Goal: Task Accomplishment & Management: Use online tool/utility

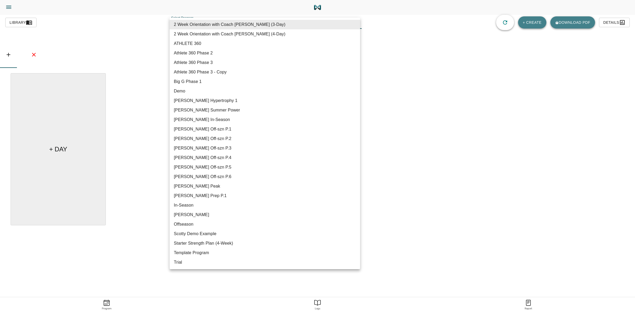
click at [343, 23] on body "[PERSON_NAME] Trainer Trainer Dashboard Program Builder Athlete Report One Rep …" at bounding box center [317, 171] width 635 height 342
click at [232, 174] on li "[PERSON_NAME] Off-szn P.6" at bounding box center [265, 177] width 190 height 10
type input "616"
type input "[PERSON_NAME] Off-szn P.6"
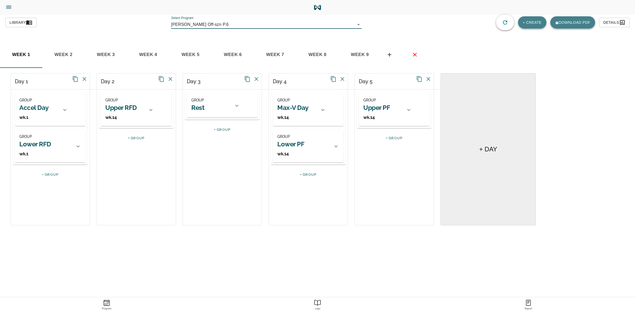
click at [358, 53] on span "week 9" at bounding box center [360, 55] width 36 height 8
click at [389, 56] on icon "basic tabs example" at bounding box center [389, 55] width 6 height 6
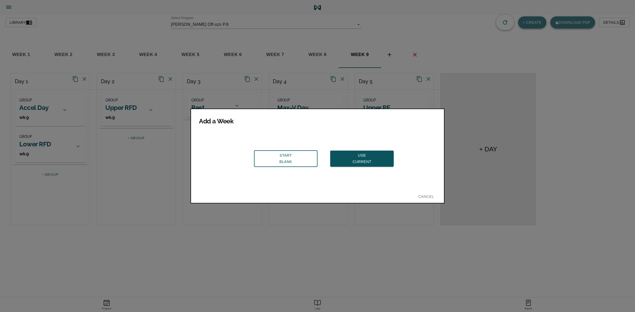
click at [345, 157] on span "Use Current" at bounding box center [361, 158] width 55 height 13
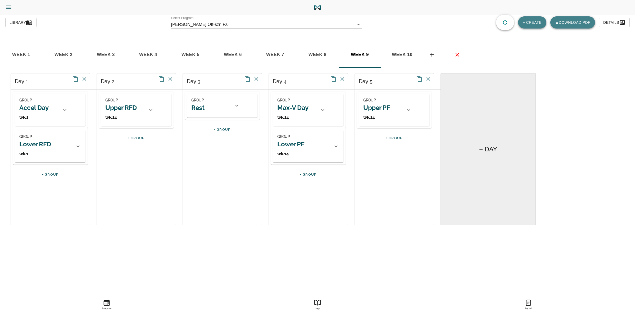
click at [400, 56] on span "week 10" at bounding box center [402, 55] width 36 height 8
click at [40, 107] on h2 "Accel Day" at bounding box center [33, 108] width 29 height 8
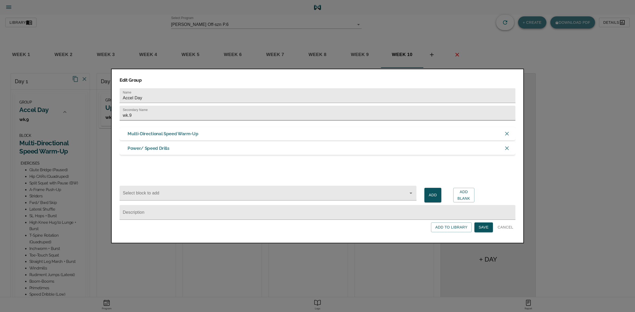
click at [163, 116] on input "wk.9" at bounding box center [318, 113] width 396 height 15
type input "wk.10"
click at [486, 228] on span "Save" at bounding box center [483, 227] width 10 height 7
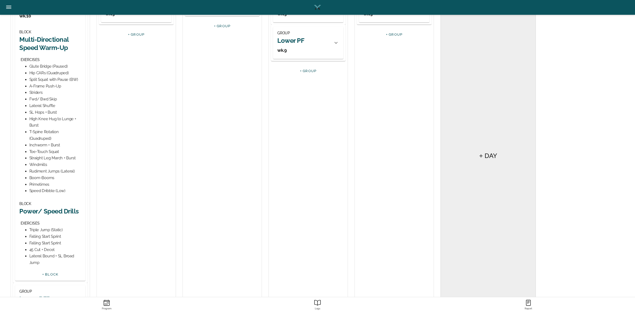
scroll to position [158, 0]
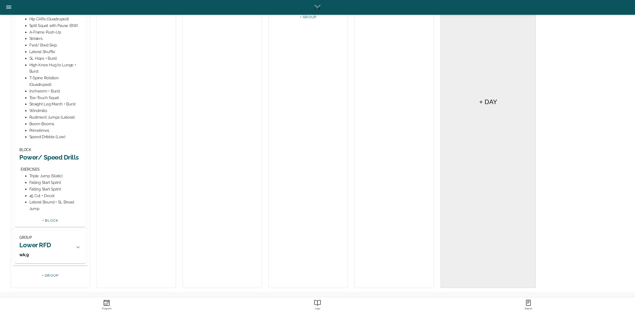
click at [54, 156] on h2 "Power/ Speed Drills" at bounding box center [50, 157] width 62 height 8
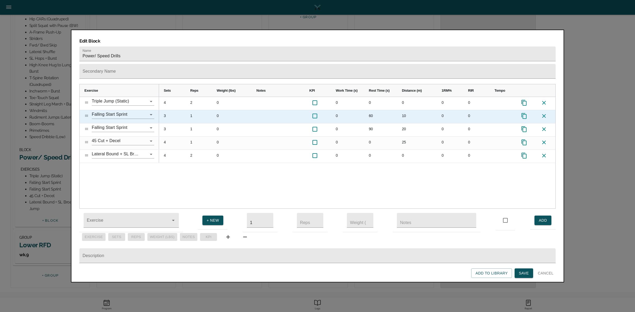
click at [167, 110] on div "3" at bounding box center [172, 116] width 26 height 13
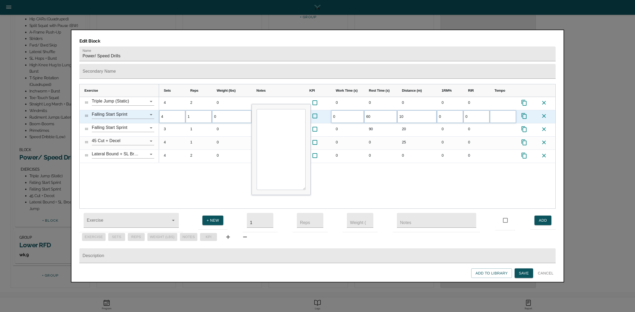
scroll to position [0, 0]
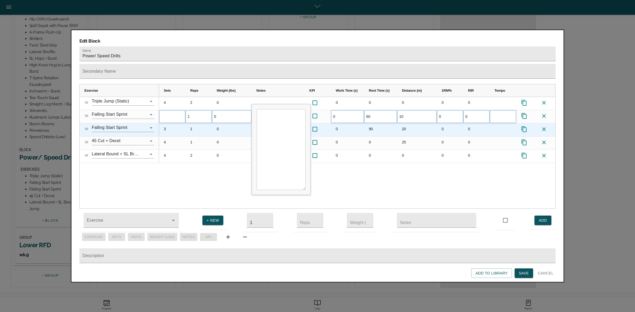
type input "3"
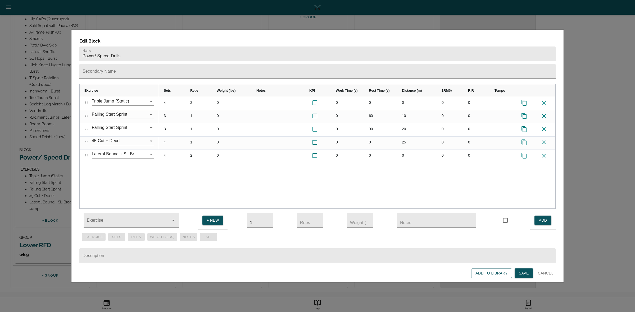
click at [172, 183] on div "4 2 0 0 0 0 0 0 3 1 0 0 60 10 0 0 3 1 0 0 90 20 0 0 4 1 0 0 0 25 0 0 4 2 0 0 0 …" at bounding box center [357, 153] width 396 height 112
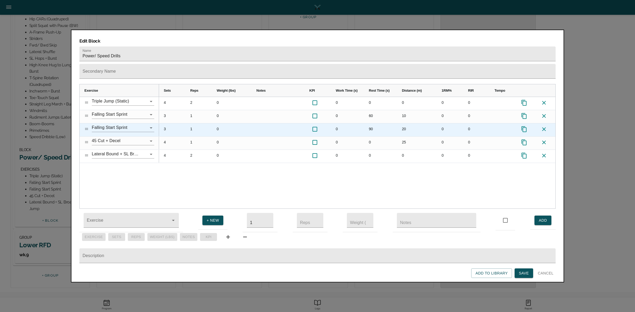
click at [166, 124] on div "3" at bounding box center [172, 130] width 26 height 13
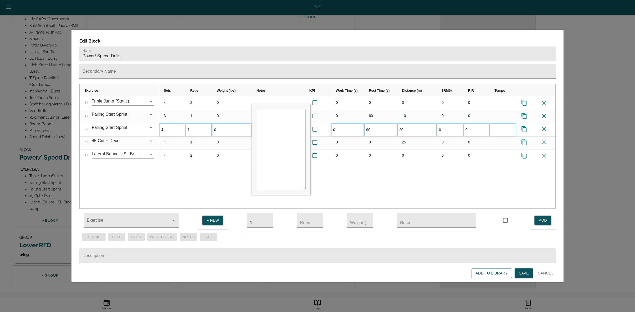
click at [177, 169] on div "4 2 0 0 0 0 0 0 3 1 0 0 60 10 0 0 4 1 0 0 90 20 0 0 4 1 0 0 0" at bounding box center [357, 153] width 396 height 112
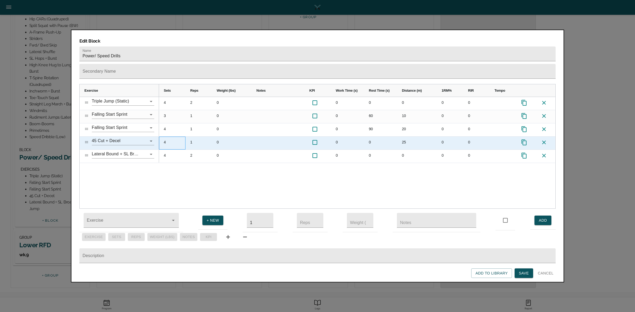
click at [166, 137] on div "4" at bounding box center [172, 143] width 26 height 13
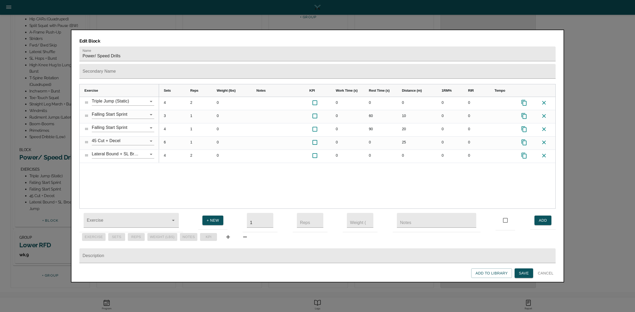
click at [180, 168] on div "4 2 0 0 0 0 0 0 3 1 0 0 60 10 0 0 4 1 0 0 90 20 0 0 6 1 0 0 0 25 0 0 4 2 0 0 0 …" at bounding box center [357, 153] width 396 height 112
click at [521, 269] on button "Save" at bounding box center [523, 274] width 19 height 10
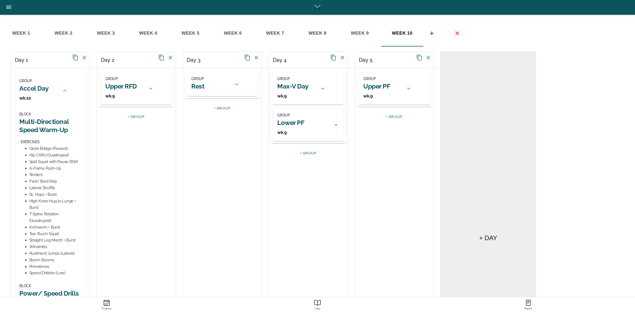
scroll to position [33, 0]
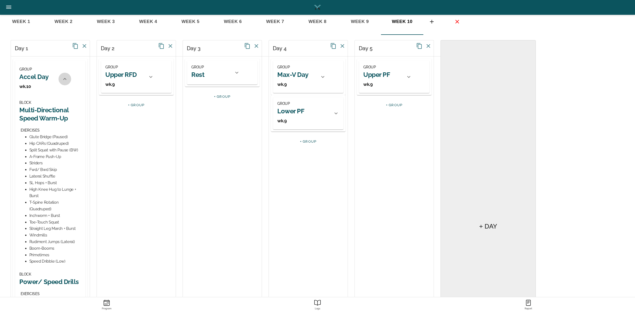
click at [65, 76] on icon at bounding box center [65, 79] width 6 height 6
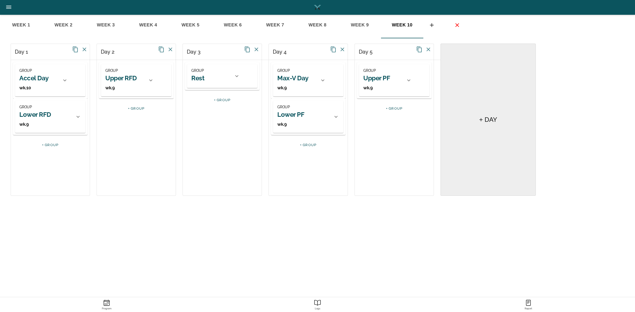
scroll to position [30, 0]
click at [49, 116] on h2 "Lower RFD" at bounding box center [35, 115] width 32 height 8
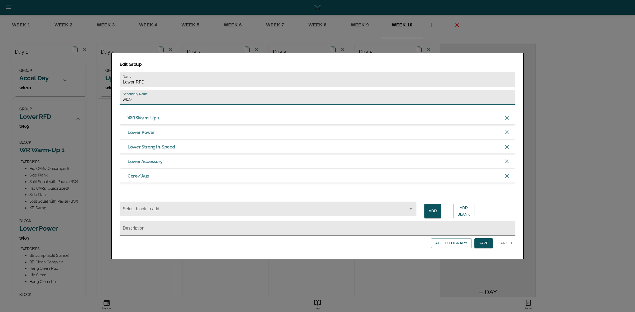
click at [138, 99] on input "wk.9" at bounding box center [318, 97] width 396 height 15
type input "wk.10"
click at [485, 245] on span "Save" at bounding box center [483, 243] width 10 height 7
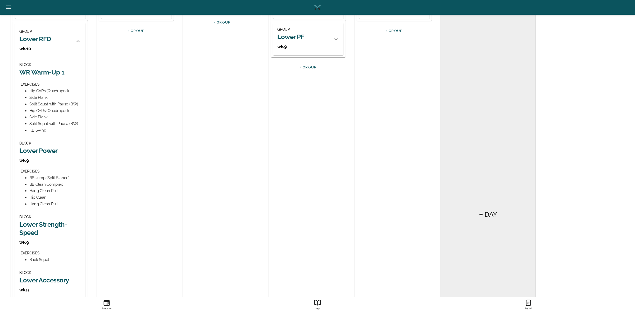
scroll to position [96, 0]
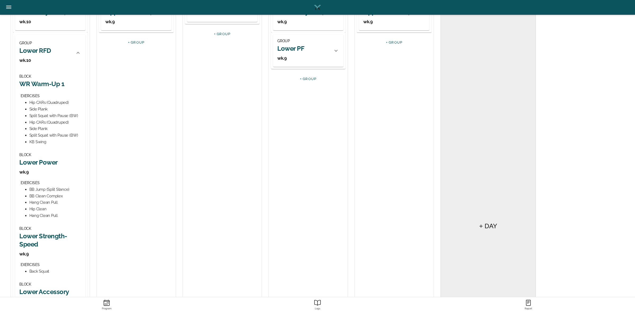
click at [52, 166] on h2 "Lower Power" at bounding box center [50, 162] width 62 height 8
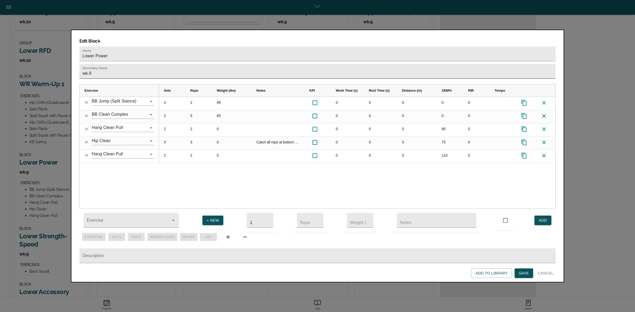
click at [135, 64] on input "wk.9" at bounding box center [317, 71] width 476 height 15
type input "wk.10"
click at [164, 168] on div "3 2 95 0 0 0 0 0 2 5 65 0 0 0 0 0 2 2 0 0 0 0 85 0 3 3 0 Catch all reps at bott…" at bounding box center [357, 153] width 396 height 112
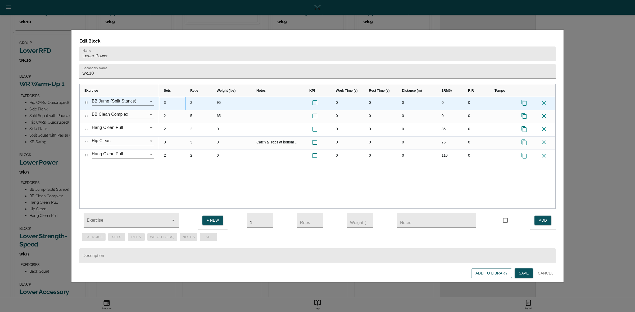
click at [167, 97] on div "3" at bounding box center [172, 103] width 26 height 13
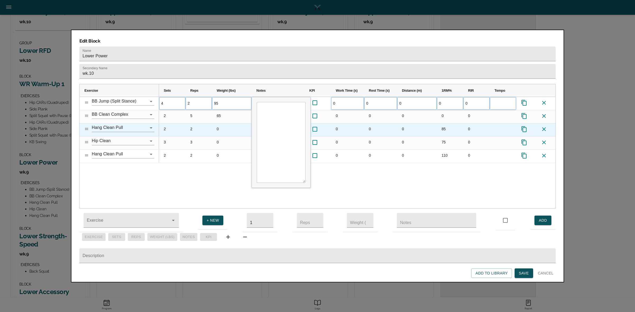
scroll to position [0, 0]
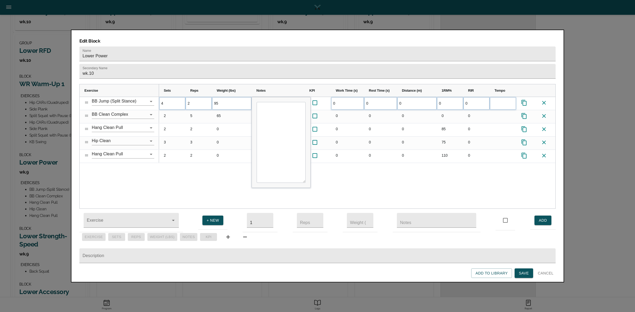
click at [181, 160] on div "4 2 95 0 0 0 0 0" at bounding box center [357, 153] width 396 height 112
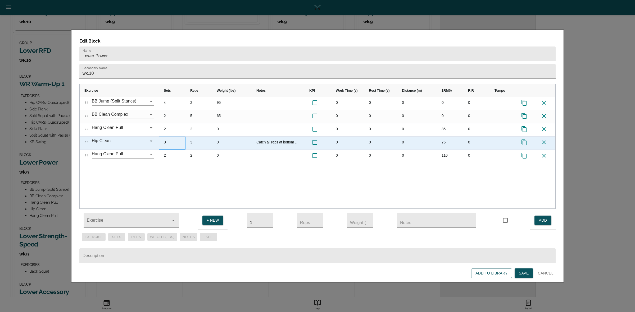
click at [165, 137] on div "3" at bounding box center [172, 143] width 26 height 13
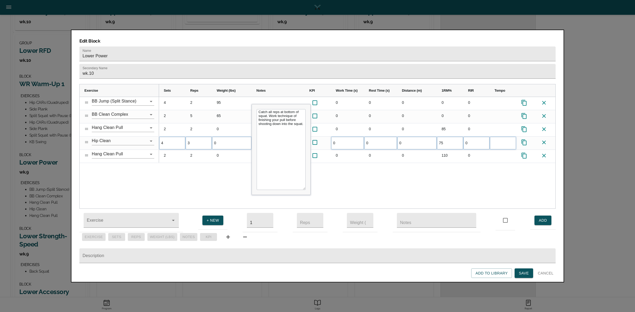
click at [188, 176] on div "4 2 95 0 0 0 0 0 2 5 65 0 0 0 0 0 2 2 0 0 0 0 85 0 4 3 0 Catch all reps at bott…" at bounding box center [357, 153] width 396 height 112
click at [528, 275] on span "Save" at bounding box center [524, 273] width 10 height 7
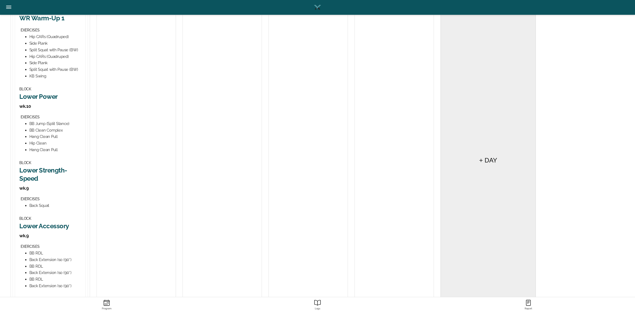
scroll to position [165, 0]
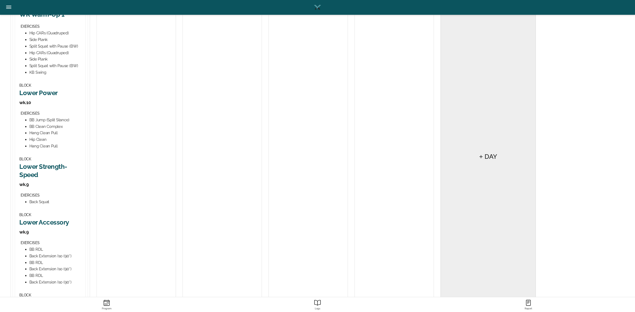
click at [46, 165] on h2 "Lower Strength-Speed" at bounding box center [50, 171] width 62 height 16
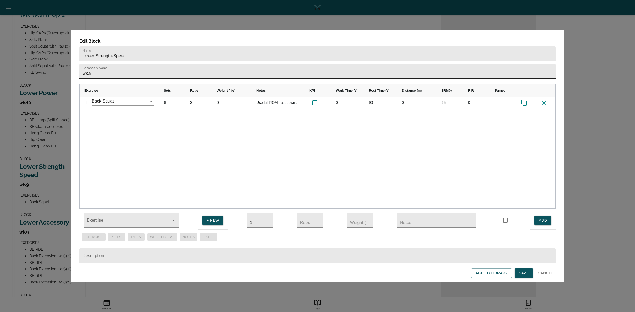
click at [113, 64] on input "wk.9" at bounding box center [317, 71] width 476 height 15
type input "wk.10"
click at [167, 131] on div "6 3 0 Use full ROM- fast down & fast up. 0 90 0 65 0" at bounding box center [357, 153] width 396 height 112
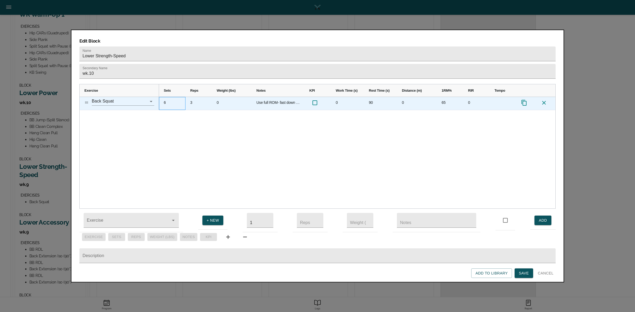
click at [163, 97] on div "6" at bounding box center [172, 103] width 26 height 13
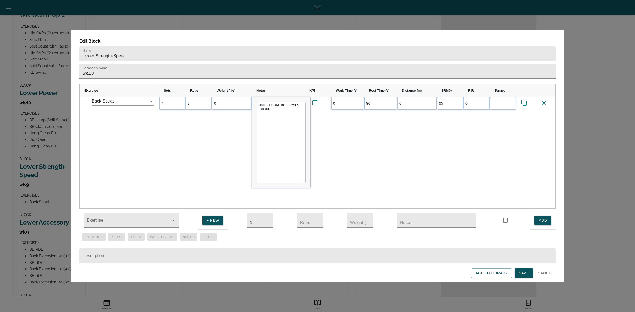
click at [196, 120] on div "7 3 0 Use full ROM- fast down & fast up. 0 90 0 65 0" at bounding box center [357, 153] width 396 height 112
click at [522, 274] on span "Save" at bounding box center [524, 273] width 10 height 7
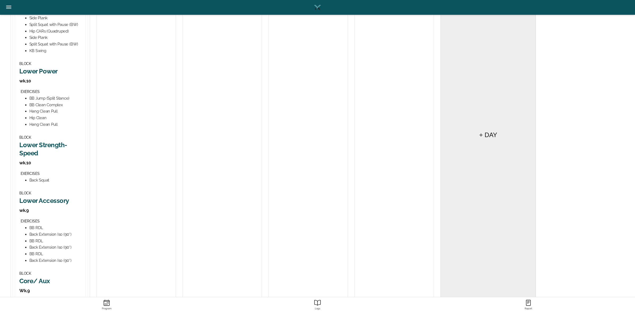
scroll to position [198, 0]
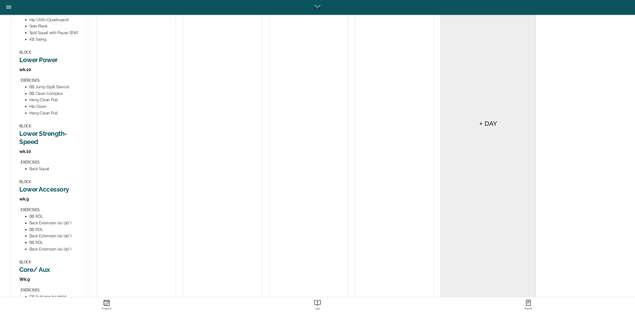
click at [51, 187] on h2 "Lower Accessory" at bounding box center [50, 189] width 62 height 8
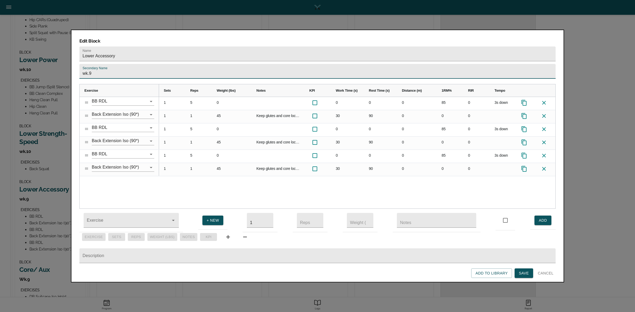
click at [98, 64] on input "wk.9" at bounding box center [317, 71] width 476 height 15
type input "wk.10"
click at [161, 179] on div "1 5 0 0 0 0 85 0 3s down 1 1 45 Keep glutes and core locked in. refuse to let b…" at bounding box center [357, 153] width 396 height 112
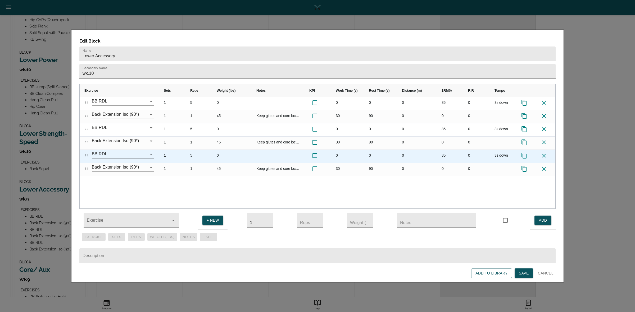
click at [525, 153] on icon at bounding box center [523, 156] width 5 height 6
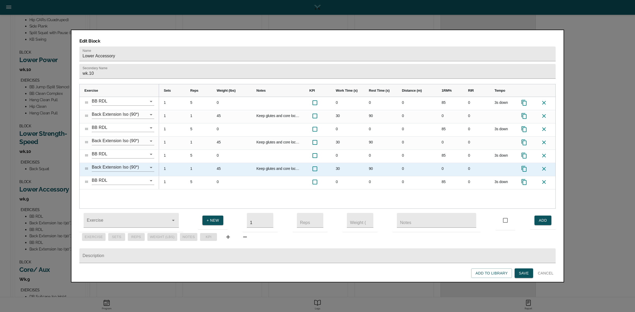
click at [525, 166] on icon at bounding box center [524, 169] width 6 height 6
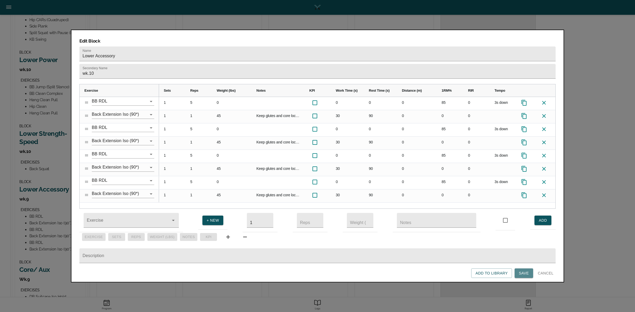
click at [524, 272] on span "Save" at bounding box center [524, 273] width 10 height 7
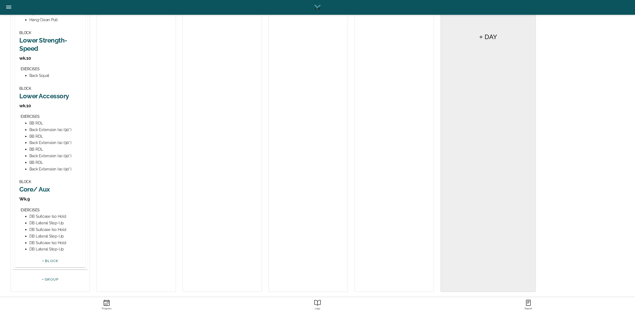
scroll to position [296, 0]
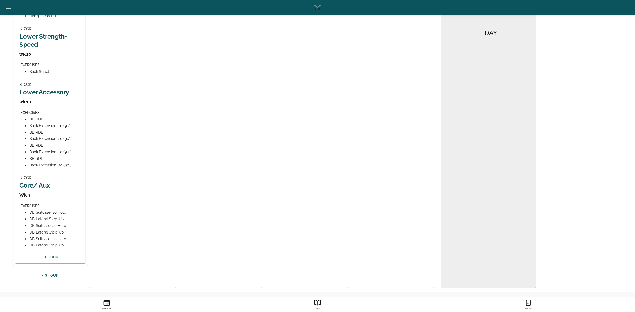
click at [42, 186] on h2 "Core/ Aux" at bounding box center [50, 185] width 62 height 8
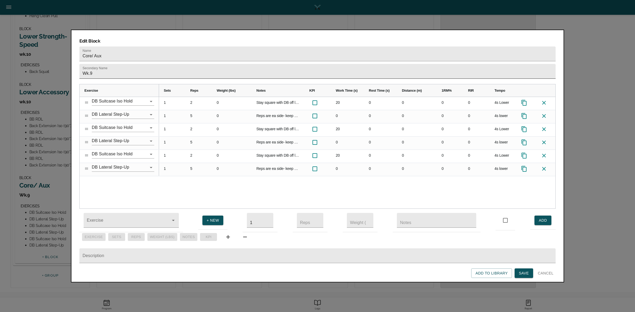
click at [108, 65] on input "Wk.9" at bounding box center [317, 71] width 476 height 15
type input "Wk.10"
click at [161, 189] on div "1 2 0 Stay square with DB off legs and shoulder back. 20 0 0 0 0 4s Lower 1 5 0…" at bounding box center [357, 153] width 396 height 112
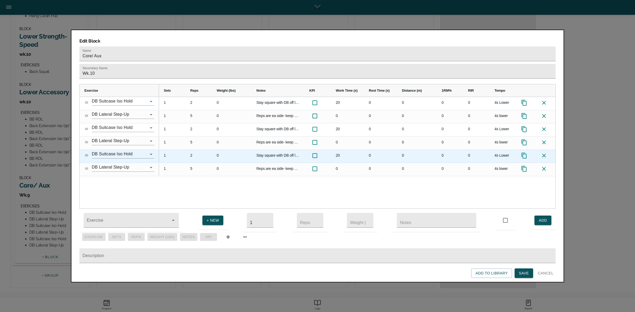
click at [524, 153] on icon at bounding box center [524, 156] width 6 height 6
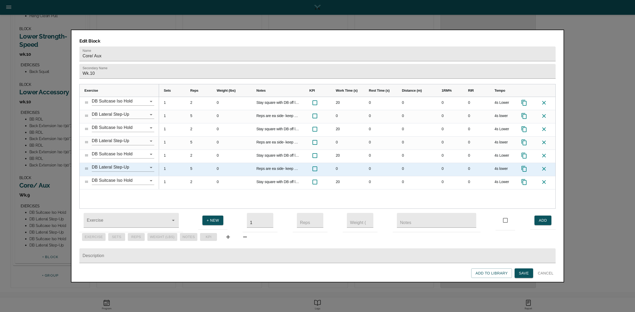
click at [524, 166] on icon at bounding box center [524, 169] width 6 height 6
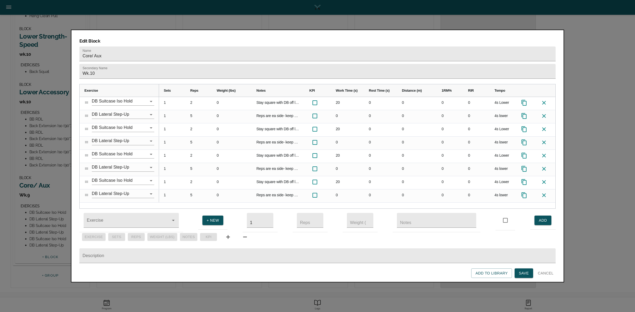
click at [521, 275] on span "Save" at bounding box center [524, 273] width 10 height 7
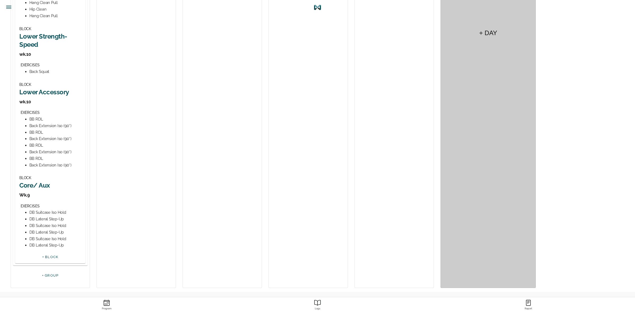
scroll to position [0, 0]
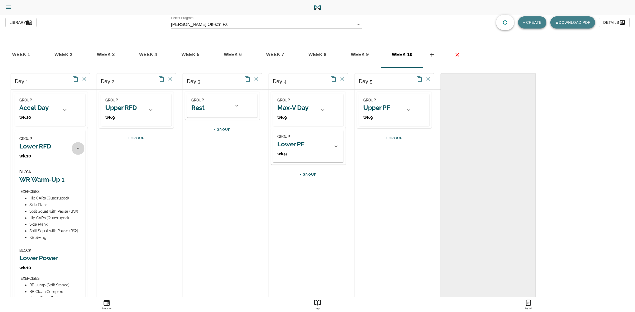
click at [75, 148] on icon at bounding box center [78, 148] width 6 height 6
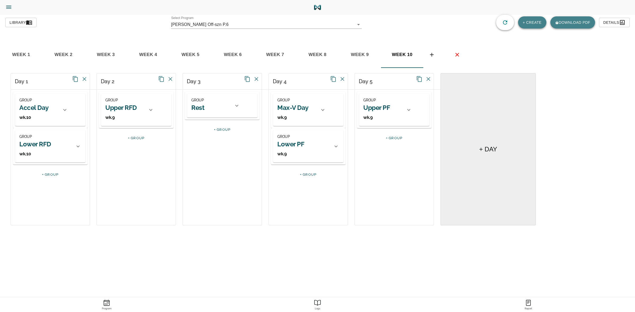
click at [134, 106] on h2 "Upper RFD" at bounding box center [120, 108] width 31 height 8
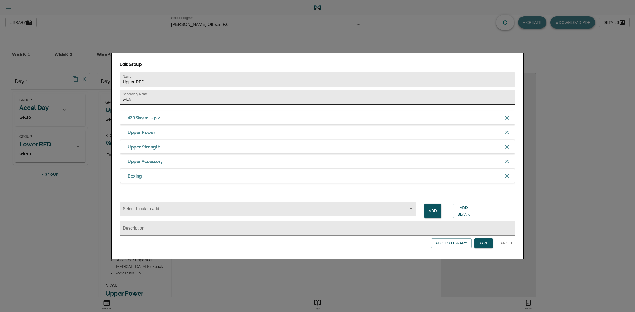
click at [142, 98] on input "wk.9" at bounding box center [318, 97] width 396 height 15
type input "wk.10"
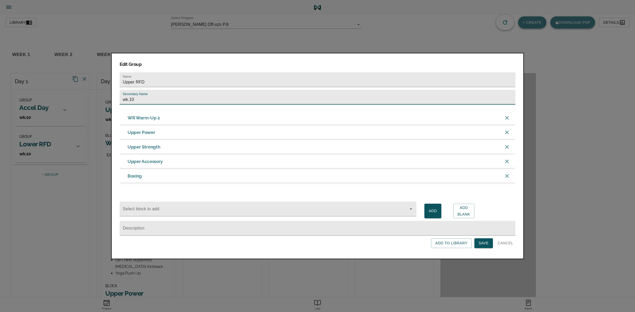
drag, startPoint x: 482, startPoint y: 245, endPoint x: 481, endPoint y: 242, distance: 2.7
click at [482, 245] on span "Save" at bounding box center [483, 243] width 10 height 7
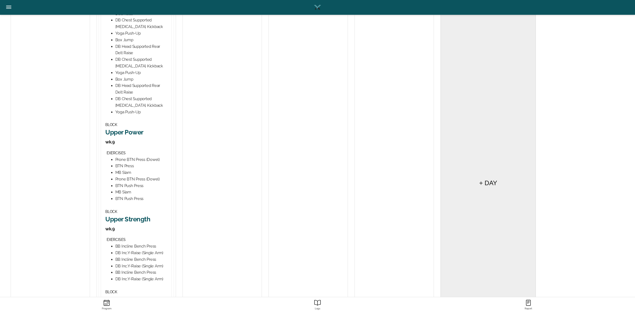
scroll to position [165, 0]
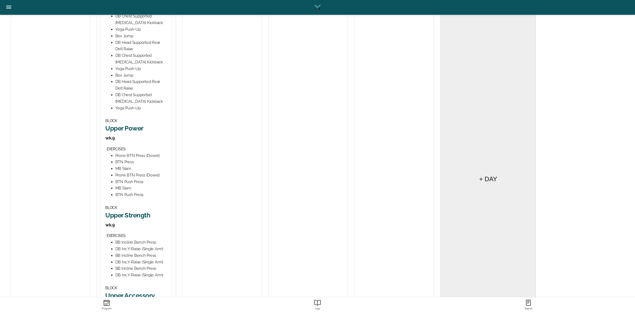
click at [127, 131] on h2 "Upper Power" at bounding box center [136, 128] width 62 height 8
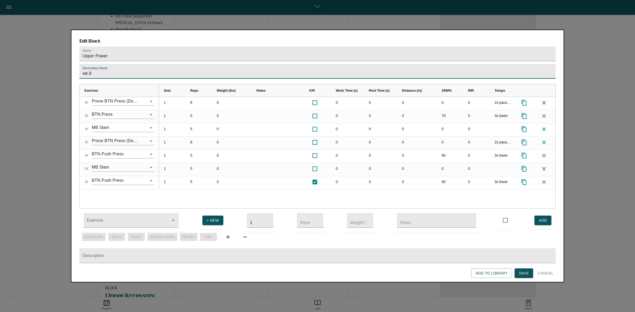
click at [156, 64] on input "wk.9" at bounding box center [317, 71] width 476 height 15
type input "wk.10"
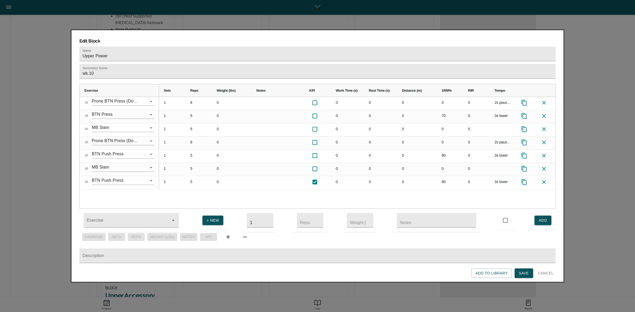
click at [171, 186] on div "1 8 0 0 0 0 0 0 2s pause, 3s lower 1 5 0 0 0 0 70 0 3s lower 1 5 0 0 0 0 0 0 1 …" at bounding box center [357, 153] width 396 height 112
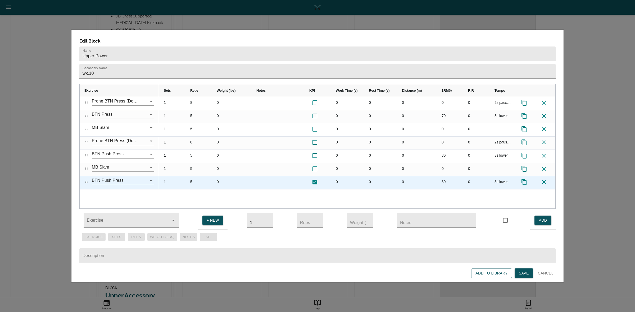
click at [525, 179] on icon at bounding box center [524, 182] width 6 height 6
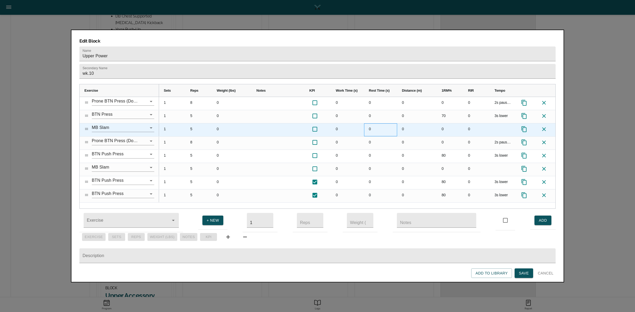
click at [370, 124] on div "0" at bounding box center [380, 130] width 33 height 13
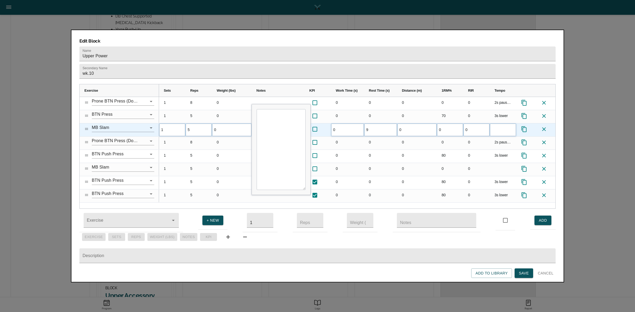
type input "90"
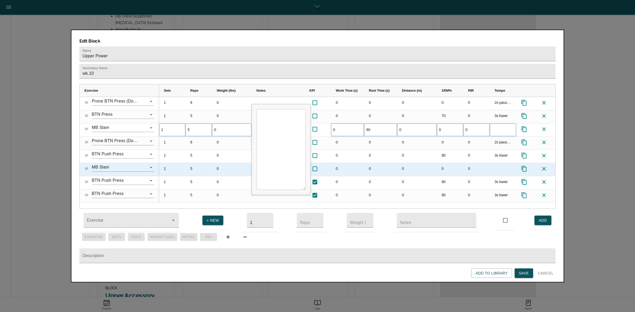
click at [371, 163] on div "0" at bounding box center [380, 169] width 33 height 13
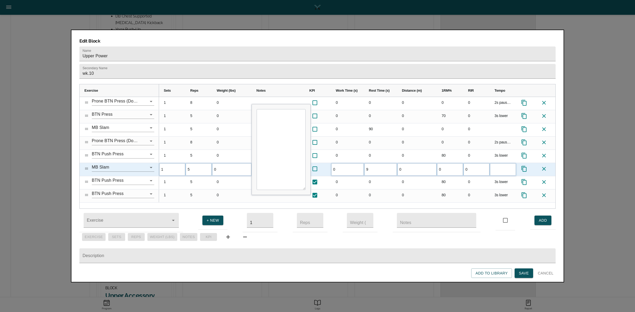
type input "90"
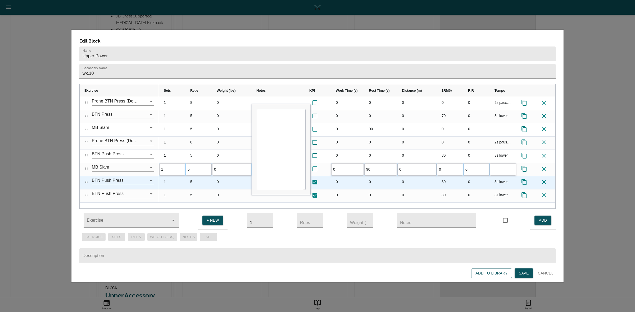
click at [369, 176] on div "0" at bounding box center [380, 182] width 33 height 13
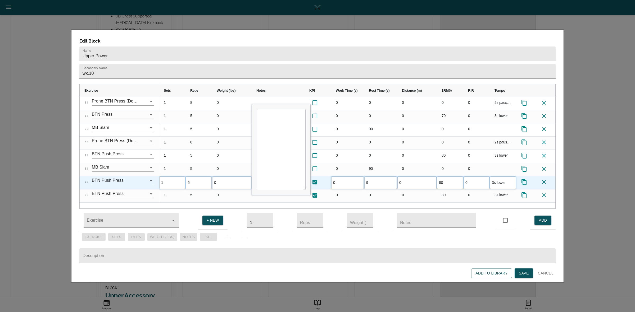
type input "90"
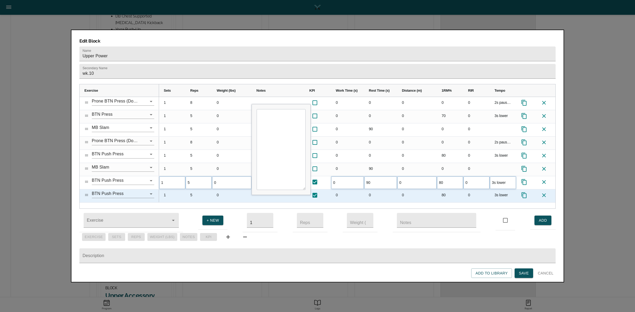
click at [381, 190] on div "0" at bounding box center [380, 196] width 33 height 13
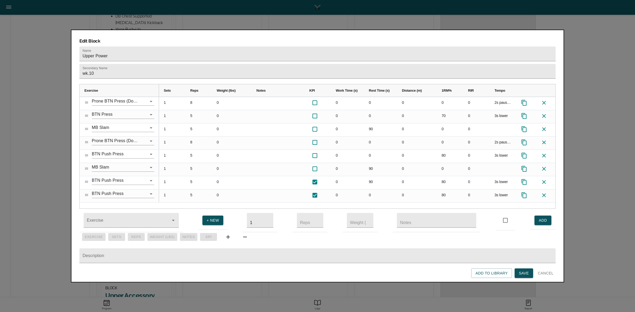
click at [519, 274] on span "Save" at bounding box center [524, 273] width 10 height 7
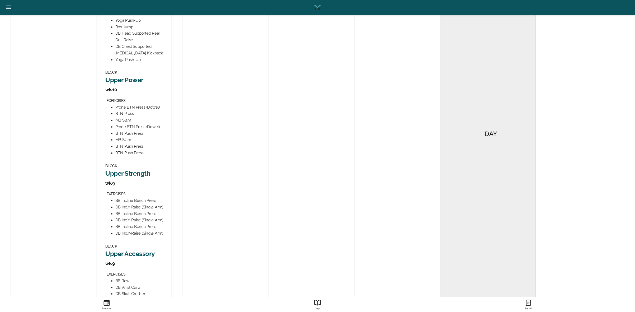
scroll to position [298, 0]
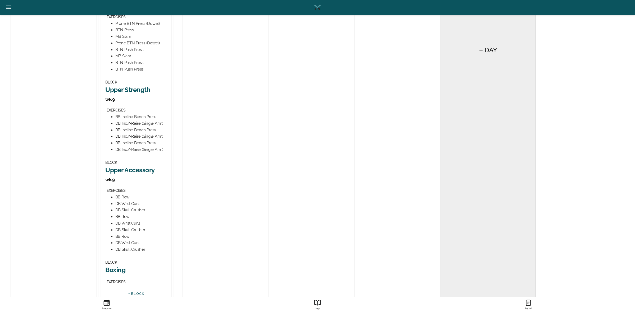
click at [141, 92] on h2 "Upper Strength" at bounding box center [136, 90] width 62 height 8
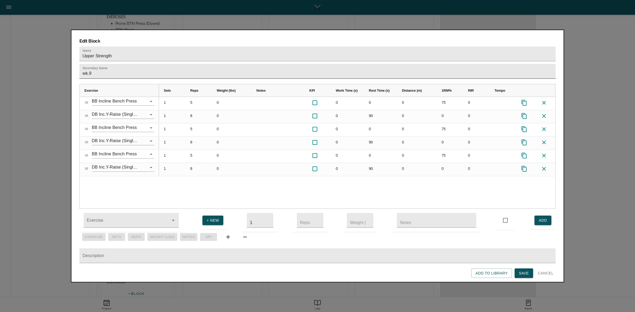
click at [142, 65] on input "wk.9" at bounding box center [317, 71] width 476 height 15
type input "wk.10"
click at [194, 179] on div "1 5 0 0 0 0 75 0 1 8 0 0 90 0 0 0 1 5 0 0 0 0 75 0 1 8 0 0 90 0 0 0 1 5 0 0 0 0…" at bounding box center [357, 153] width 396 height 112
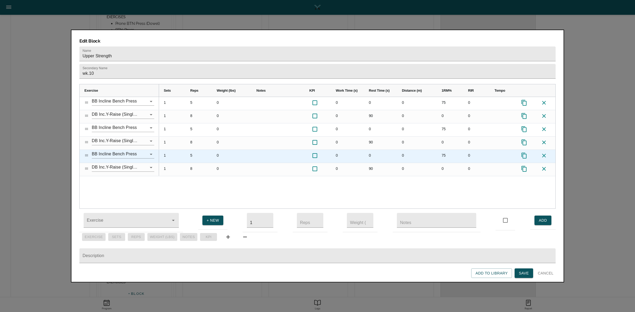
click at [524, 153] on icon at bounding box center [524, 156] width 6 height 6
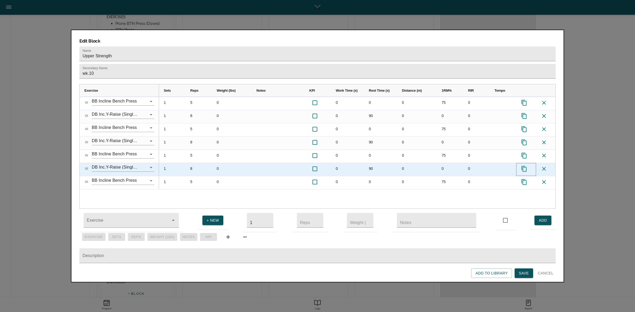
click at [524, 166] on icon at bounding box center [523, 169] width 5 height 6
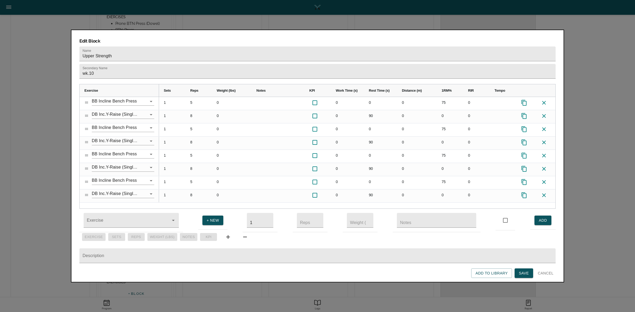
click at [524, 272] on span "Save" at bounding box center [524, 273] width 10 height 7
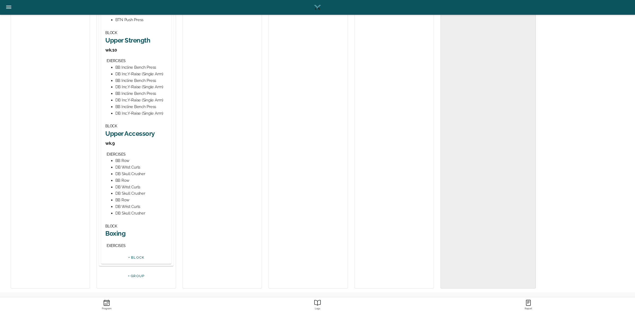
scroll to position [347, 0]
click at [140, 137] on h2 "Upper Accessory" at bounding box center [136, 133] width 62 height 8
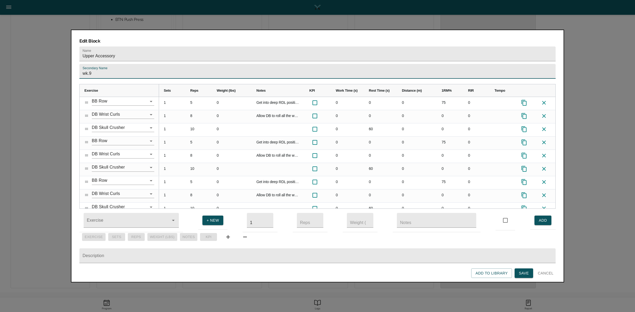
click at [175, 64] on input "wk.9" at bounding box center [317, 71] width 476 height 15
type input "wk.10"
click at [213, 38] on h3 "Edit Block" at bounding box center [317, 41] width 476 height 6
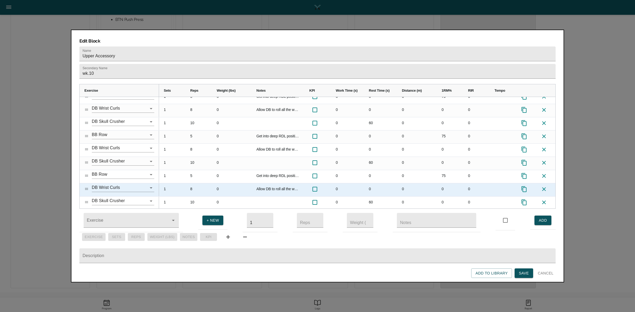
scroll to position [7, 0]
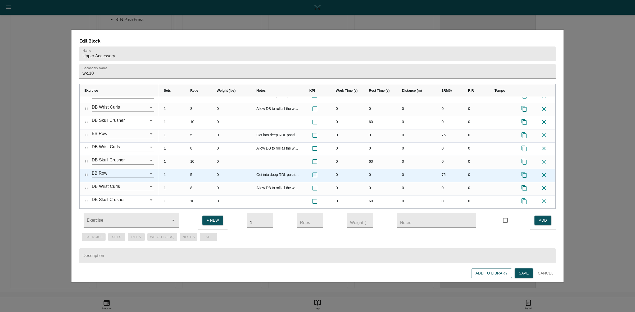
click at [525, 172] on icon at bounding box center [524, 175] width 6 height 6
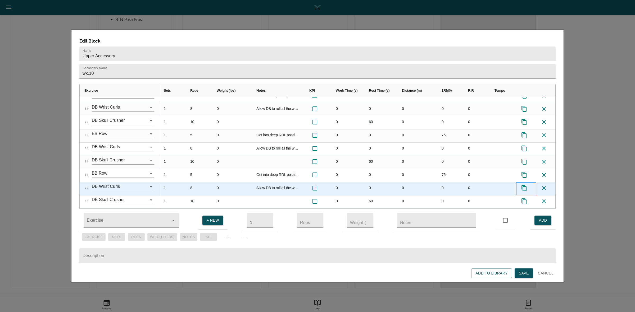
click at [525, 185] on icon at bounding box center [524, 188] width 6 height 6
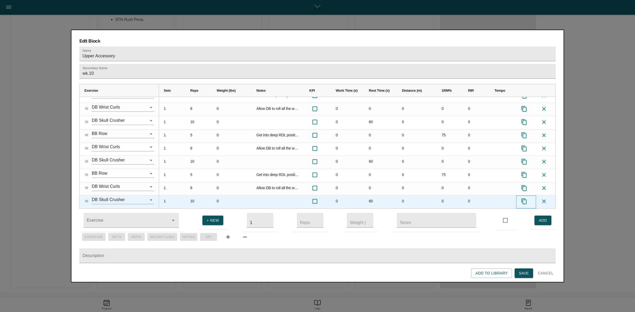
click at [525, 198] on icon at bounding box center [524, 201] width 6 height 6
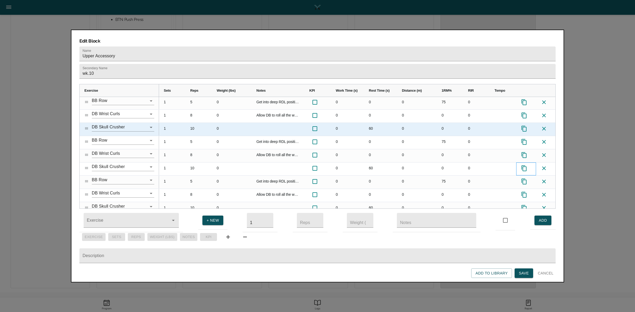
scroll to position [47, 0]
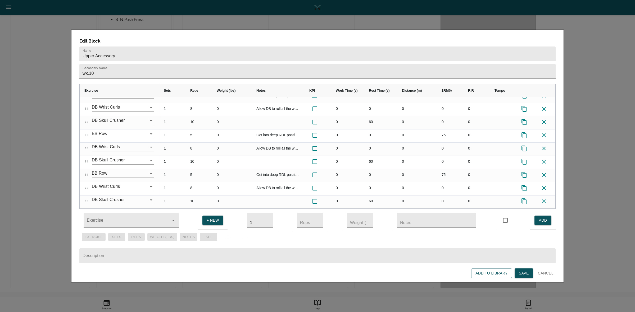
click at [526, 272] on span "Save" at bounding box center [524, 273] width 10 height 7
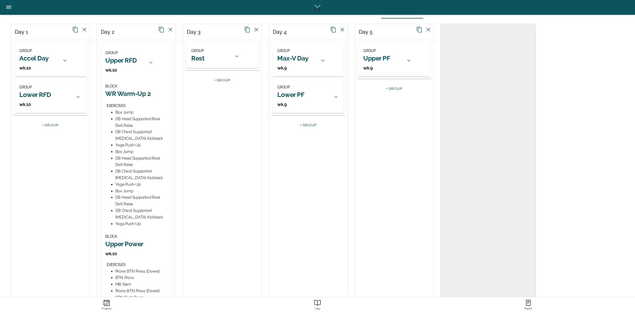
scroll to position [0, 0]
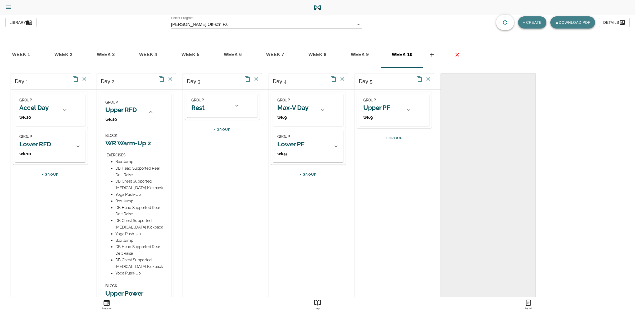
click at [149, 114] on icon at bounding box center [151, 112] width 6 height 6
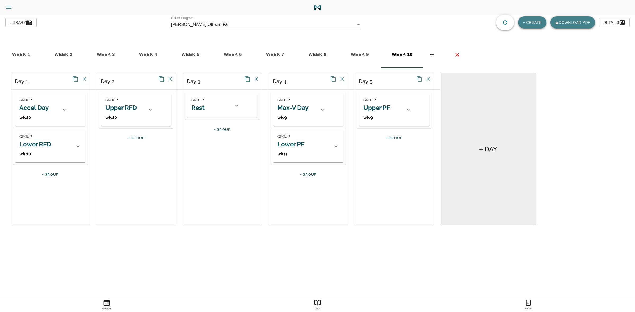
click at [306, 106] on h2 "Max-V Day" at bounding box center [292, 108] width 31 height 8
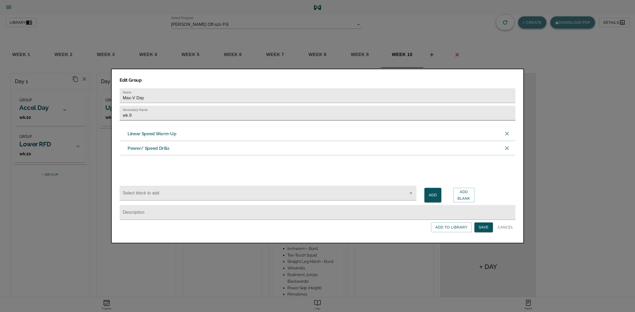
click at [185, 116] on input "wk.9" at bounding box center [318, 113] width 396 height 15
type input "wk.10"
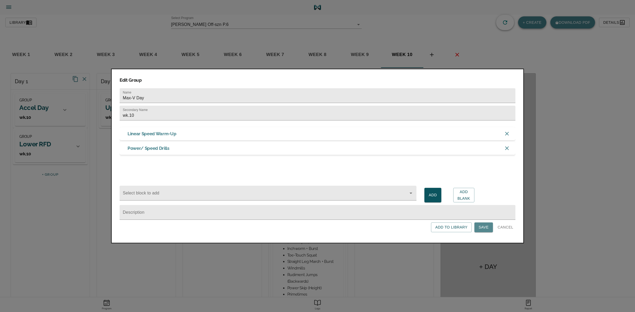
drag, startPoint x: 482, startPoint y: 228, endPoint x: 463, endPoint y: 220, distance: 20.3
click at [482, 228] on span "Save" at bounding box center [483, 227] width 10 height 7
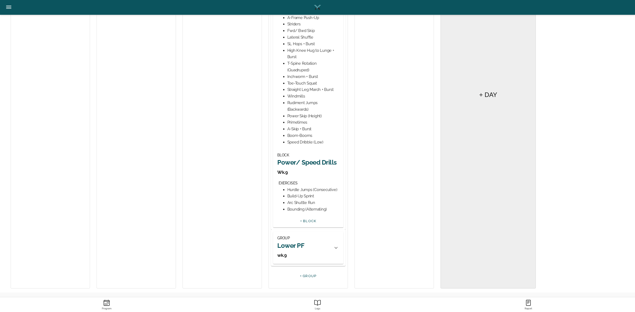
scroll to position [173, 0]
click at [300, 161] on h2 "Power/ Speed Drills" at bounding box center [308, 162] width 62 height 8
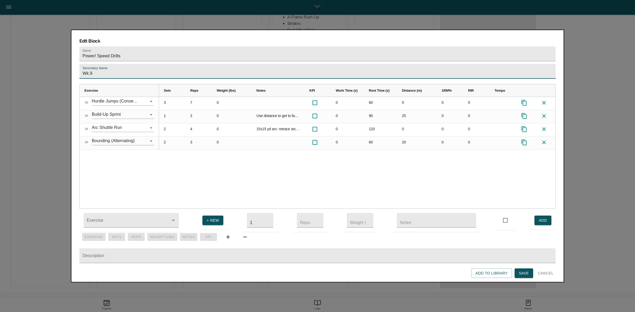
click at [265, 64] on input "Wk.9" at bounding box center [317, 71] width 476 height 15
type input "Wk.10"
click at [280, 151] on div "3 7 0 0 60 0 0 0 1 2 0 Use distance to get to fastest speed you can. Start slow…" at bounding box center [357, 153] width 396 height 112
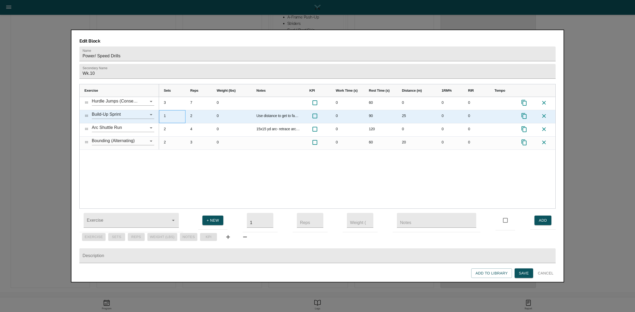
click at [166, 110] on div "1" at bounding box center [172, 116] width 26 height 13
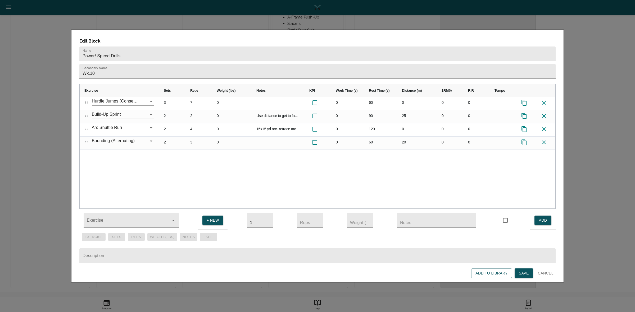
click at [185, 157] on div "3 7 0 0 60 0 0 0 2 2 0 Use distance to get to fastest speed you can. Start slow…" at bounding box center [357, 153] width 396 height 112
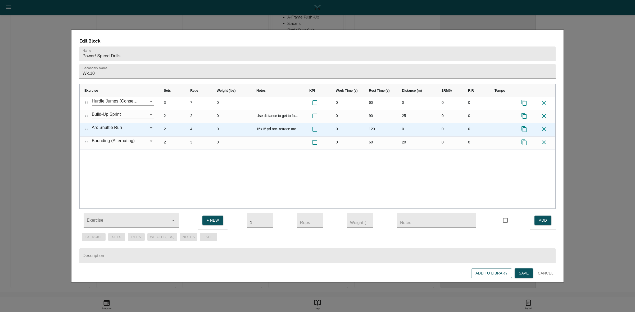
click at [193, 124] on div "4" at bounding box center [198, 130] width 26 height 13
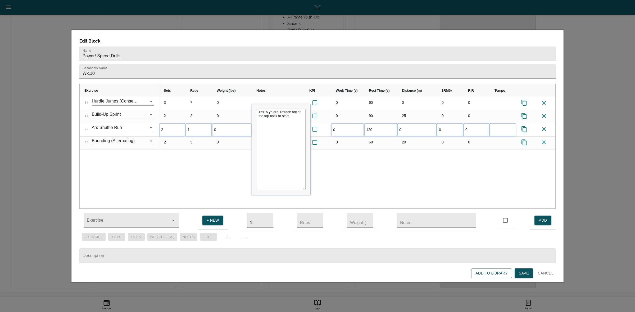
click at [202, 164] on div "3 7 0 0 60 0 0 0 2 2 0 Use distance to get to fastest speed you can. Start slow…" at bounding box center [357, 153] width 396 height 112
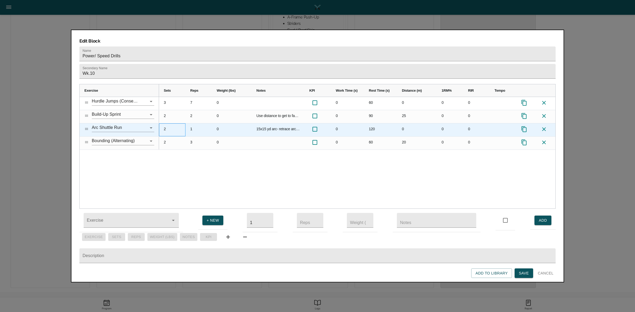
click at [164, 124] on div "2" at bounding box center [172, 130] width 26 height 13
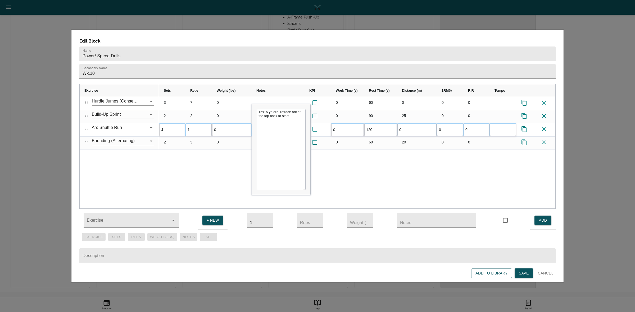
click at [176, 171] on div "3 7 0 0 60 0 0 0 2 2 0 Use distance to get to fastest speed you can. Start slow…" at bounding box center [357, 153] width 396 height 112
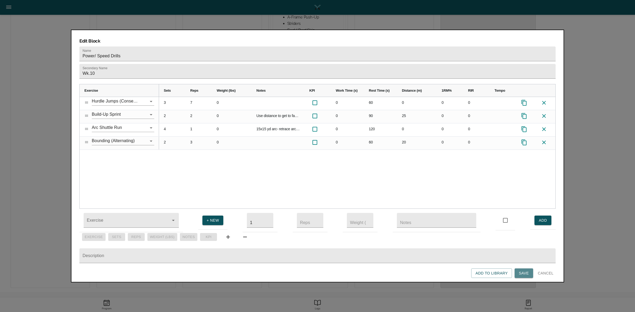
click at [527, 272] on span "Save" at bounding box center [524, 273] width 10 height 7
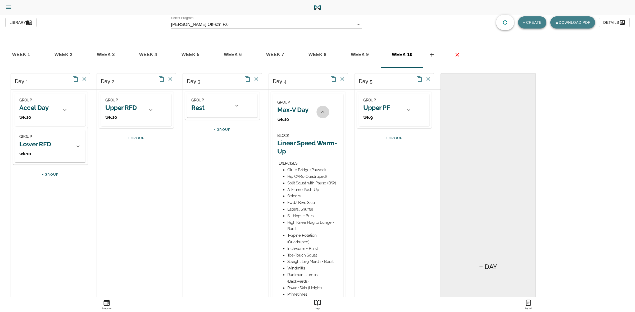
click at [321, 113] on icon at bounding box center [323, 112] width 6 height 6
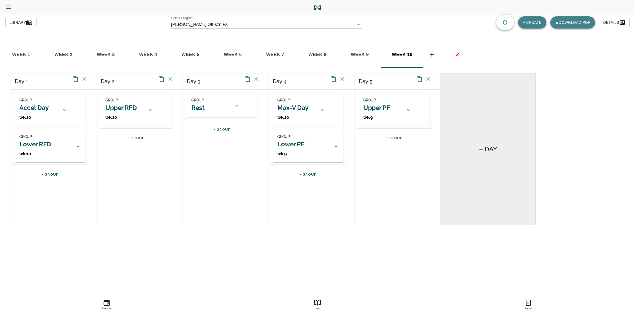
click at [298, 145] on h2 "Lower PF" at bounding box center [290, 144] width 27 height 8
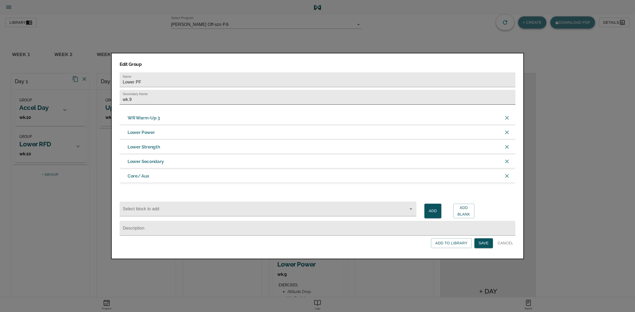
click at [268, 98] on input "wk.9" at bounding box center [318, 97] width 396 height 15
type input "wk.10"
click at [484, 252] on div "Edit Group Name Lower PF Secondary Name wk.10 WR Warm-Up 3 Lower Power Lower St…" at bounding box center [317, 156] width 413 height 206
click at [483, 242] on button "Save" at bounding box center [483, 244] width 19 height 10
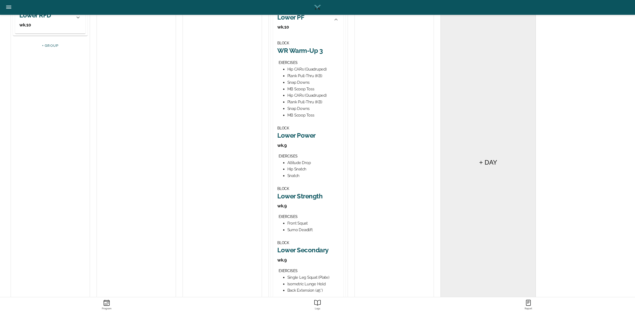
scroll to position [66, 0]
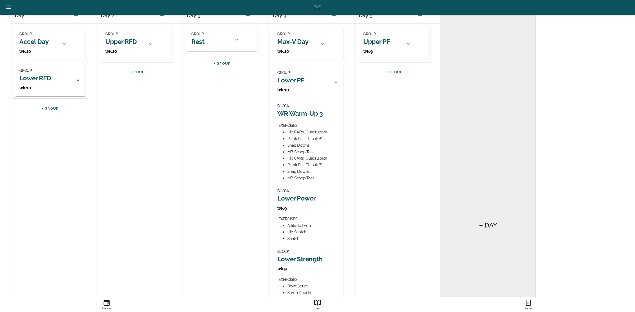
click at [306, 199] on h2 "Lower Power" at bounding box center [308, 198] width 62 height 8
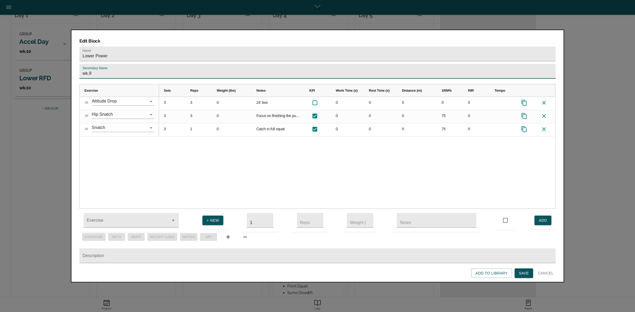
click at [286, 64] on input "wk.9" at bounding box center [317, 71] width 476 height 15
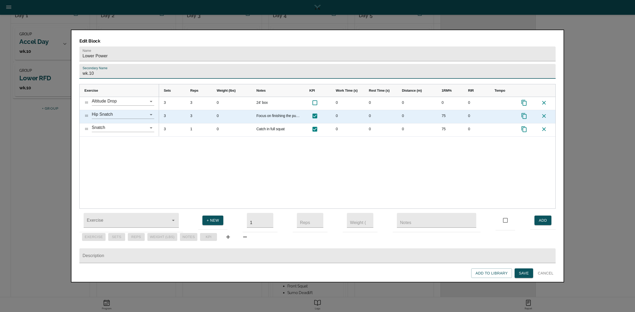
type input "wk.10"
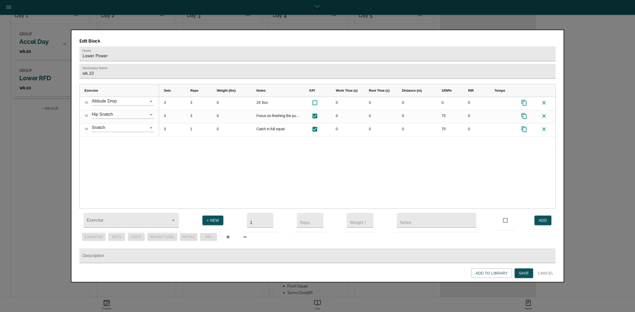
click at [261, 148] on div "3 3 0 24' box 0 0 0 0 0 3 3 0 Focus on finishing the pull before catching reps …" at bounding box center [357, 153] width 396 height 112
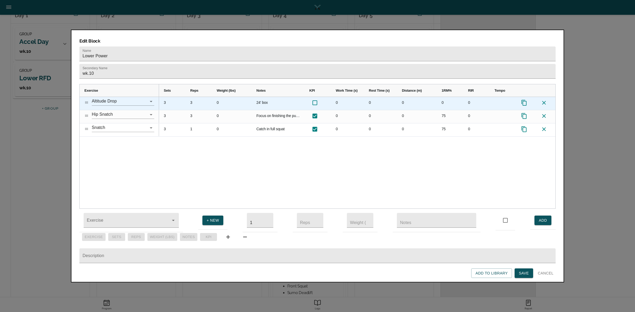
click at [165, 97] on div "3" at bounding box center [172, 103] width 26 height 13
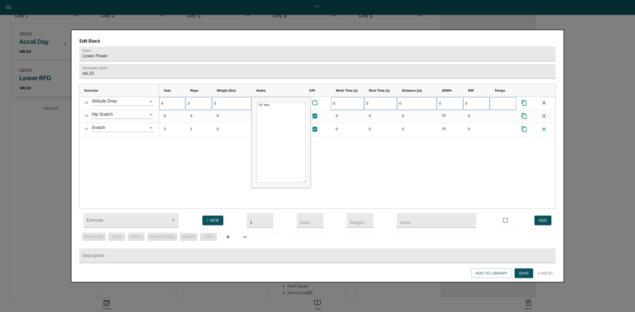
click at [184, 146] on div "4 3 0 24' box 0 0 0 0 0 3 3 0" at bounding box center [357, 153] width 396 height 112
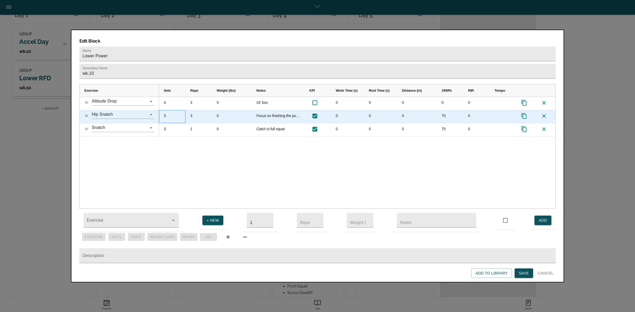
click at [165, 110] on div "3" at bounding box center [172, 116] width 26 height 13
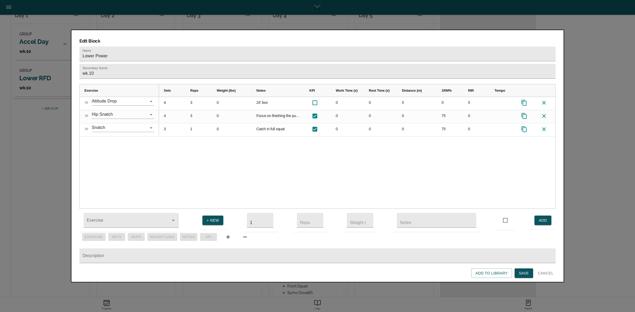
click at [173, 147] on div "4 3 0 24' box 0 0 0 0 0 4 3 0 Focus on finishing the pull before catching reps …" at bounding box center [357, 153] width 396 height 112
click at [184, 149] on div "4 3 0 24' box 0 0 0 0 0 4 3 0 Focus on finishing the pull before catching reps …" at bounding box center [357, 153] width 396 height 112
click at [524, 273] on span "Save" at bounding box center [524, 273] width 10 height 7
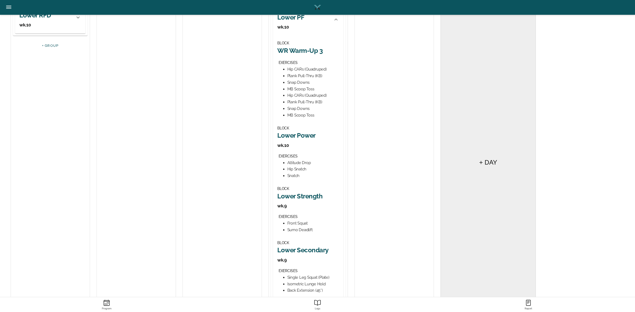
scroll to position [141, 0]
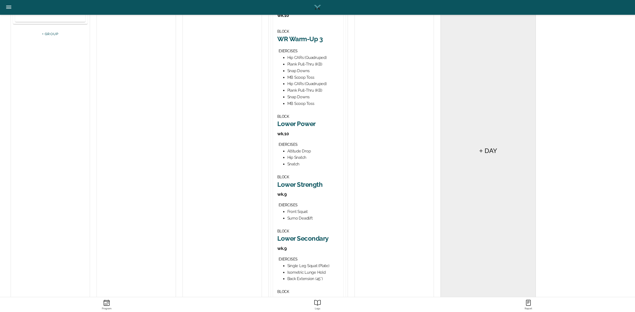
click at [307, 185] on h2 "Lower Strength" at bounding box center [308, 185] width 62 height 8
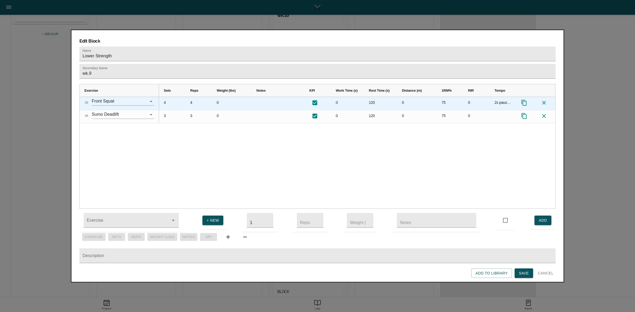
click at [165, 97] on div "4" at bounding box center [172, 103] width 26 height 13
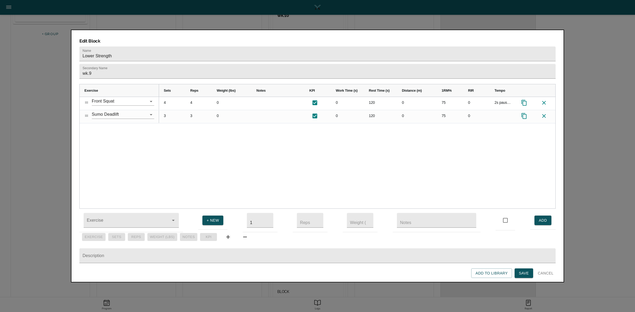
click at [190, 117] on div "4 4 0 0 120 0 75 0 2s pause at bottom 3 3 0 0 120 0 75 0" at bounding box center [357, 153] width 396 height 112
click at [275, 66] on input "wk.9" at bounding box center [317, 71] width 476 height 15
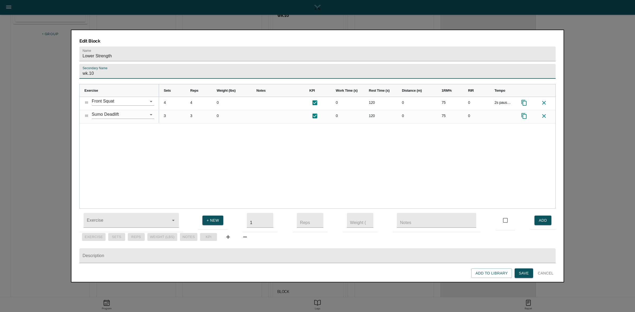
type input "wk.10"
click at [300, 148] on div "4 4 0 0 120 0 75 0 2s pause at bottom 3 3 0 0 120 0 75 0" at bounding box center [357, 153] width 396 height 112
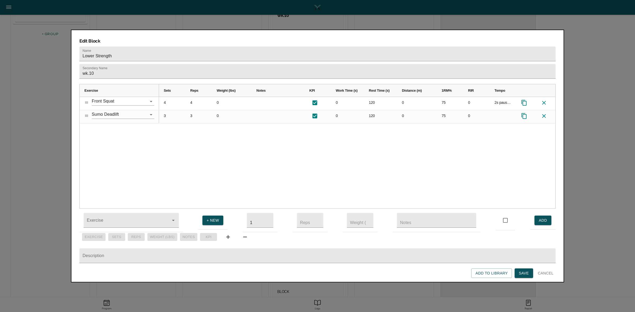
click at [525, 272] on span "Save" at bounding box center [524, 273] width 10 height 7
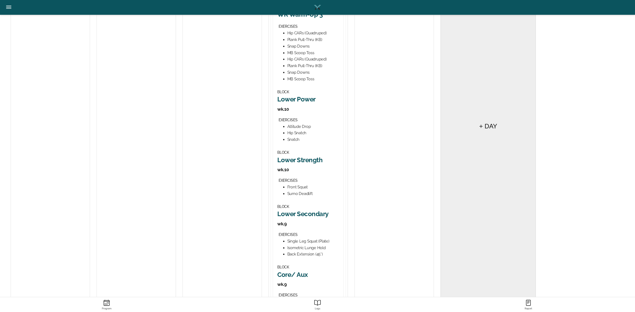
scroll to position [198, 0]
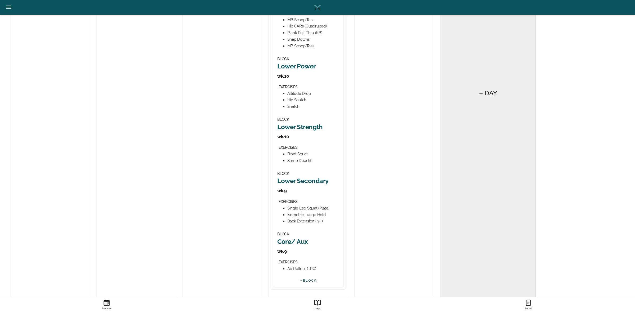
click at [297, 183] on h2 "Lower Secondary" at bounding box center [308, 181] width 62 height 8
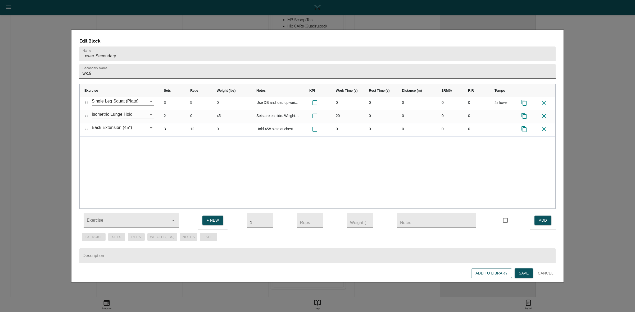
click at [197, 64] on input "wk.9" at bounding box center [317, 71] width 476 height 15
type input "wk.10"
click at [238, 139] on div "3 5 0 Use DB and load up weight beyond 45# 0 0 0 0 0 4s lower 2 0 45 Sets are e…" at bounding box center [357, 153] width 396 height 112
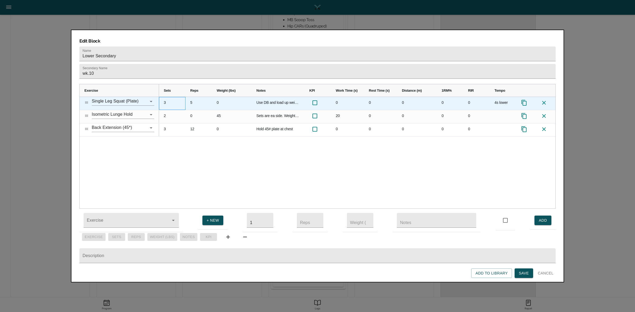
click at [166, 97] on div "3" at bounding box center [172, 103] width 26 height 13
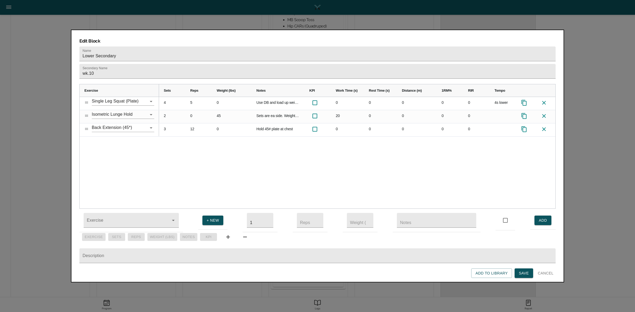
click at [183, 140] on div "4 5 0 Use DB and load up weight beyond 45# 0 0 0 0 0 4s lower 2 0 45 Sets are e…" at bounding box center [357, 153] width 396 height 112
click at [523, 272] on span "Save" at bounding box center [524, 273] width 10 height 7
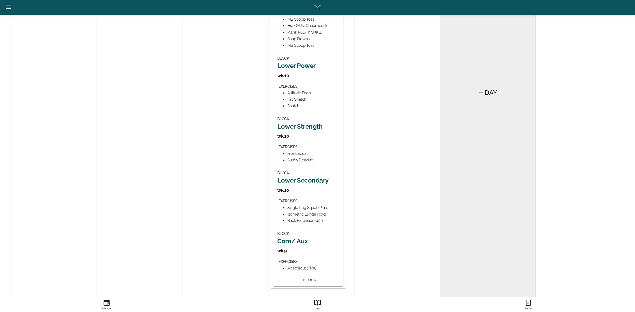
scroll to position [222, 0]
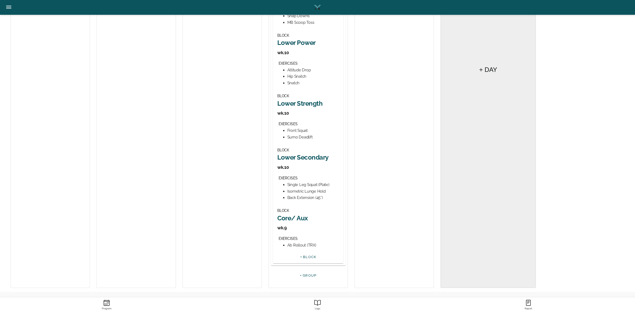
click at [303, 218] on h2 "Core/ Aux" at bounding box center [308, 218] width 62 height 8
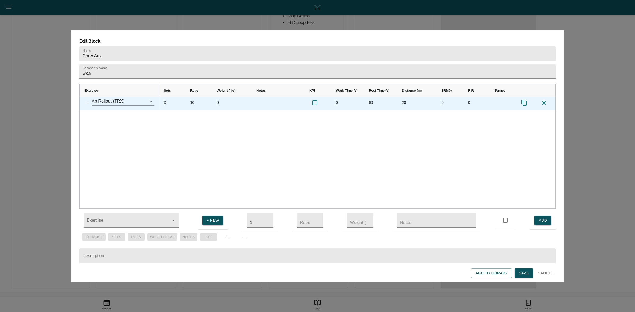
click at [402, 97] on div "20" at bounding box center [417, 103] width 40 height 13
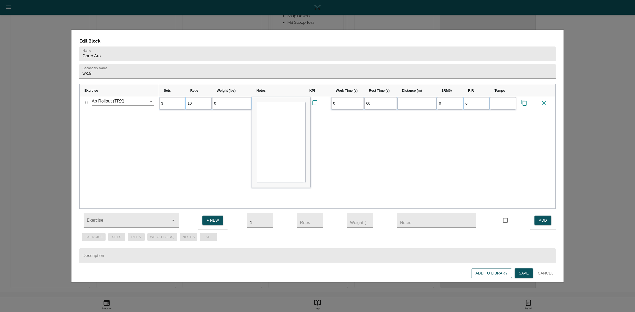
click at [404, 125] on div "3 10 0 0 60 0 0" at bounding box center [357, 153] width 396 height 112
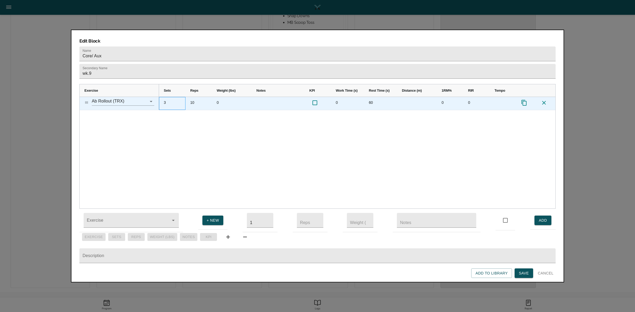
click at [164, 97] on div "3" at bounding box center [172, 103] width 26 height 13
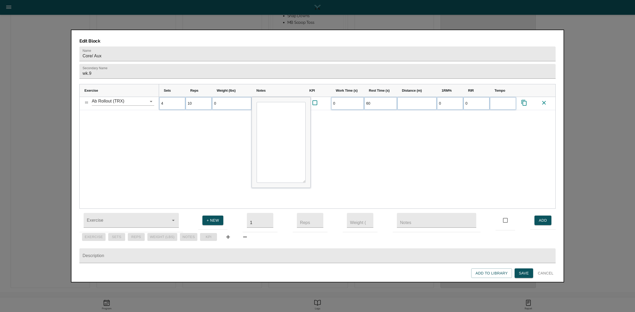
click at [192, 125] on div "4 10 0 0 60 0 0" at bounding box center [357, 153] width 396 height 112
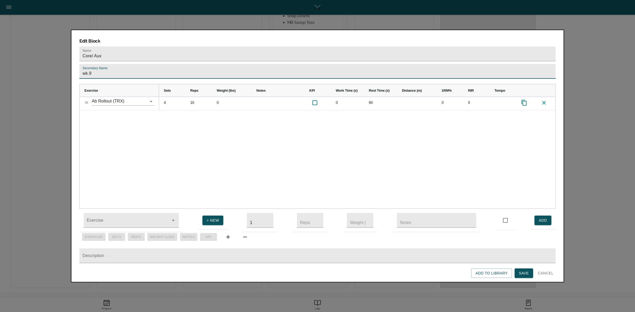
click at [156, 64] on input "wk.9" at bounding box center [317, 71] width 476 height 15
type input "wk.10"
click at [258, 127] on div "4 10 0 0 60 0 0" at bounding box center [357, 153] width 396 height 112
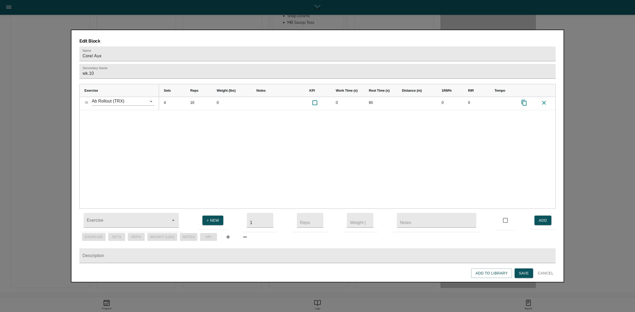
drag, startPoint x: 522, startPoint y: 271, endPoint x: 514, endPoint y: 261, distance: 13.2
click at [522, 271] on span "Save" at bounding box center [524, 273] width 10 height 7
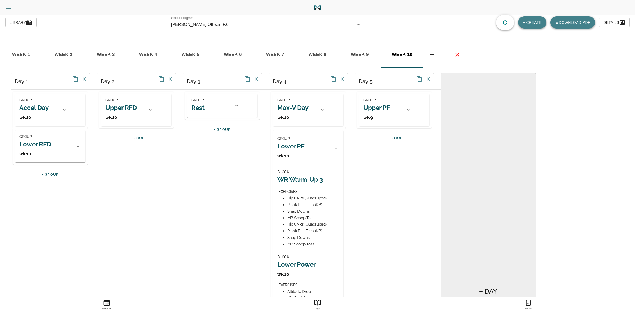
click at [337, 147] on icon at bounding box center [336, 148] width 6 height 6
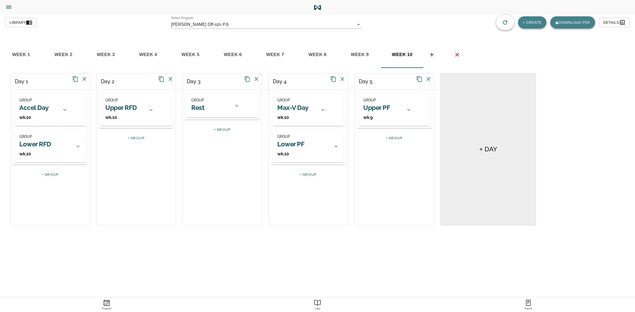
click at [386, 108] on h2 "Upper PF" at bounding box center [376, 108] width 27 height 8
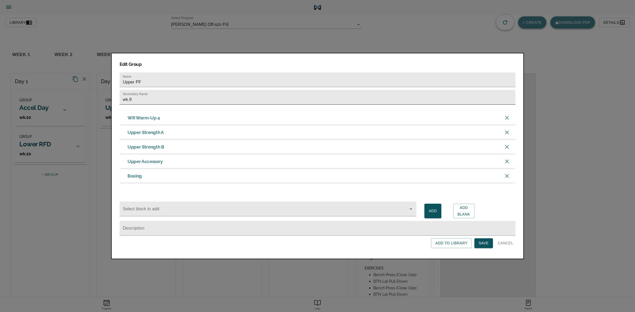
click at [355, 97] on input "wk.9" at bounding box center [318, 97] width 396 height 15
type input "wk.10"
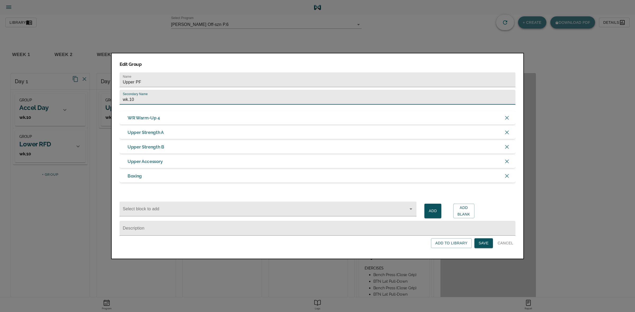
click at [482, 243] on span "Save" at bounding box center [483, 243] width 10 height 7
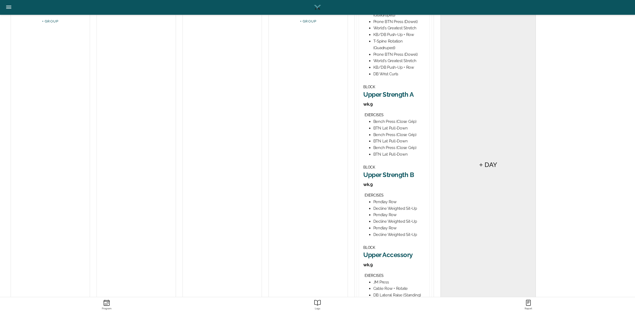
scroll to position [165, 0]
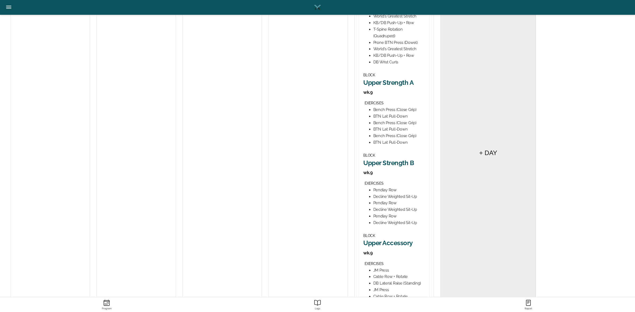
click at [385, 83] on h2 "Upper Strength A" at bounding box center [394, 83] width 62 height 8
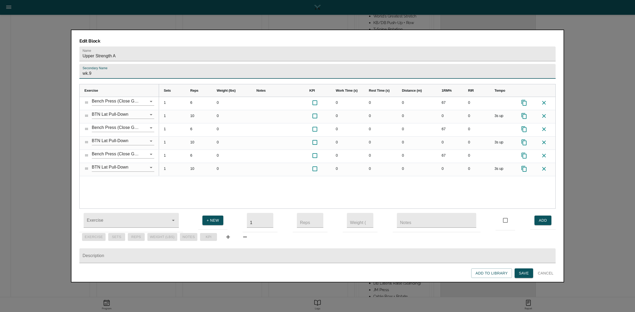
click at [271, 64] on input "wk.9" at bounding box center [317, 71] width 476 height 15
type input "wk.10"
click at [279, 178] on div "1 6 0 0 0 0 67 0 1 10 0 0 0 0 0 0 3s up 1 6 0 0 0 0 67 0 1 10 0 0 0 0 0 0 3s up…" at bounding box center [357, 153] width 396 height 112
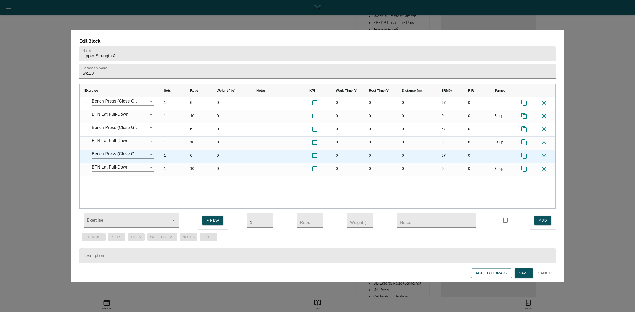
click at [523, 153] on icon at bounding box center [523, 156] width 5 height 6
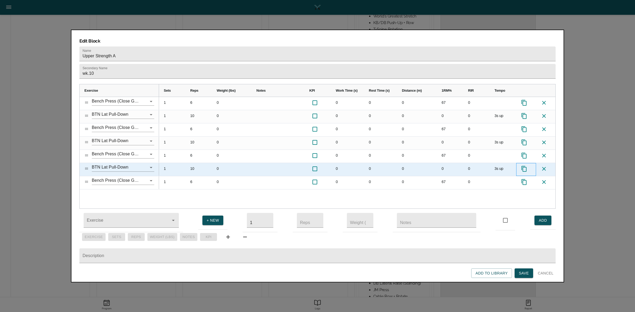
click at [523, 166] on icon at bounding box center [524, 169] width 6 height 6
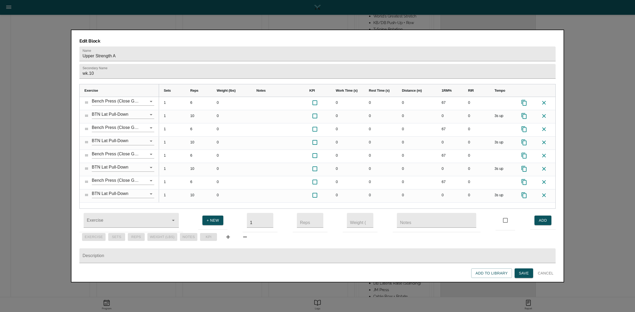
click at [525, 273] on span "Save" at bounding box center [524, 273] width 10 height 7
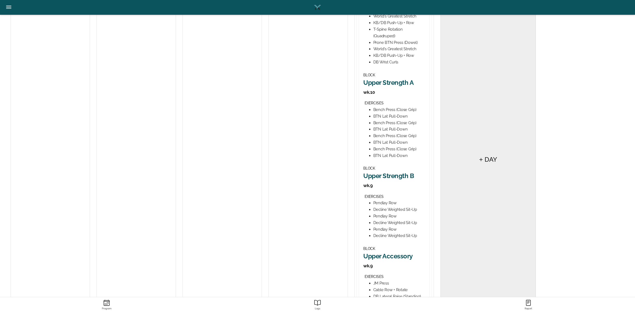
click at [400, 176] on h2 "Upper Strength B" at bounding box center [394, 176] width 62 height 8
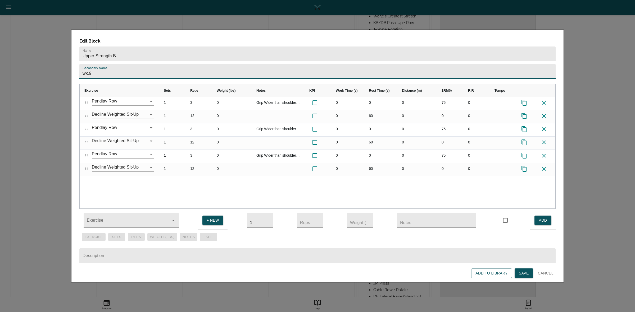
click at [349, 64] on input "wk.9" at bounding box center [317, 71] width 476 height 15
type input "wk.10"
click at [325, 178] on div "1 3 0 Grip Wider than shoulder width. Allow shoulder to reach fully between eac…" at bounding box center [357, 153] width 396 height 112
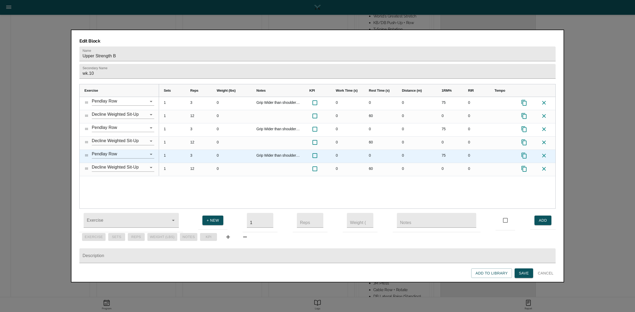
click at [526, 153] on icon at bounding box center [524, 156] width 6 height 6
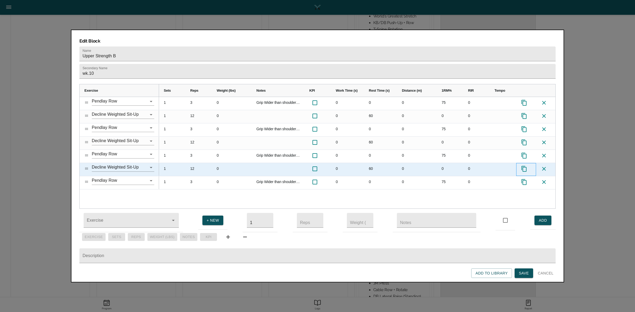
click at [523, 166] on icon at bounding box center [523, 169] width 5 height 6
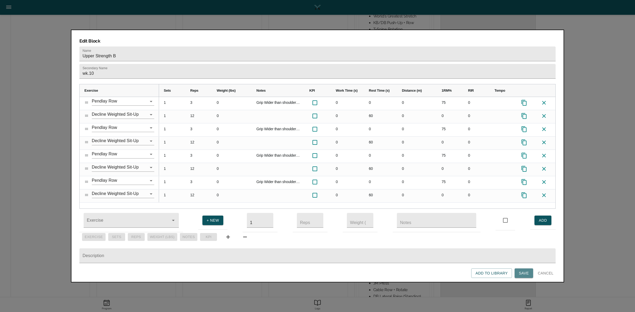
click at [528, 273] on span "Save" at bounding box center [524, 273] width 10 height 7
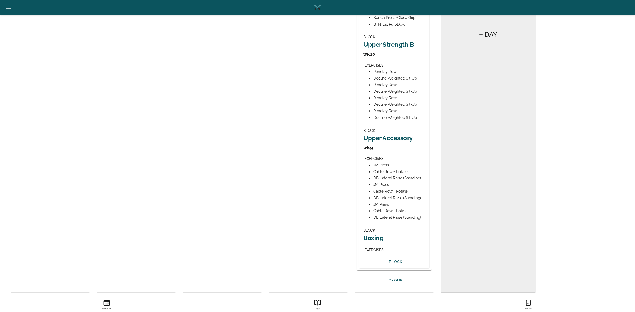
scroll to position [298, 0]
click at [387, 138] on h2 "Upper Accessory" at bounding box center [394, 137] width 62 height 8
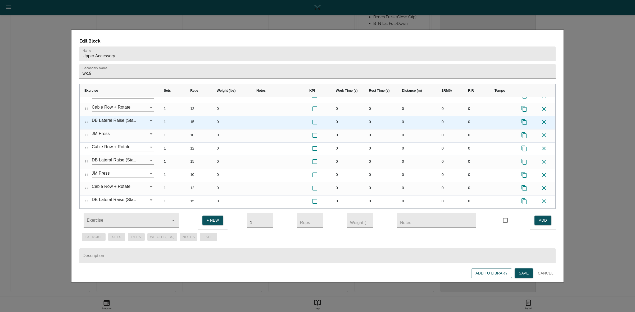
scroll to position [7, 0]
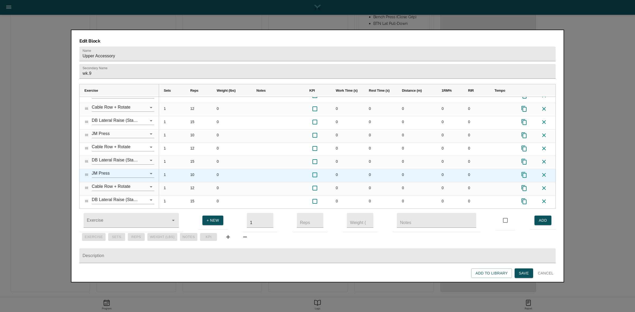
click at [524, 172] on icon at bounding box center [524, 175] width 6 height 6
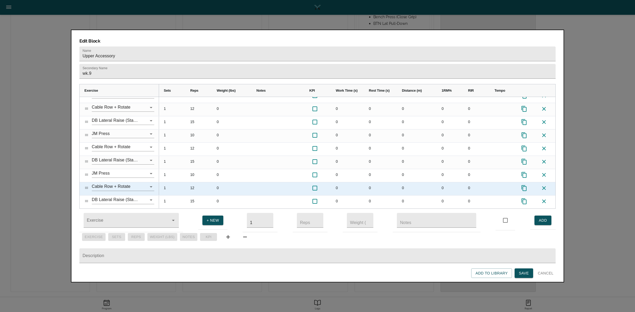
click at [525, 185] on icon at bounding box center [524, 188] width 6 height 6
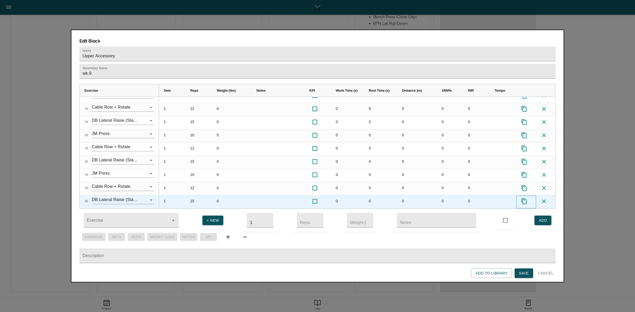
click at [525, 198] on icon at bounding box center [524, 201] width 6 height 6
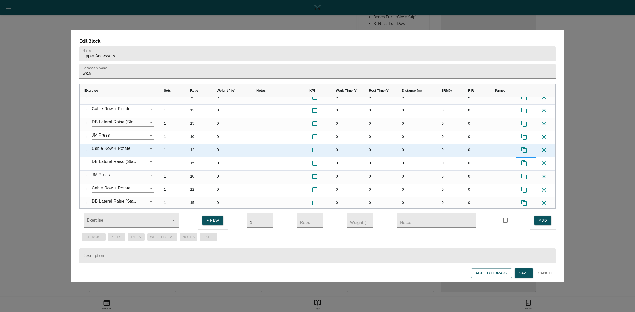
scroll to position [47, 0]
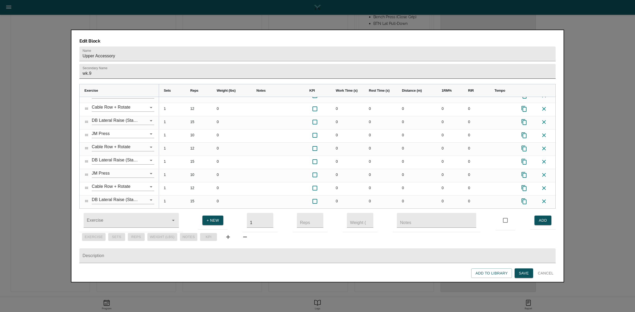
click at [385, 65] on input "wk.9" at bounding box center [317, 71] width 476 height 15
type input "wk.10"
drag, startPoint x: 521, startPoint y: 275, endPoint x: 491, endPoint y: 243, distance: 43.0
click at [521, 275] on span "Save" at bounding box center [524, 273] width 10 height 7
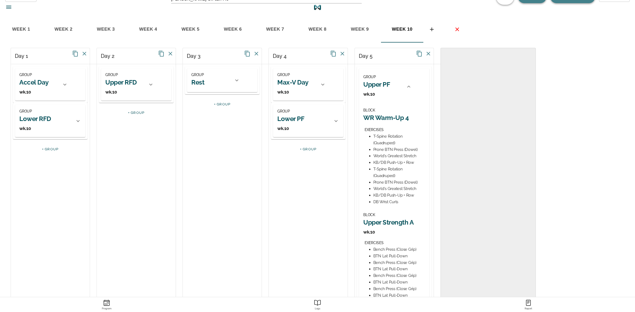
scroll to position [0, 0]
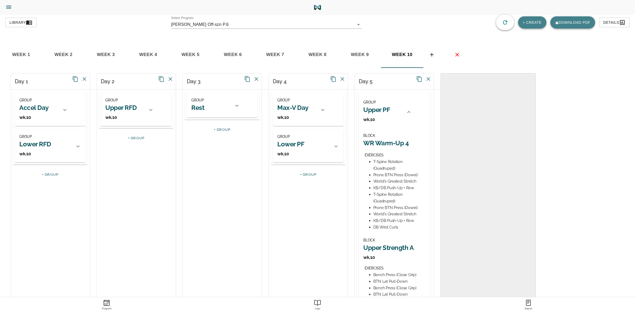
click at [407, 112] on icon at bounding box center [408, 112] width 6 height 6
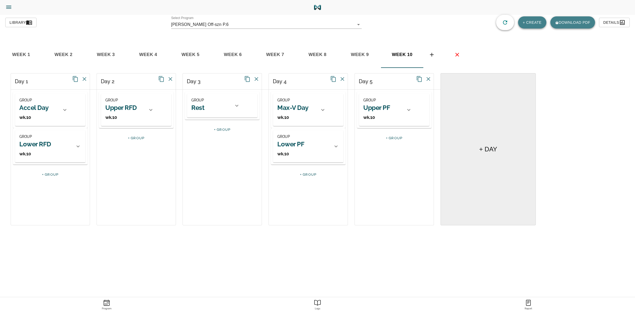
click at [257, 22] on body "[PERSON_NAME] Trainer Trainer Dashboard Program Builder Athlete Report One Rep …" at bounding box center [317, 171] width 635 height 342
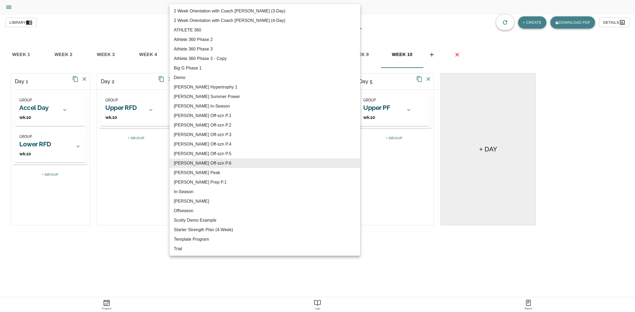
click at [203, 96] on li "[PERSON_NAME] Summer Power" at bounding box center [265, 97] width 190 height 10
type input "617"
type input "[PERSON_NAME] Summer Power"
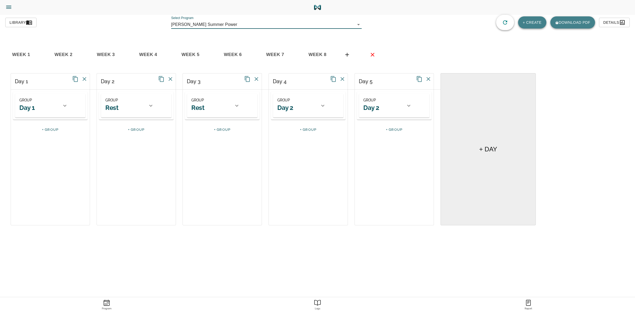
click at [309, 55] on span "week 8" at bounding box center [317, 55] width 36 height 8
click at [345, 53] on icon "basic tabs example" at bounding box center [347, 55] width 6 height 6
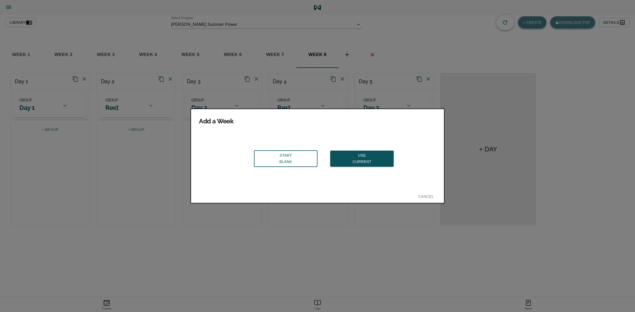
click at [356, 159] on span "Use Current" at bounding box center [361, 158] width 55 height 13
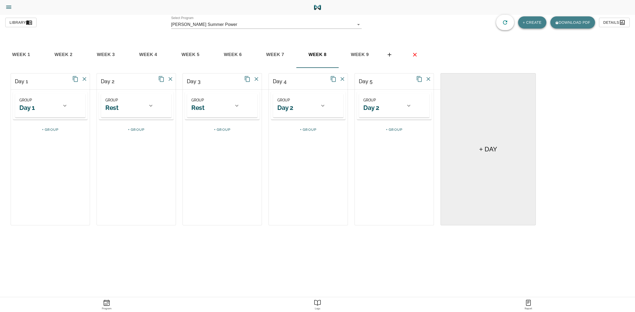
click at [356, 56] on span "week 9" at bounding box center [360, 55] width 36 height 8
click at [62, 106] on icon at bounding box center [65, 106] width 6 height 6
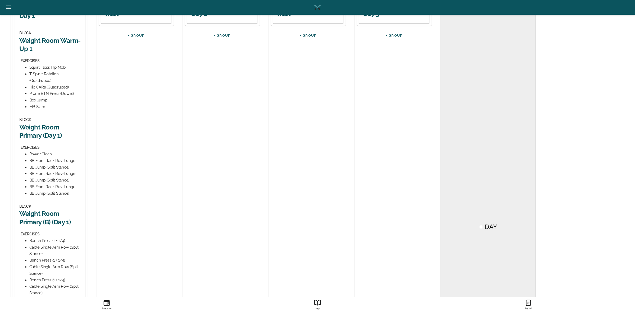
scroll to position [99, 0]
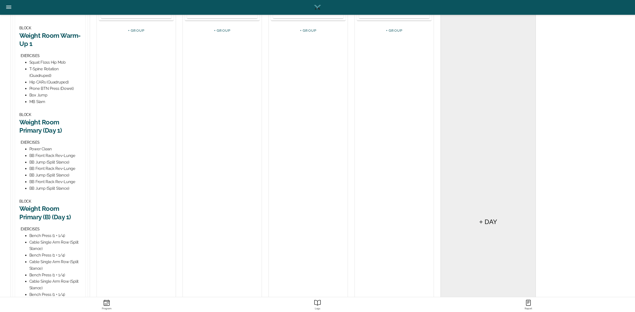
click at [46, 124] on h2 "Weight Room Primary (Day 1)" at bounding box center [50, 126] width 62 height 16
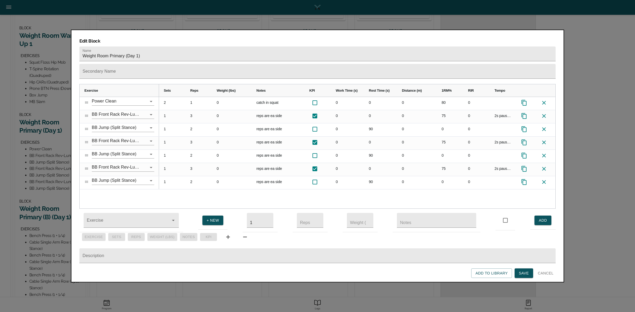
click at [583, 82] on div at bounding box center [317, 156] width 635 height 312
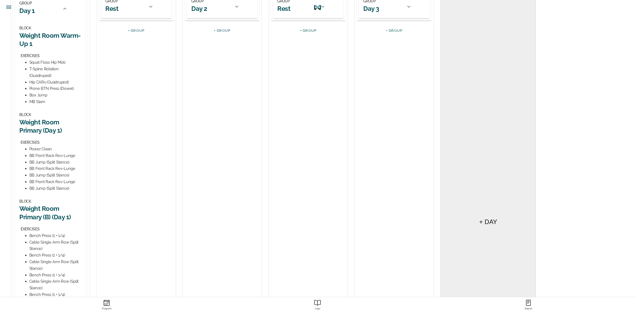
scroll to position [0, 0]
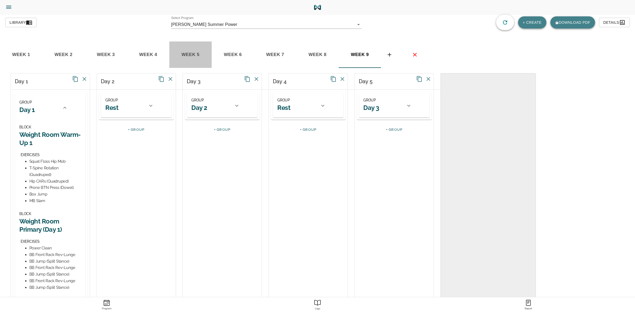
click at [184, 54] on span "week 5" at bounding box center [190, 55] width 36 height 8
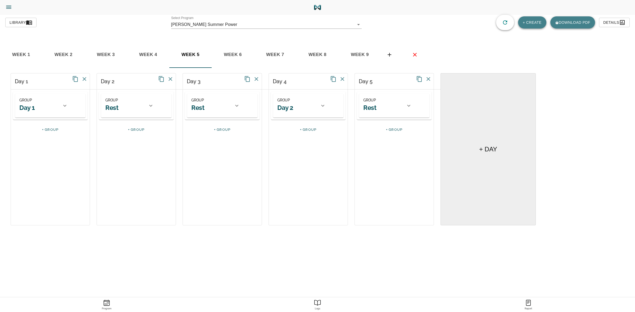
click at [139, 51] on span "week 4" at bounding box center [148, 55] width 36 height 8
click at [235, 51] on span "week 6" at bounding box center [233, 55] width 36 height 8
click at [270, 53] on span "week 7" at bounding box center [275, 55] width 36 height 8
click at [236, 52] on span "week 6" at bounding box center [233, 55] width 36 height 8
click at [309, 107] on div "GROUP Day 2" at bounding box center [296, 105] width 39 height 17
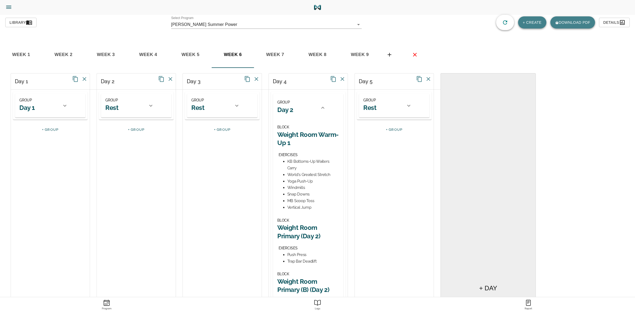
click at [73, 107] on div "GROUP Day 1 BLOCK Weight Room Warm-Up 1 EXERCISES Squat Floss Hip Mob T-Spine R…" at bounding box center [50, 106] width 70 height 24
click at [64, 106] on icon at bounding box center [65, 106] width 6 height 6
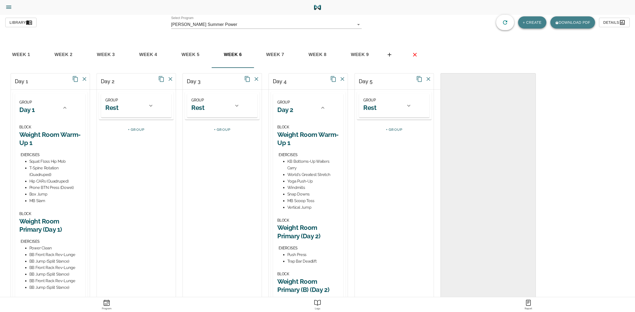
click at [68, 55] on span "week 2" at bounding box center [63, 55] width 36 height 8
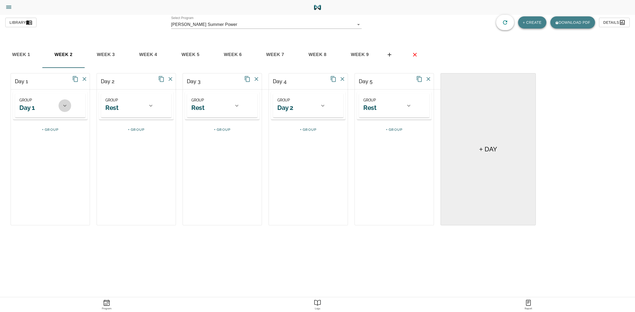
click at [69, 109] on div at bounding box center [64, 105] width 13 height 13
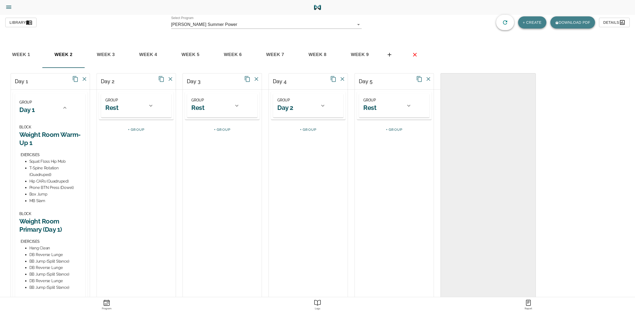
click at [110, 51] on span "week 3" at bounding box center [106, 55] width 36 height 8
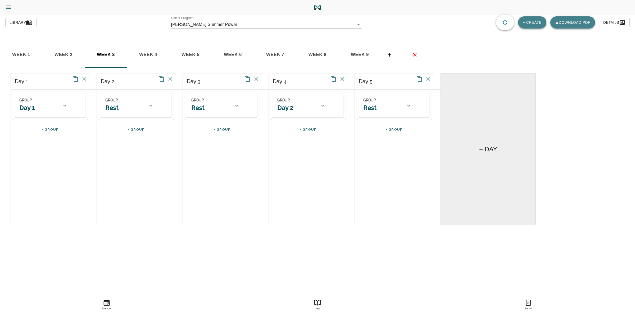
click at [63, 105] on icon at bounding box center [64, 106] width 3 height 2
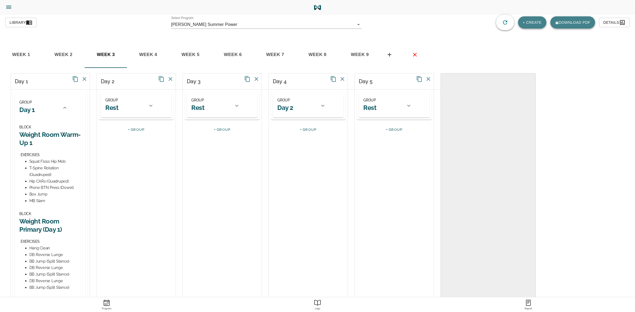
click at [154, 54] on span "week 4" at bounding box center [148, 55] width 36 height 8
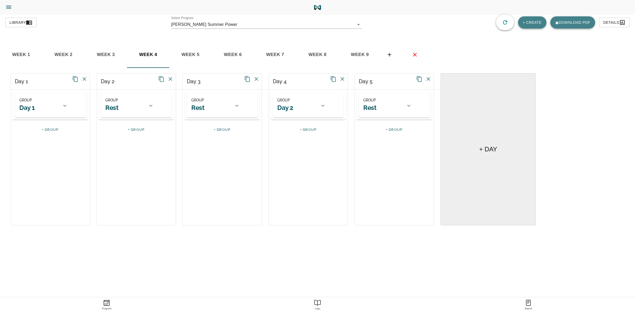
click at [69, 112] on div "GROUP Day 1" at bounding box center [43, 106] width 57 height 24
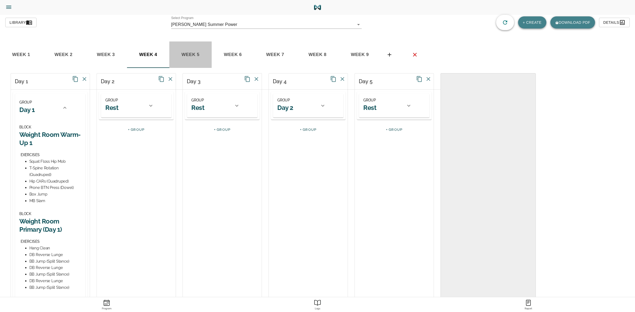
click at [191, 56] on span "week 5" at bounding box center [190, 55] width 36 height 8
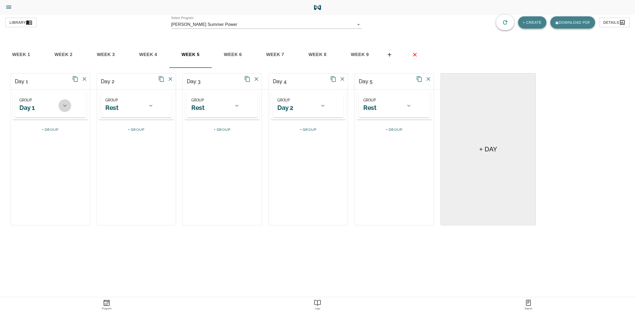
click at [65, 107] on icon at bounding box center [65, 106] width 6 height 6
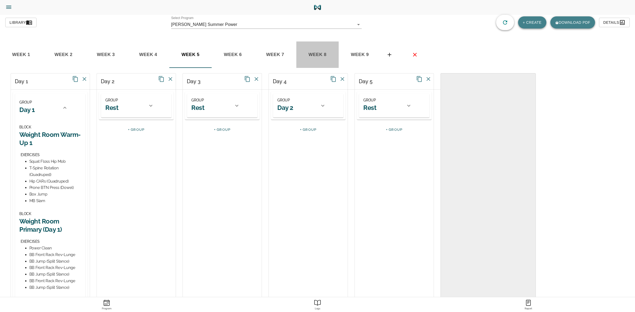
click at [311, 56] on span "week 8" at bounding box center [317, 55] width 36 height 8
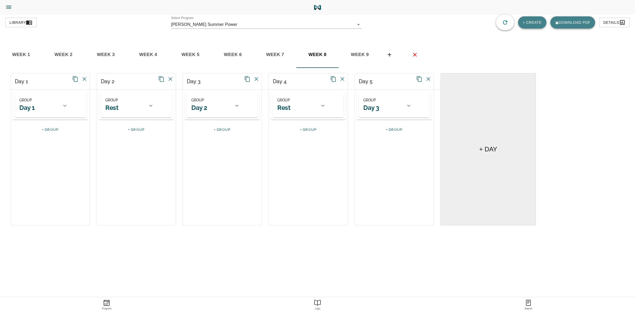
click at [63, 108] on icon at bounding box center [65, 106] width 6 height 6
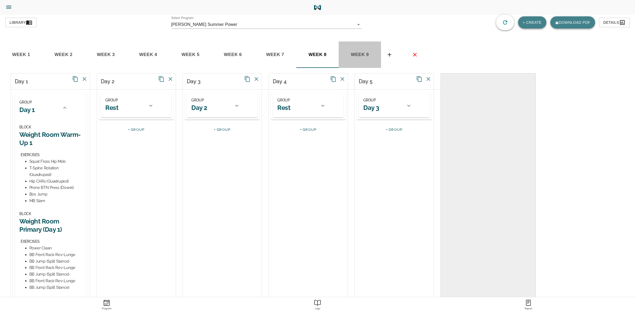
click at [364, 51] on span "week 9" at bounding box center [360, 55] width 36 height 8
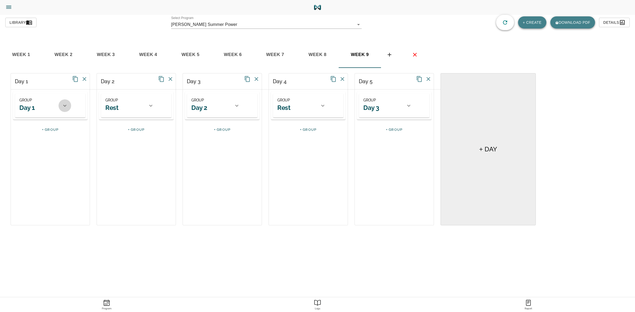
click at [65, 103] on icon at bounding box center [65, 106] width 6 height 6
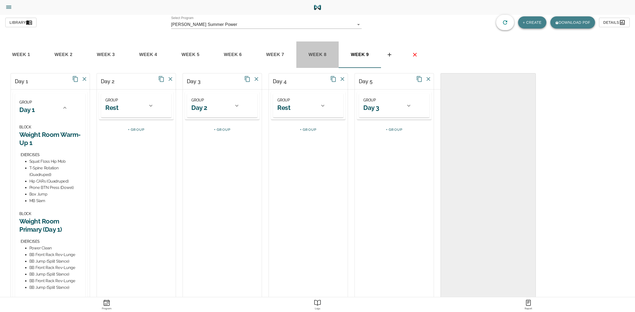
click at [316, 52] on span "week 8" at bounding box center [317, 55] width 36 height 8
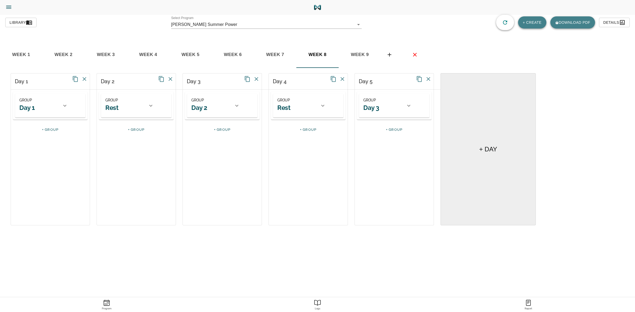
click at [271, 56] on span "week 7" at bounding box center [275, 55] width 36 height 8
click at [321, 53] on span "week 8" at bounding box center [317, 55] width 36 height 8
click at [356, 52] on span "week 9" at bounding box center [360, 55] width 36 height 8
click at [238, 111] on div at bounding box center [236, 105] width 13 height 13
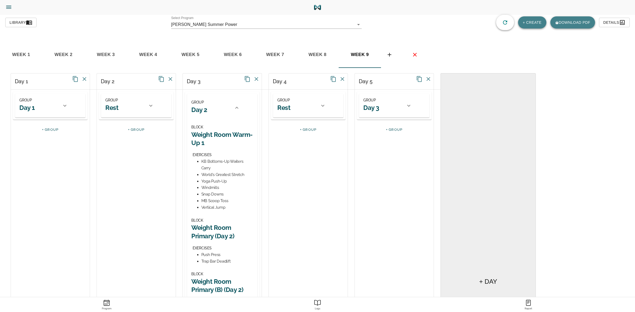
click at [405, 107] on div at bounding box center [408, 105] width 13 height 13
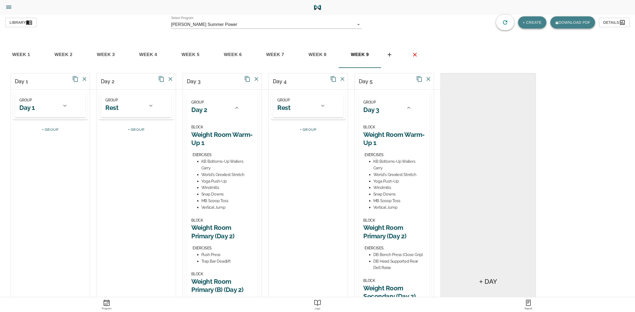
click at [64, 107] on icon at bounding box center [65, 106] width 6 height 6
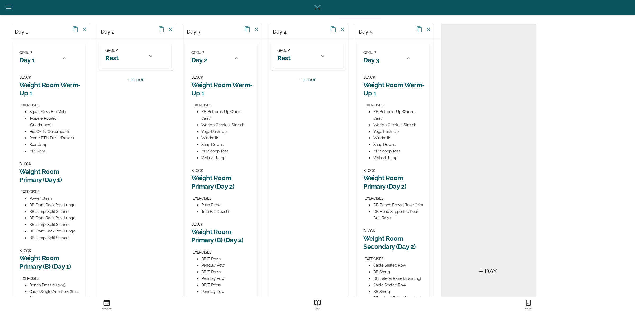
scroll to position [66, 0]
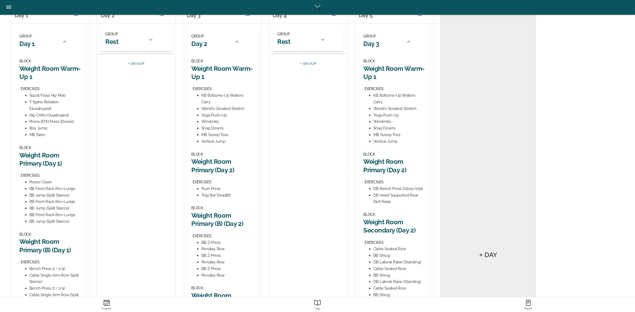
click at [47, 155] on h2 "Weight Room Primary (Day 1)" at bounding box center [50, 159] width 62 height 16
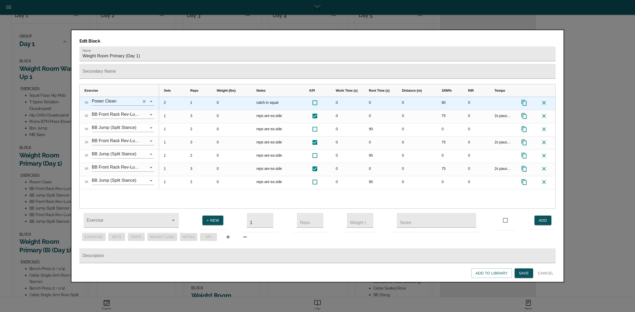
click at [143, 100] on icon "Clear" at bounding box center [144, 101] width 3 height 3
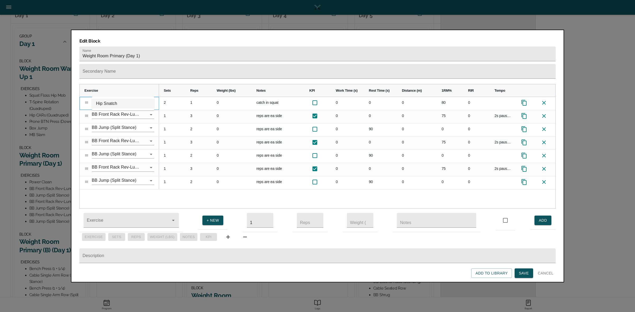
click at [122, 104] on li "Hip Snatch" at bounding box center [123, 104] width 62 height 10
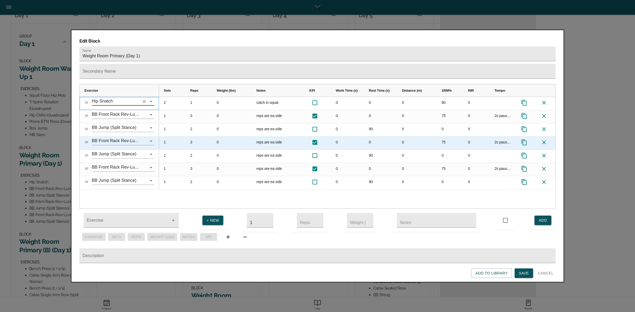
type input "Hip Snatch"
click at [213, 137] on div "0" at bounding box center [232, 143] width 40 height 13
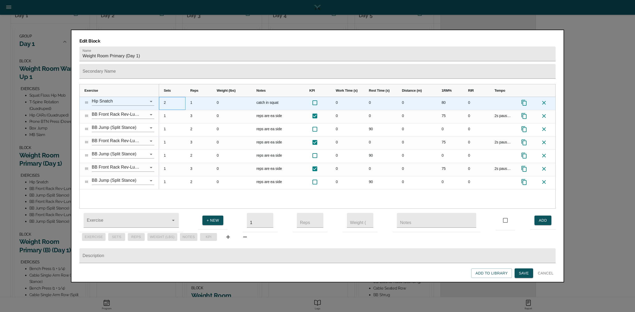
click at [163, 97] on div "2" at bounding box center [172, 103] width 26 height 13
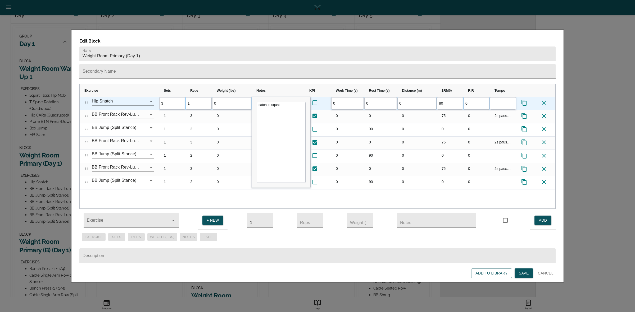
scroll to position [0, 0]
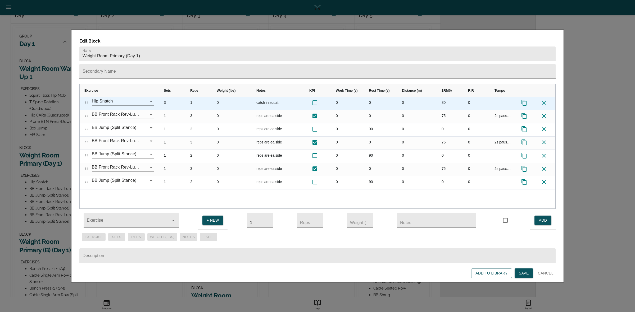
click at [192, 97] on div "1" at bounding box center [198, 103] width 26 height 13
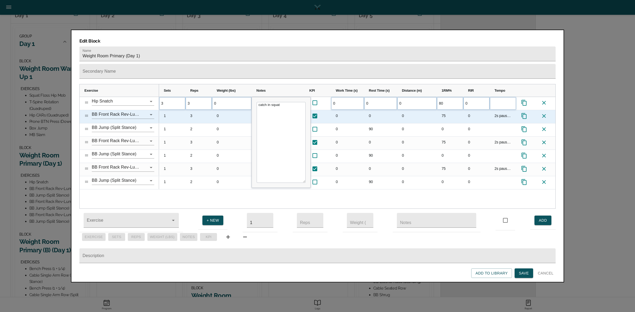
click at [198, 111] on div "3" at bounding box center [198, 116] width 26 height 13
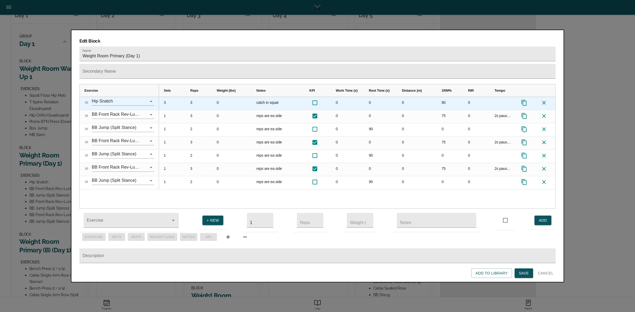
click at [269, 97] on div "catch in squat" at bounding box center [278, 103] width 53 height 13
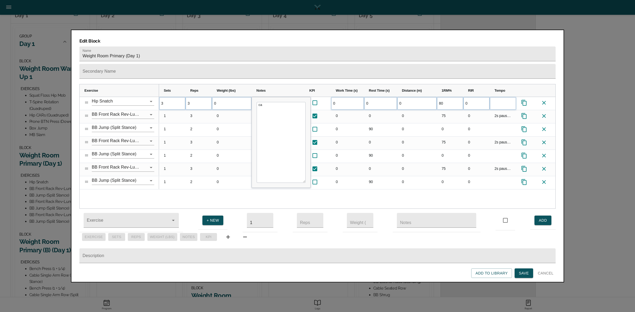
type textarea "c"
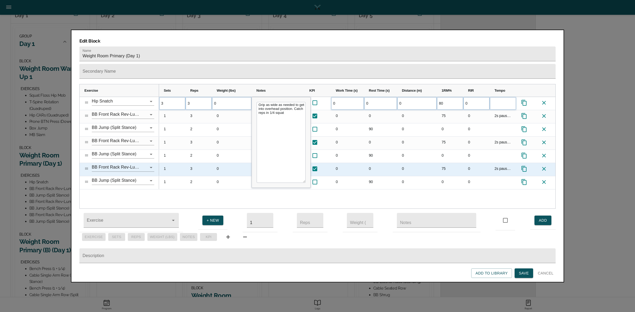
type textarea "Grip as wide as needed to get into overhead position. Catch reps in 1/4 squat."
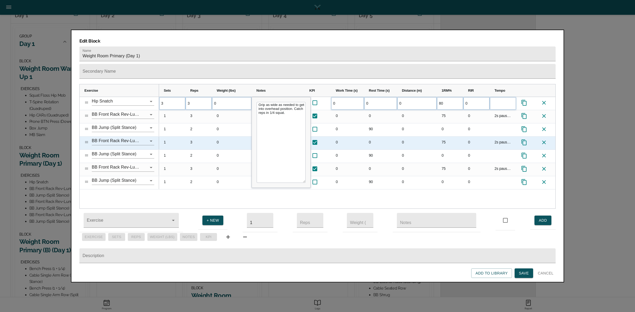
click at [225, 137] on div "0" at bounding box center [232, 143] width 40 height 13
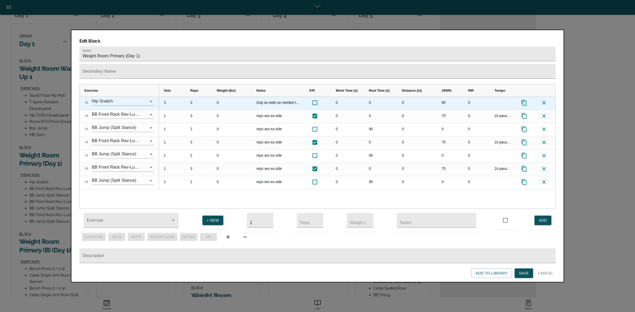
click at [444, 97] on div "80" at bounding box center [450, 103] width 26 height 13
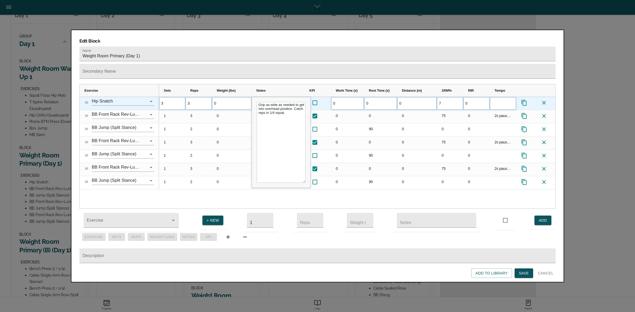
type input "70"
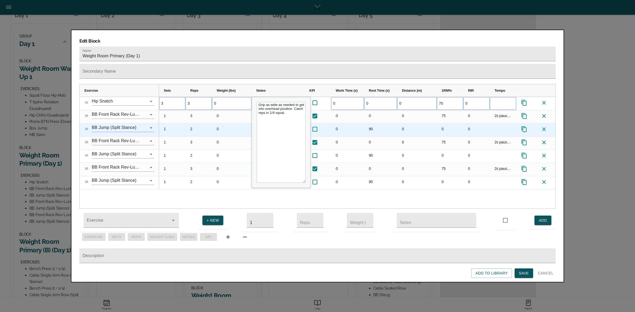
click at [443, 124] on div "0" at bounding box center [450, 130] width 26 height 13
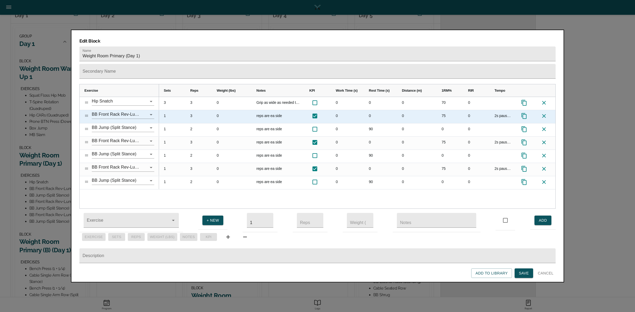
click at [370, 110] on div "0" at bounding box center [380, 116] width 33 height 13
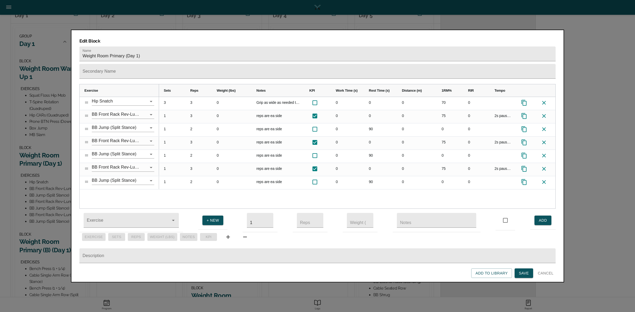
click at [527, 273] on span "Save" at bounding box center [524, 273] width 10 height 7
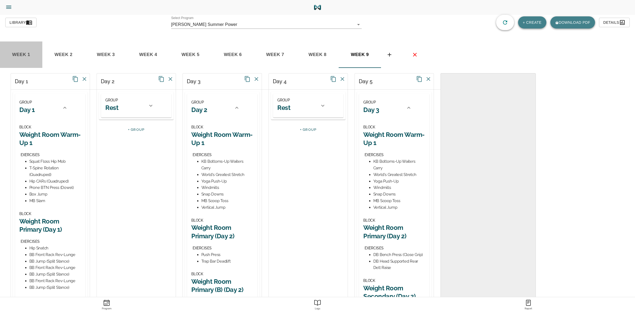
click at [24, 52] on span "week 1" at bounding box center [21, 55] width 36 height 8
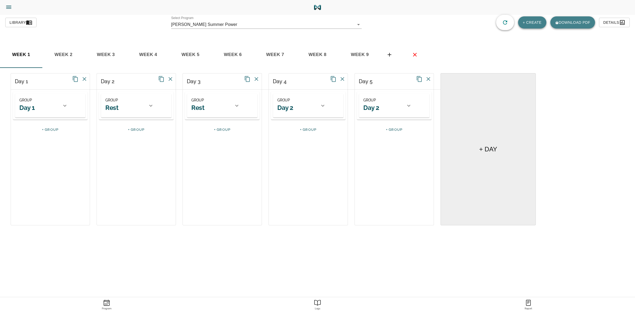
click at [59, 109] on div "GROUP Day 1" at bounding box center [43, 106] width 57 height 24
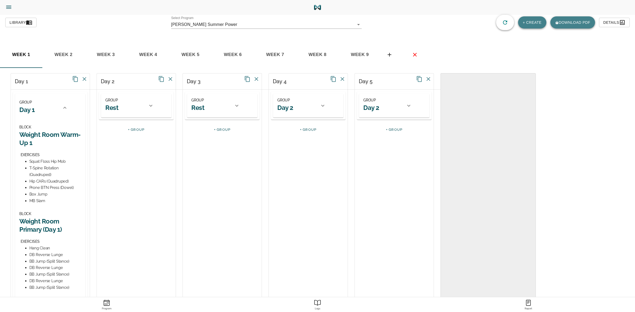
click at [196, 54] on span "week 5" at bounding box center [190, 55] width 36 height 8
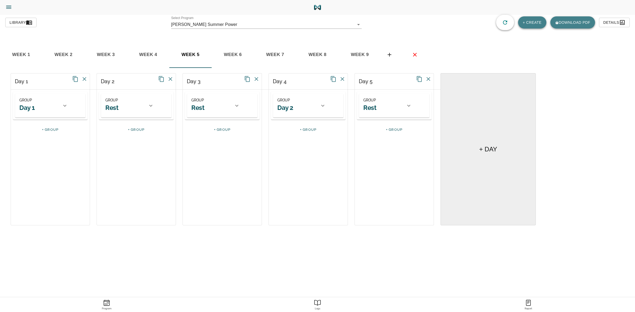
click at [61, 104] on div at bounding box center [64, 105] width 13 height 13
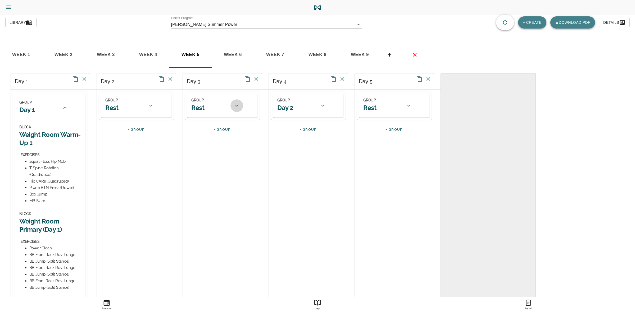
click at [235, 104] on icon at bounding box center [237, 106] width 6 height 6
click at [237, 107] on icon at bounding box center [237, 108] width 6 height 6
click at [318, 103] on div at bounding box center [322, 105] width 13 height 13
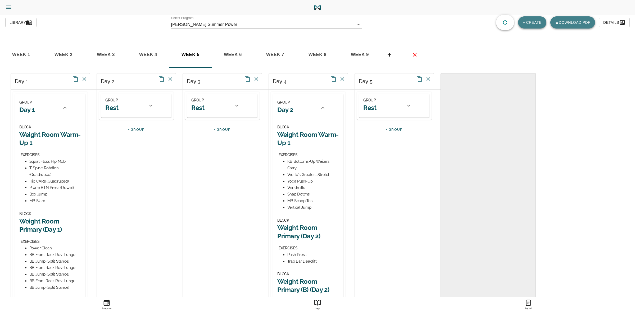
click at [325, 108] on icon at bounding box center [323, 108] width 6 height 6
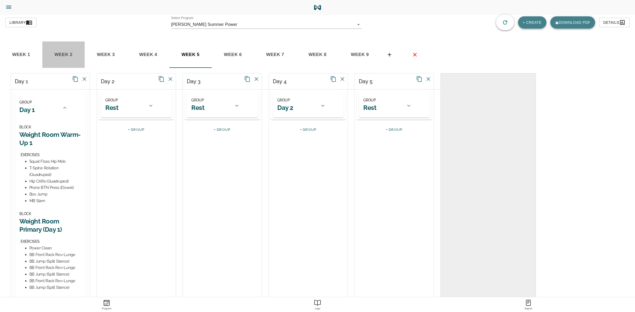
click at [60, 54] on span "week 2" at bounding box center [63, 55] width 36 height 8
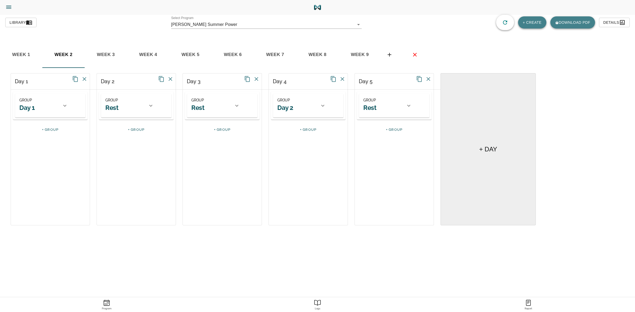
click at [320, 105] on icon at bounding box center [323, 106] width 6 height 6
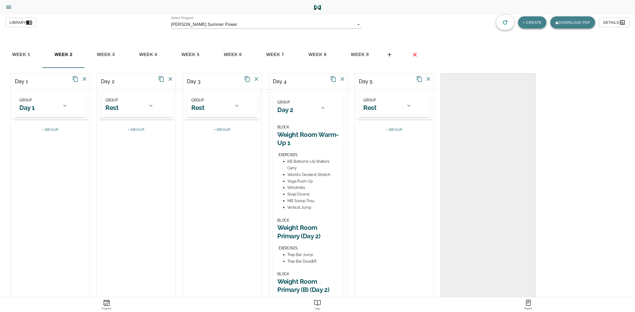
click at [67, 102] on div at bounding box center [64, 105] width 13 height 13
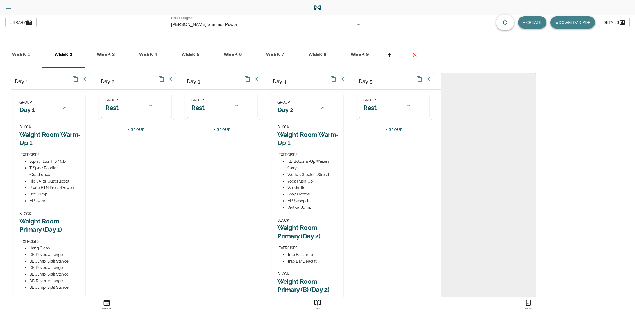
click at [357, 55] on span "week 9" at bounding box center [360, 55] width 36 height 8
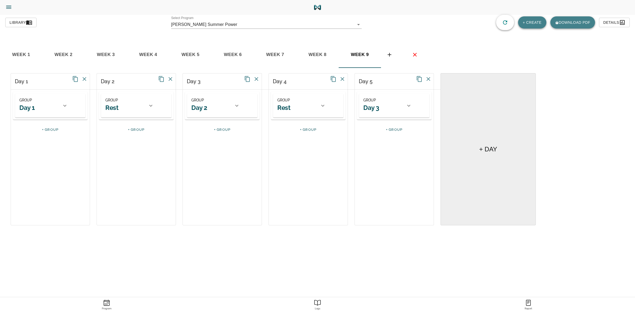
click at [64, 109] on div at bounding box center [64, 105] width 13 height 13
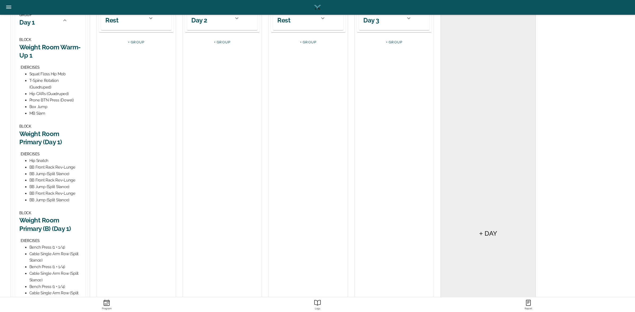
scroll to position [99, 0]
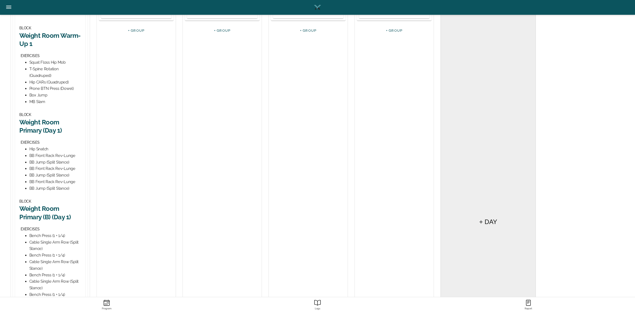
click at [48, 120] on h2 "Weight Room Primary (Day 1)" at bounding box center [50, 126] width 62 height 16
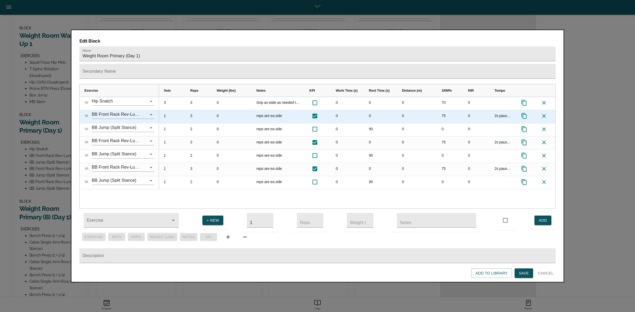
click at [544, 113] on icon at bounding box center [544, 116] width 6 height 6
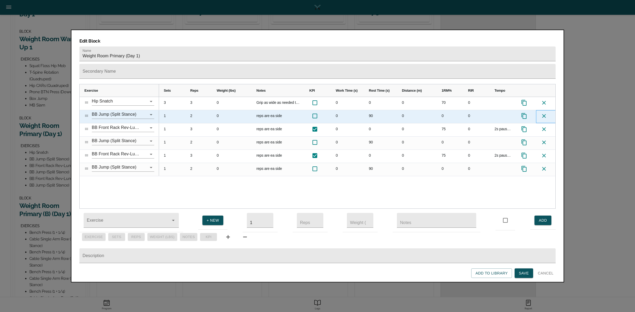
click at [544, 113] on icon at bounding box center [544, 116] width 6 height 6
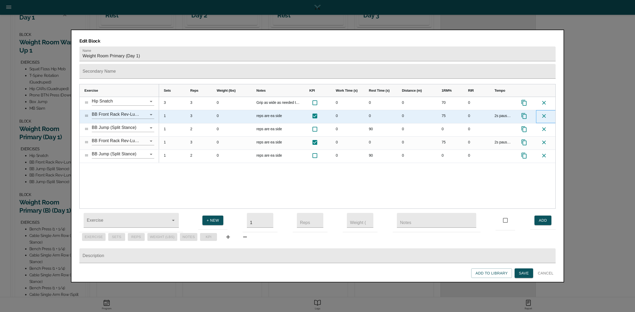
click at [544, 113] on icon at bounding box center [544, 116] width 6 height 6
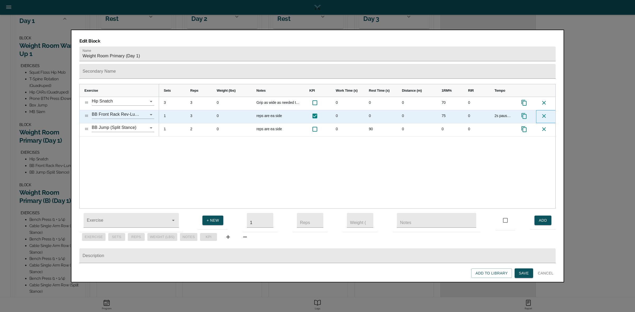
scroll to position [86, 0]
click at [145, 112] on icon "Clear" at bounding box center [144, 114] width 5 height 5
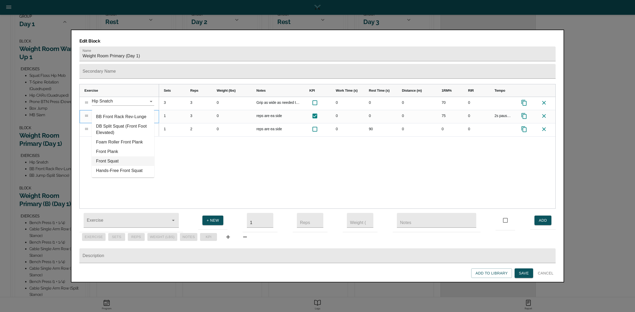
click at [119, 161] on li "Front Squat" at bounding box center [123, 162] width 62 height 10
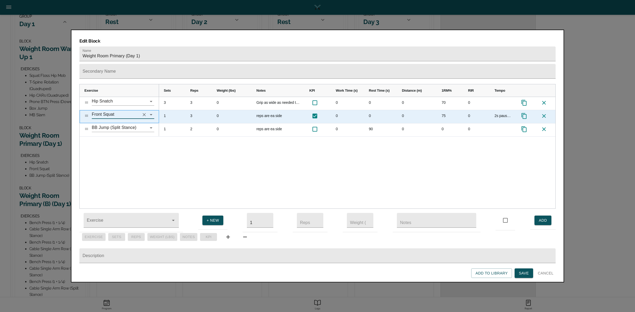
type input "Front Squat"
click at [194, 110] on div "3" at bounding box center [198, 116] width 26 height 13
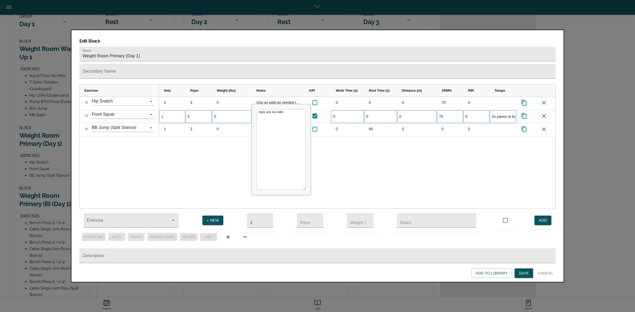
click at [223, 136] on div "3 3 0 Grip as wide as needed to get into overhead position. Catch reps in 1/4 s…" at bounding box center [357, 153] width 396 height 112
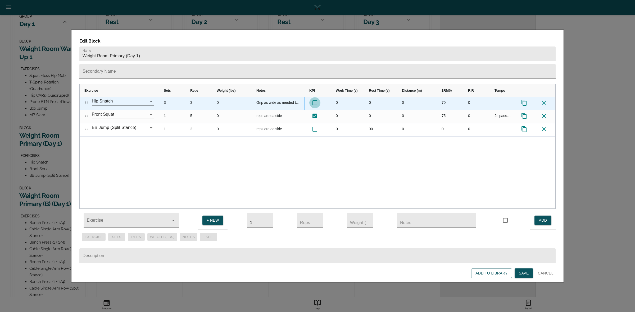
click at [313, 97] on input "checkbox" at bounding box center [314, 102] width 11 height 11
checkbox input "true"
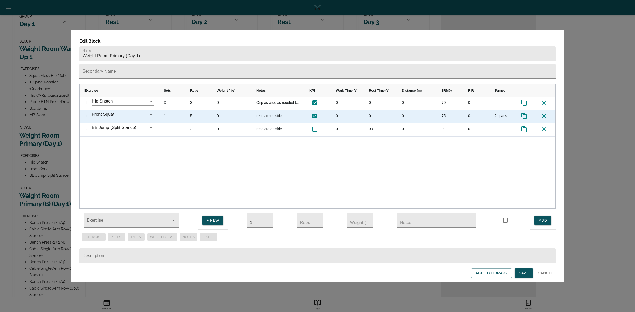
click at [317, 111] on input "Press SPACE to select this row." at bounding box center [314, 116] width 11 height 11
checkbox input "false"
click at [442, 110] on div "75" at bounding box center [450, 116] width 26 height 13
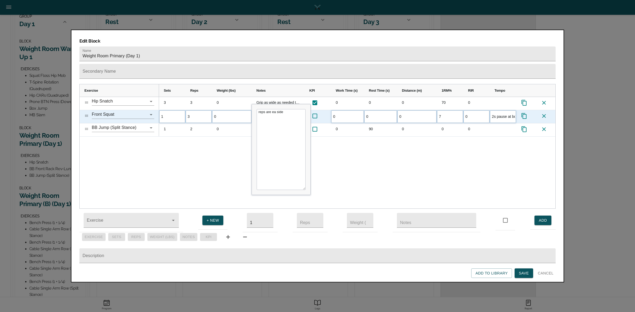
type input "70"
click at [444, 158] on div "3 3 0 Grip as wide as needed to get into overhead position. Catch reps in 1/4 s…" at bounding box center [357, 153] width 396 height 112
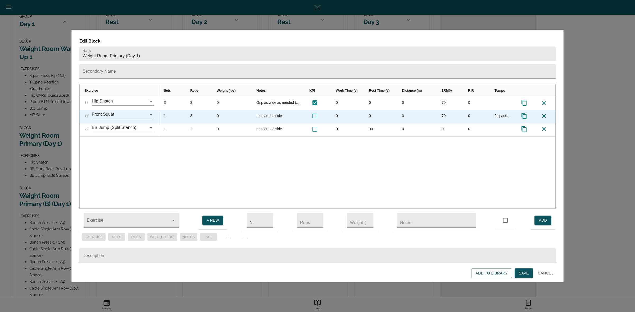
click at [190, 110] on div "3" at bounding box center [198, 116] width 26 height 13
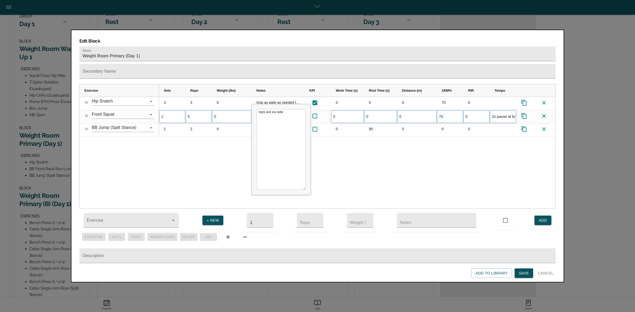
click at [215, 151] on div "3 3 0 Grip as wide as needed to get into overhead position. Catch reps in 1/4 s…" at bounding box center [357, 153] width 396 height 112
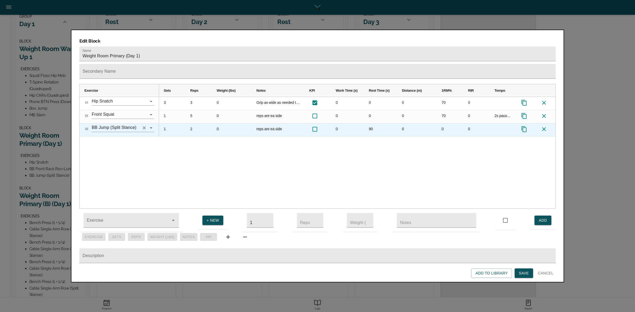
click at [142, 125] on icon "Clear" at bounding box center [144, 127] width 5 height 5
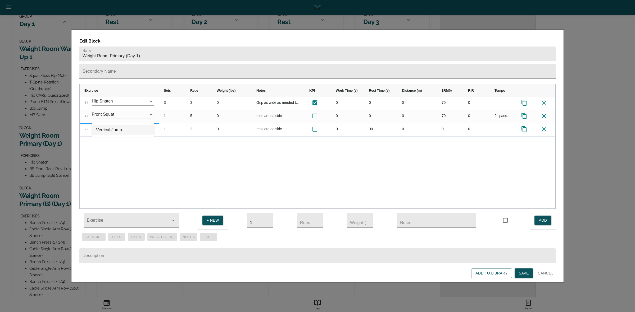
click at [119, 130] on li "Vertical Jump" at bounding box center [123, 130] width 62 height 10
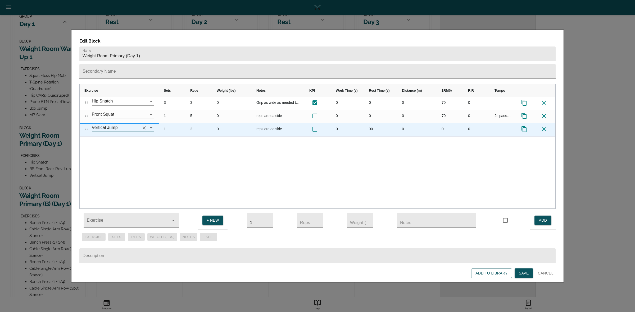
type input "Vertical Jump"
click at [195, 124] on div "2" at bounding box center [198, 130] width 26 height 13
click at [144, 126] on icon "Clear" at bounding box center [144, 127] width 3 height 3
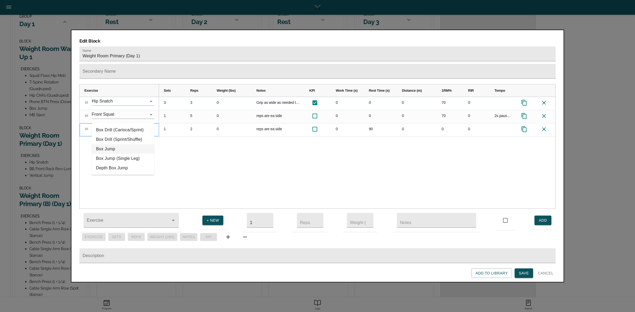
click at [114, 146] on li "Box Jump" at bounding box center [123, 149] width 62 height 10
type input "Box Jump"
click at [163, 138] on div "3 3 0 Grip as wide as needed to get into overhead position. Catch reps in 1/4 s…" at bounding box center [357, 153] width 396 height 112
click at [258, 146] on div "3 3 0 Grip as wide as needed to get into overhead position. Catch reps in 1/4 s…" at bounding box center [357, 153] width 396 height 112
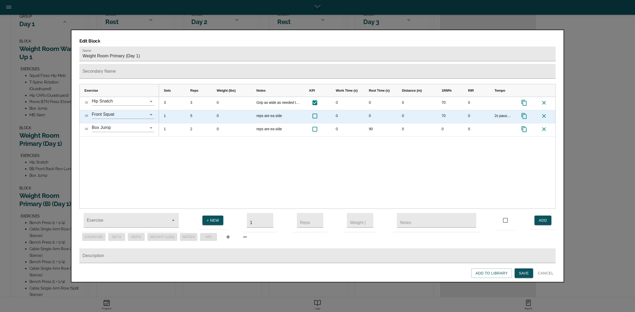
click at [522, 113] on icon "Press SPACE to select this row." at bounding box center [524, 116] width 6 height 6
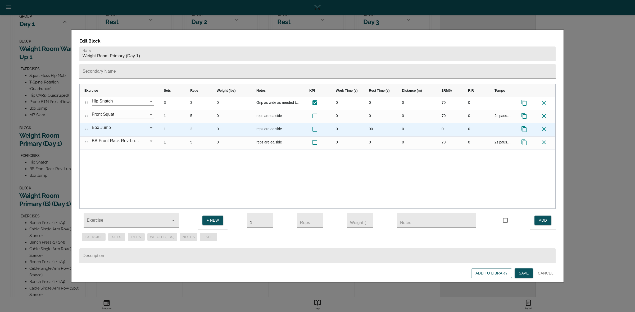
click at [524, 126] on icon "Press SPACE to select this row." at bounding box center [523, 129] width 5 height 6
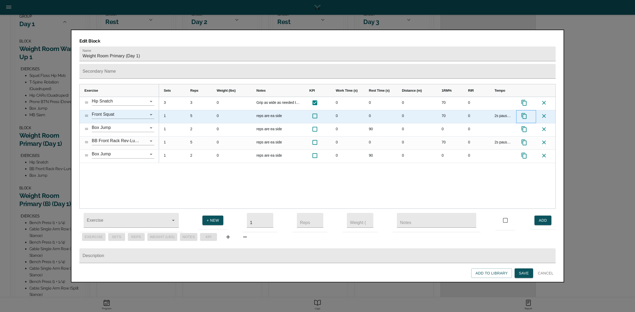
click at [525, 113] on icon "Press SPACE to select this row." at bounding box center [524, 116] width 6 height 6
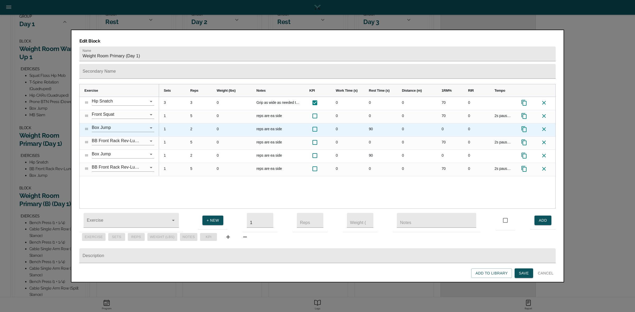
click at [526, 126] on icon "Press SPACE to select this row." at bounding box center [524, 129] width 6 height 6
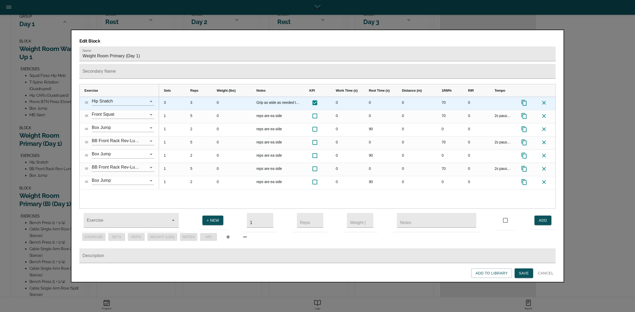
click at [371, 97] on div "0" at bounding box center [380, 103] width 33 height 13
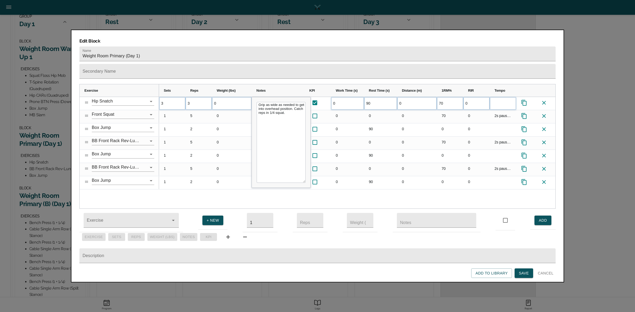
click at [387, 190] on div "3 3 0 Grip as wide as needed to get into overhead position. Catch reps in 1/4 s…" at bounding box center [357, 153] width 396 height 112
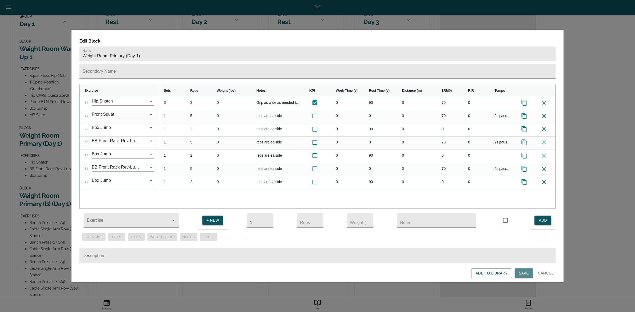
click at [521, 272] on span "Save" at bounding box center [524, 273] width 10 height 7
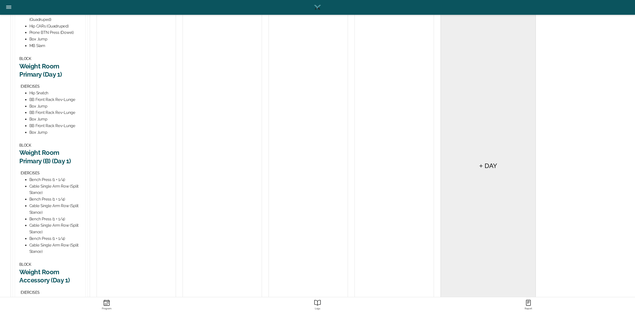
scroll to position [165, 0]
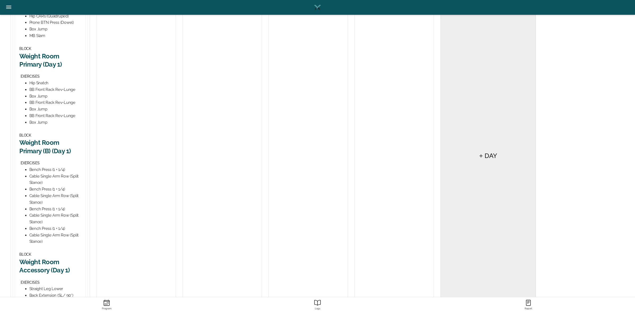
click at [46, 139] on h2 "Weight Room Primary (B) (Day 1)" at bounding box center [50, 147] width 62 height 16
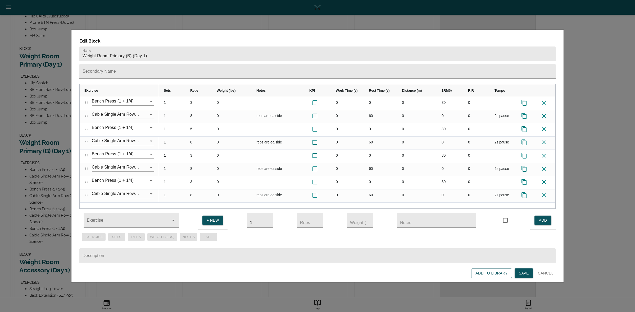
click at [51, 111] on div at bounding box center [317, 156] width 635 height 312
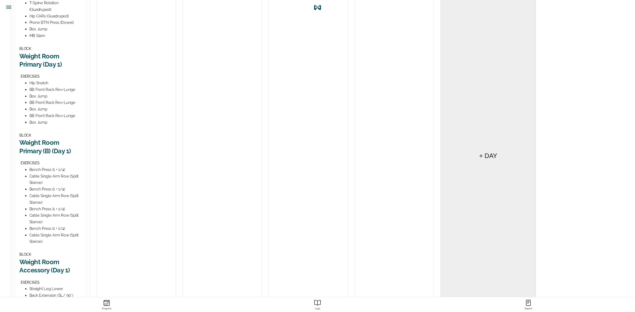
scroll to position [0, 0]
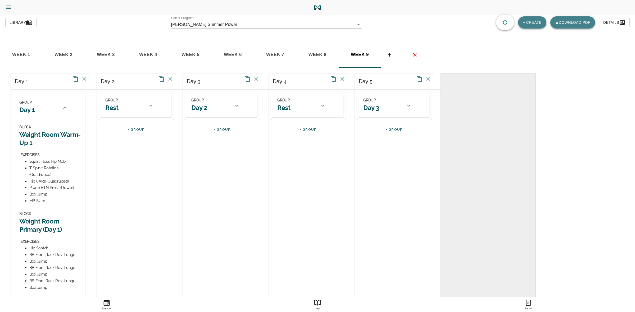
click at [245, 110] on div "GROUP Day 2 BLOCK Weight Room Warm-Up 1 EXERCISES KB Bottoms-Up Waiters Carry W…" at bounding box center [222, 106] width 70 height 24
click at [241, 110] on div at bounding box center [236, 105] width 13 height 13
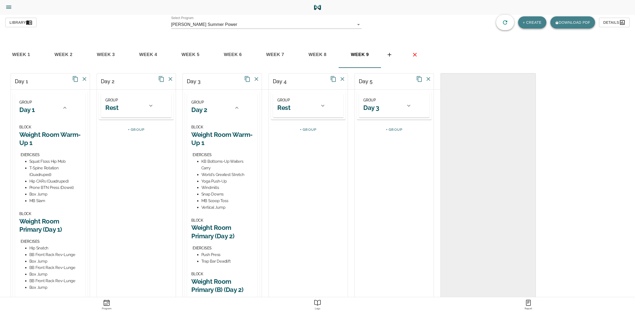
click at [237, 106] on icon at bounding box center [237, 108] width 6 height 6
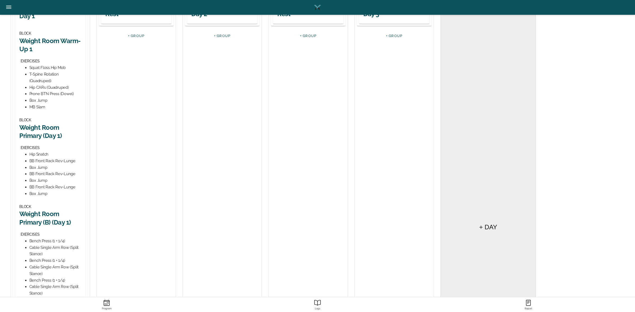
scroll to position [33, 0]
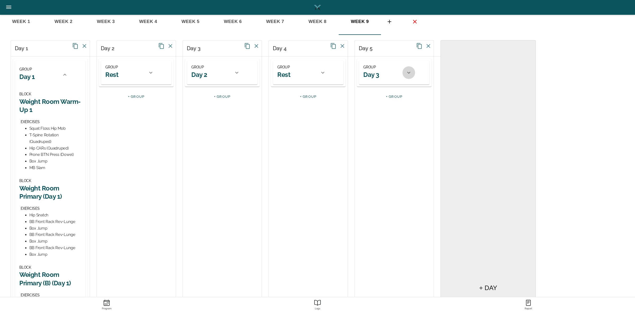
click at [411, 72] on icon at bounding box center [408, 73] width 6 height 6
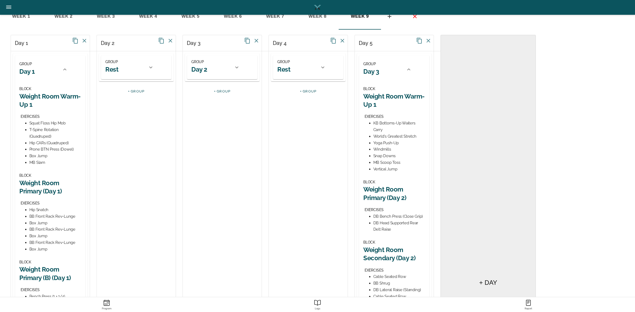
scroll to position [0, 0]
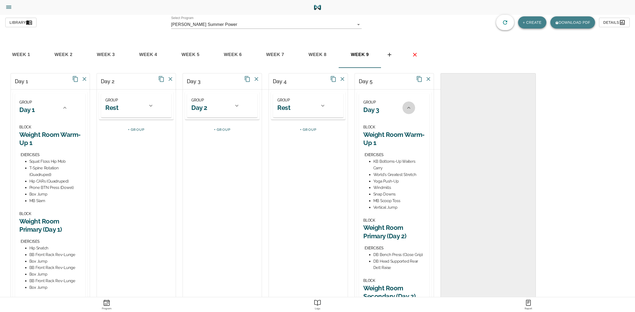
click at [411, 108] on icon at bounding box center [408, 108] width 6 height 6
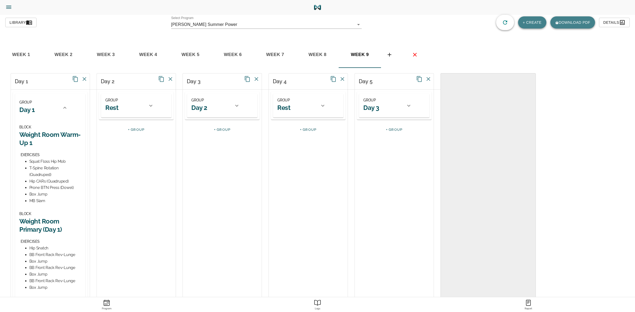
click at [237, 107] on icon at bounding box center [237, 106] width 6 height 6
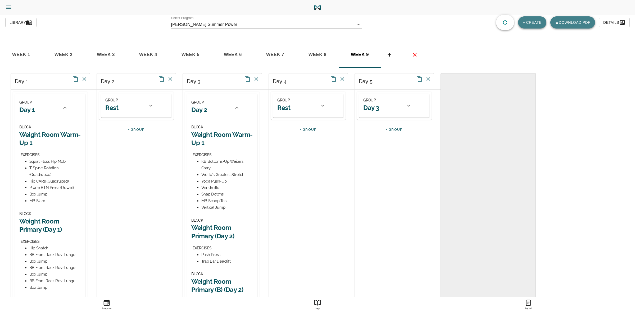
click at [239, 109] on icon at bounding box center [237, 108] width 6 height 6
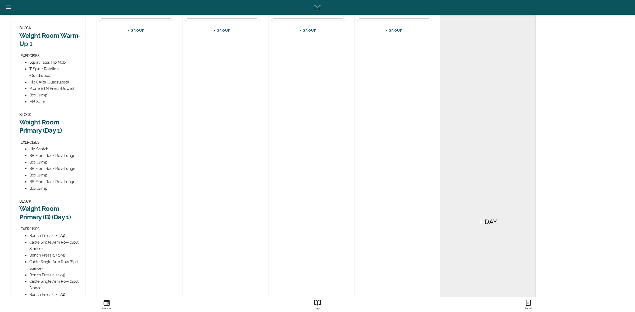
scroll to position [132, 0]
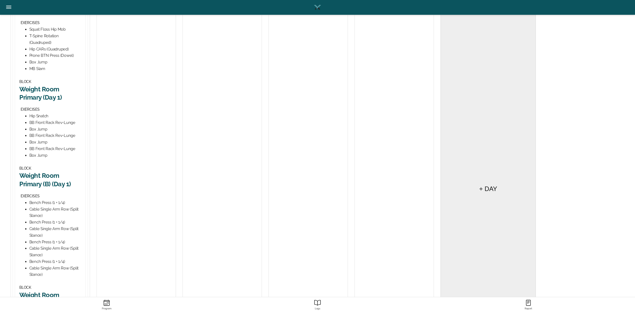
click at [44, 174] on h2 "Weight Room Primary (B) (Day 1)" at bounding box center [50, 180] width 62 height 16
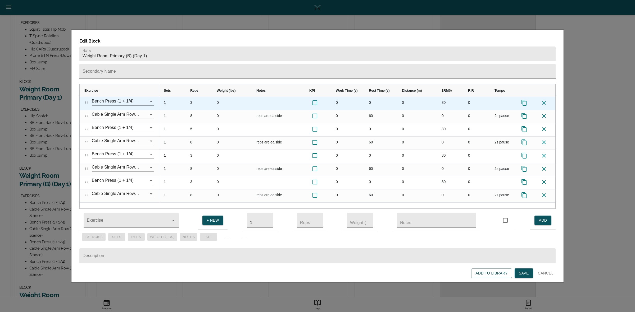
click at [545, 100] on icon at bounding box center [544, 103] width 6 height 6
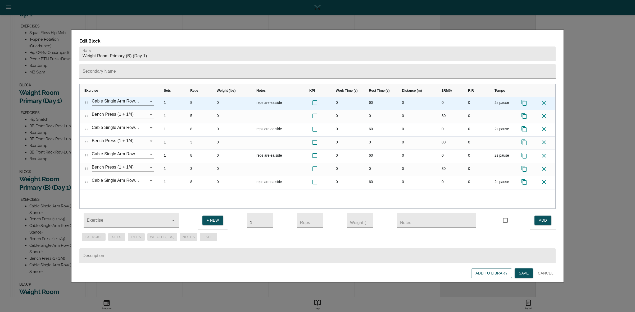
click at [545, 100] on icon at bounding box center [544, 103] width 6 height 6
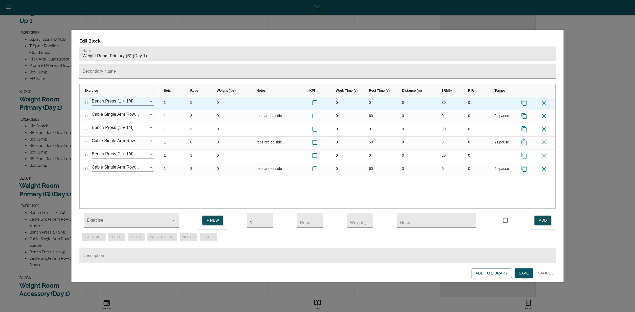
click at [545, 100] on icon at bounding box center [544, 103] width 6 height 6
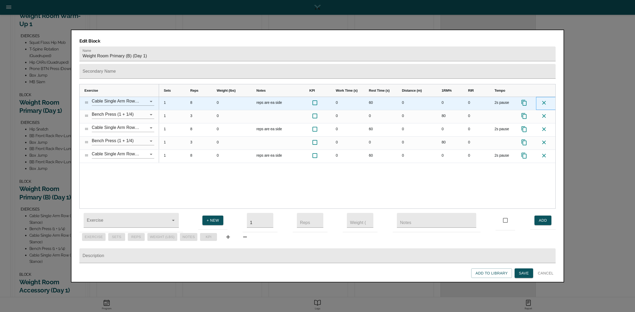
click at [545, 100] on icon at bounding box center [544, 103] width 6 height 6
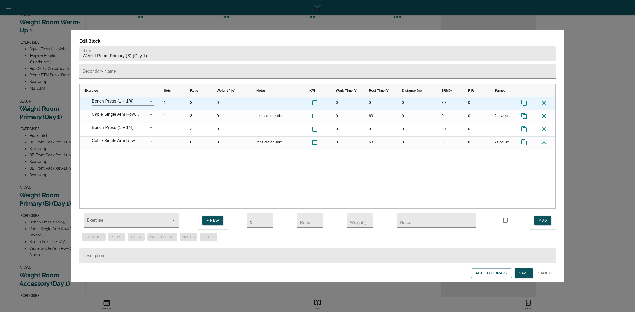
click at [545, 100] on icon at bounding box center [544, 103] width 6 height 6
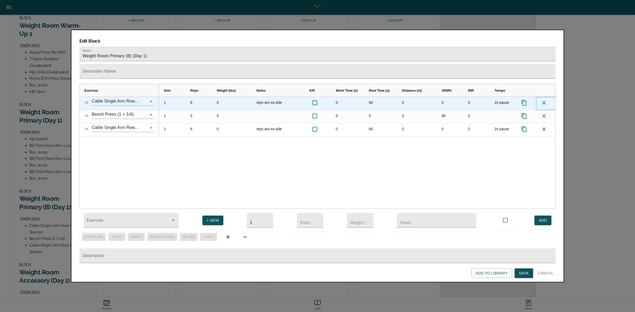
click at [545, 100] on icon at bounding box center [544, 103] width 6 height 6
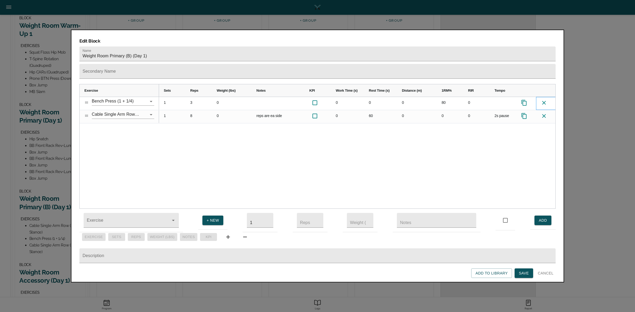
scroll to position [103, 0]
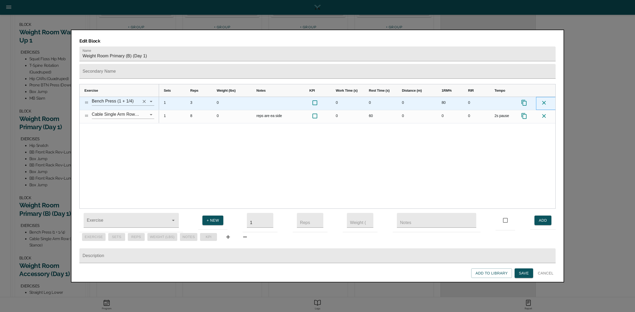
click at [143, 100] on icon "Clear" at bounding box center [144, 101] width 3 height 3
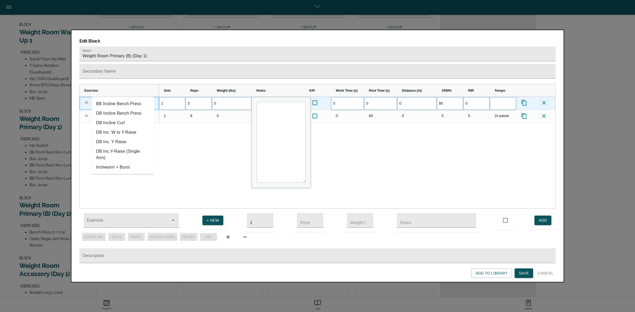
type input "i"
type input "db bench"
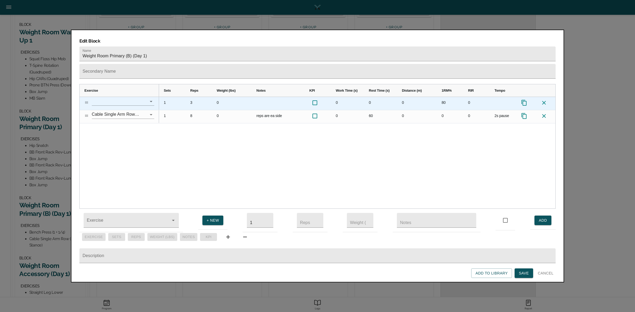
click at [115, 97] on input "text" at bounding box center [116, 101] width 48 height 8
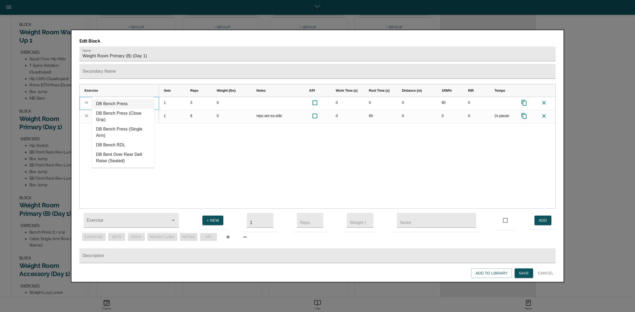
click at [112, 103] on li "DB Bench Press" at bounding box center [123, 104] width 62 height 10
type input "DB Bench Press"
click at [130, 124] on div "DB Bench Press Cable Single Arm Row (Split Stance) 1 3 0 0 0 0 80 0 1 8 0 reps …" at bounding box center [318, 153] width 476 height 112
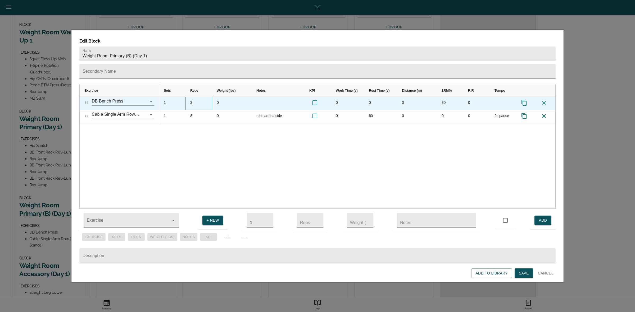
click at [191, 97] on div "3" at bounding box center [198, 103] width 26 height 13
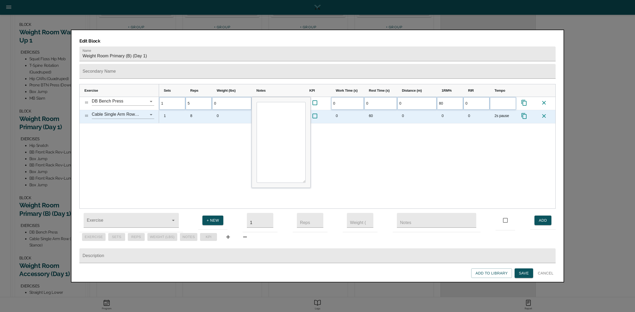
scroll to position [0, 0]
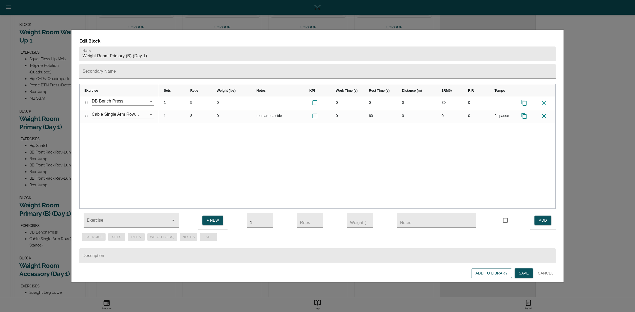
click at [195, 130] on div "1 5 0 0 0 0 80 0 1 8 0 reps are ea side 0 60 0 0 0 2s pause" at bounding box center [357, 153] width 396 height 112
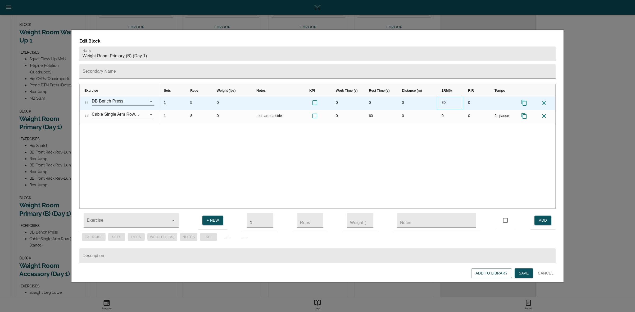
click at [444, 97] on div "80" at bounding box center [450, 103] width 26 height 13
click at [496, 97] on div "Press SPACE to select this row." at bounding box center [503, 103] width 26 height 13
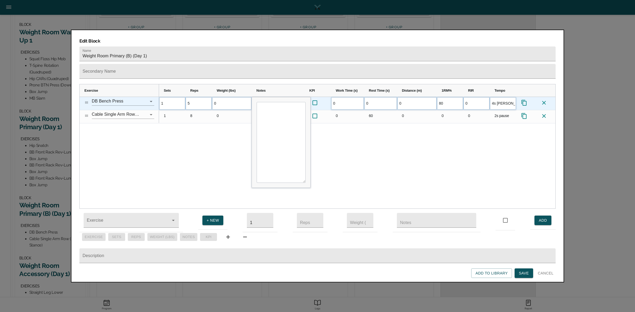
type input "4s lower"
click at [482, 127] on div "1 5 0 0 0 0 80 0 4s lower 1 8" at bounding box center [357, 153] width 396 height 112
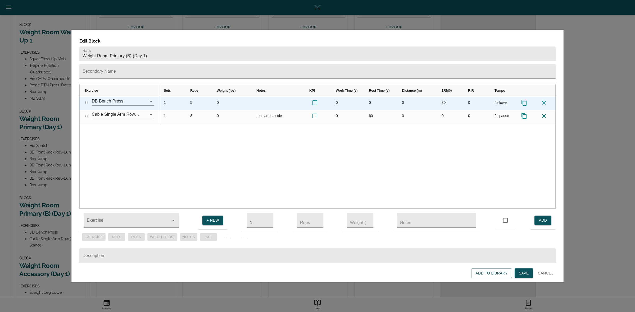
click at [441, 97] on div "80" at bounding box center [450, 103] width 26 height 13
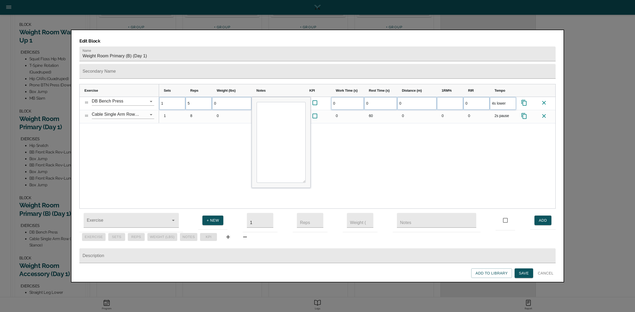
click at [461, 142] on div "1 5 0 0 0 0 0 4s lower 1 8 0 0" at bounding box center [357, 153] width 396 height 112
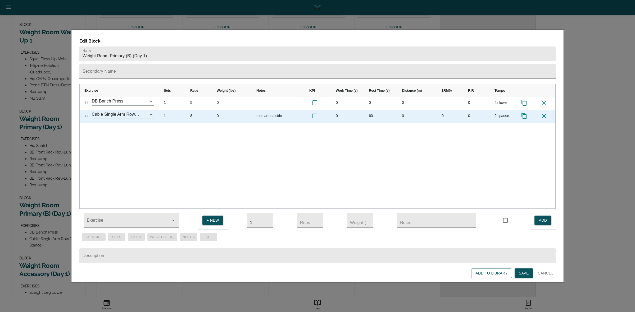
click at [191, 110] on div "8" at bounding box center [198, 116] width 26 height 13
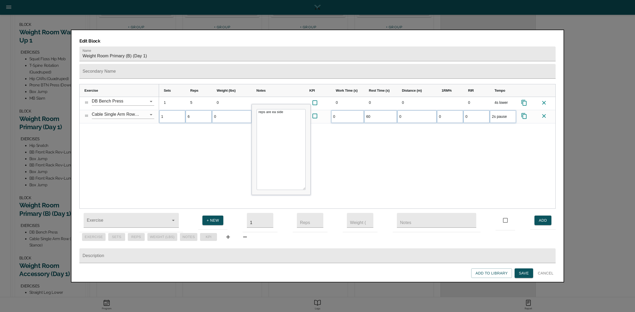
click at [222, 145] on div "1 5 0 0 0 0 0 4s lower 1 6 0 reps are ea side 0 60 0 0 0" at bounding box center [357, 153] width 396 height 112
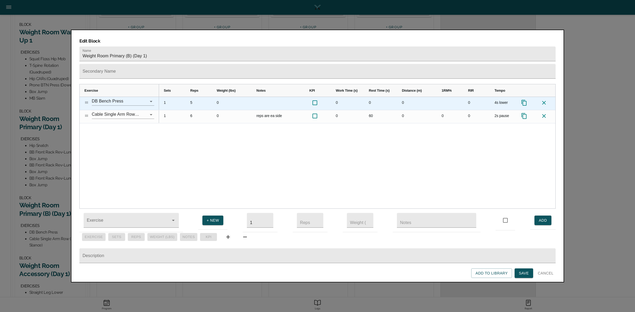
click at [523, 100] on icon "Press SPACE to select this row." at bounding box center [524, 103] width 6 height 6
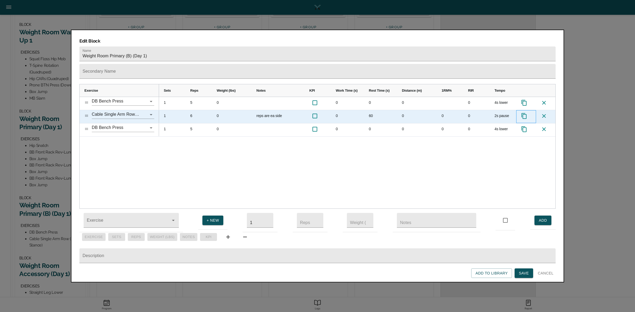
click at [524, 113] on icon "Press SPACE to select this row." at bounding box center [524, 116] width 6 height 6
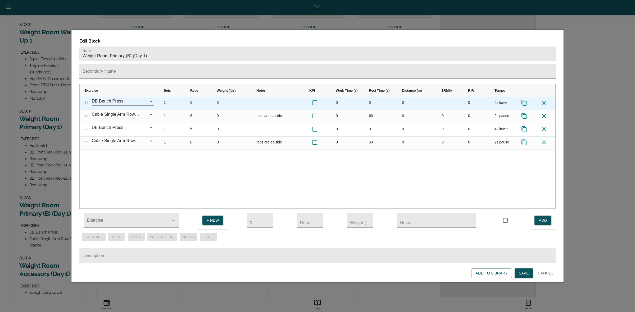
click at [524, 100] on icon "Press SPACE to select this row." at bounding box center [524, 103] width 6 height 6
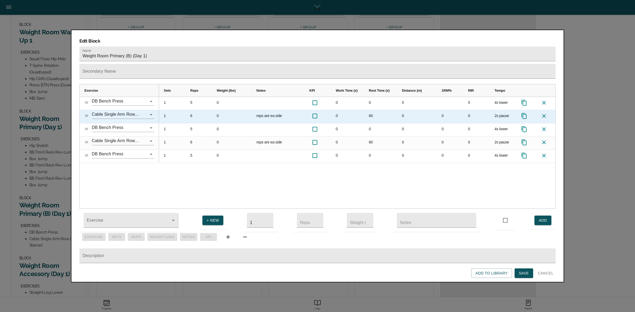
click at [524, 113] on icon "Press SPACE to select this row." at bounding box center [524, 116] width 6 height 6
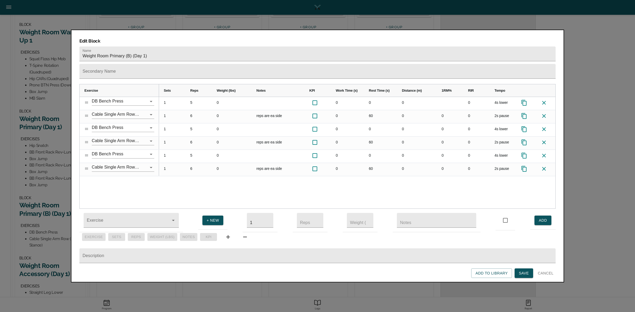
click at [520, 273] on span "Save" at bounding box center [524, 273] width 10 height 7
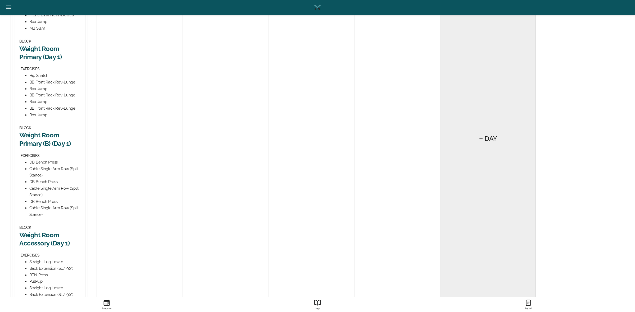
scroll to position [162, 0]
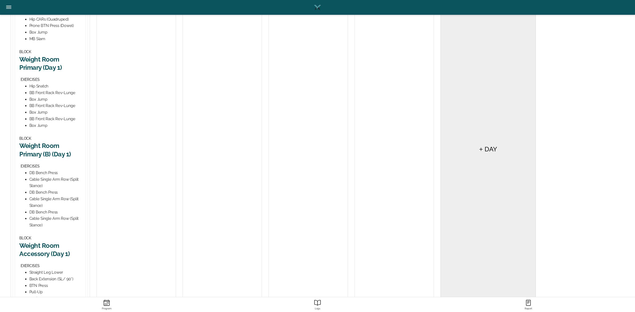
click at [43, 67] on h2 "Weight Room Primary (Day 1)" at bounding box center [50, 63] width 62 height 16
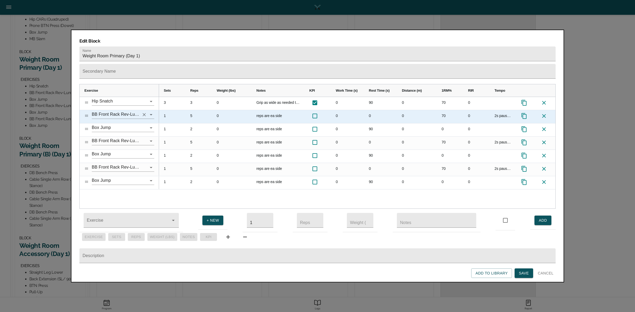
click at [143, 112] on icon "Clear" at bounding box center [144, 114] width 5 height 5
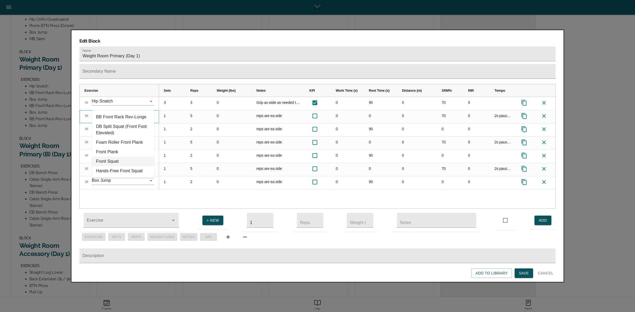
click at [117, 160] on li "Front Squat" at bounding box center [123, 162] width 62 height 10
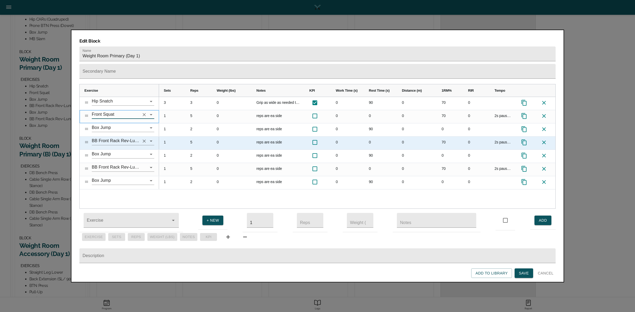
click at [144, 140] on icon "Clear" at bounding box center [144, 141] width 3 height 3
type input "Front Squat"
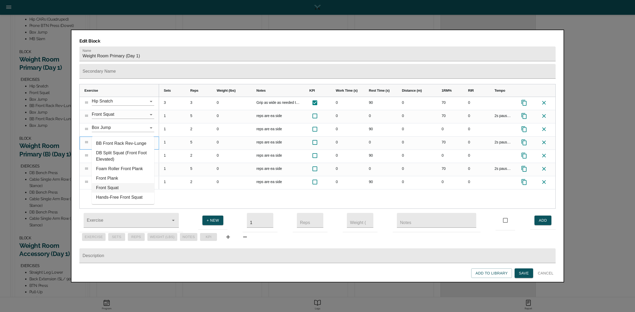
click at [118, 187] on li "Front Squat" at bounding box center [123, 188] width 62 height 10
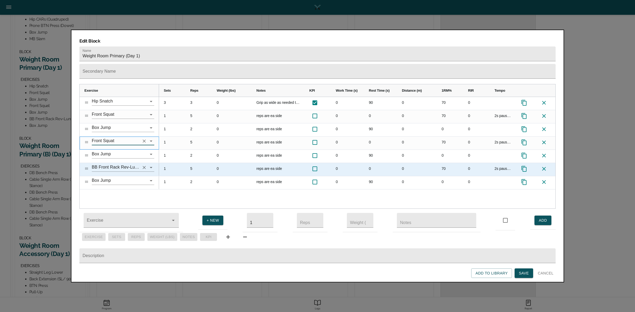
click at [144, 165] on icon "Clear" at bounding box center [144, 167] width 5 height 5
type input "Front Squat"
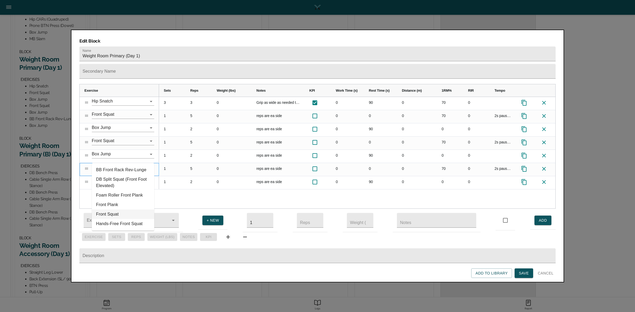
click at [118, 214] on li "Front Squat" at bounding box center [123, 215] width 62 height 10
type input "Front Squat"
click at [188, 191] on div "3 3 0 Grip as wide as needed to get into overhead position. Catch reps in 1/4 s…" at bounding box center [357, 153] width 396 height 112
click at [523, 276] on span "Save" at bounding box center [524, 273] width 10 height 7
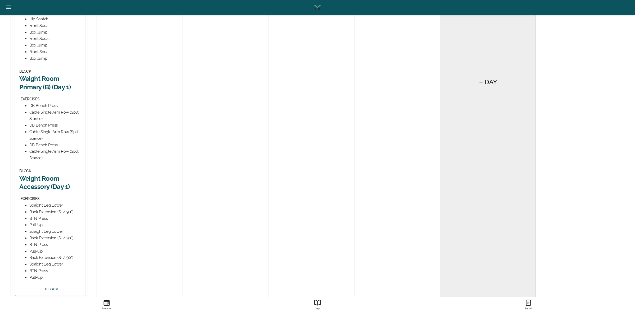
scroll to position [231, 0]
click at [46, 179] on h2 "Weight Room Accessory (Day 1)" at bounding box center [50, 180] width 62 height 16
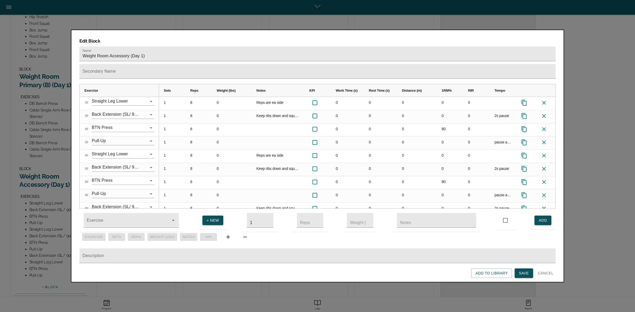
drag, startPoint x: 623, startPoint y: 199, endPoint x: 590, endPoint y: 197, distance: 33.4
click at [623, 199] on div at bounding box center [317, 156] width 635 height 312
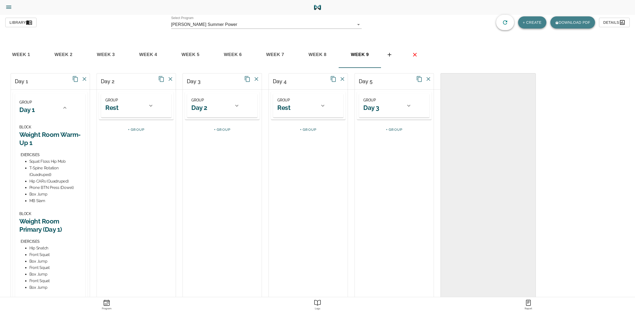
click at [281, 53] on span "week 7" at bounding box center [275, 55] width 36 height 8
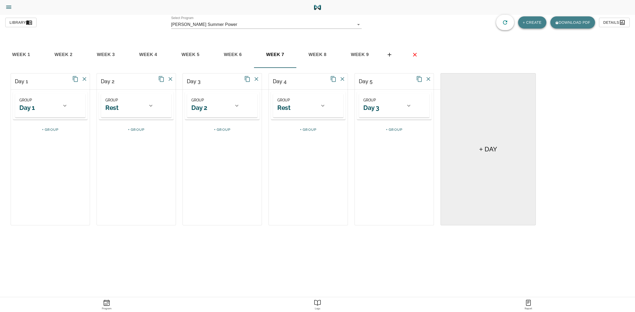
click at [57, 109] on div "GROUP Day 1" at bounding box center [38, 105] width 39 height 17
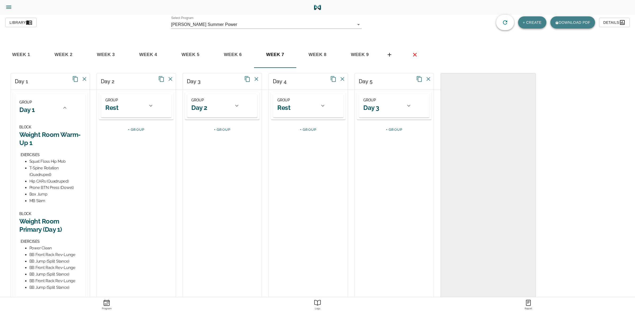
click at [108, 56] on span "week 3" at bounding box center [106, 55] width 36 height 8
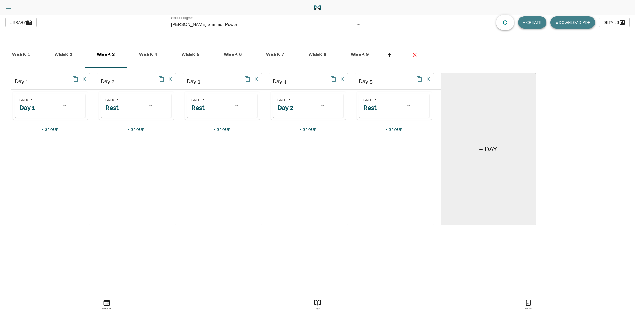
click at [65, 110] on div at bounding box center [64, 105] width 13 height 13
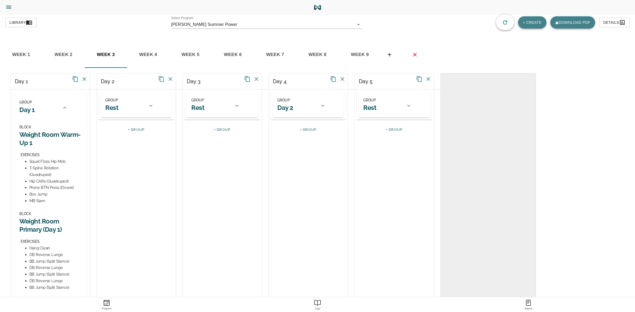
click at [355, 55] on span "week 9" at bounding box center [360, 55] width 36 height 8
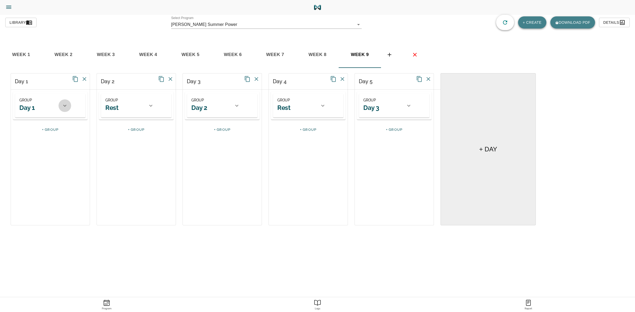
click at [64, 104] on icon at bounding box center [65, 106] width 6 height 6
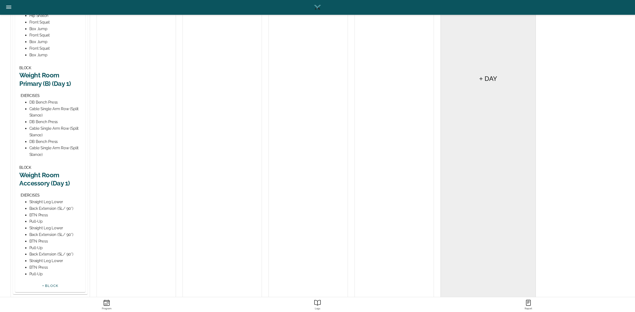
scroll to position [261, 0]
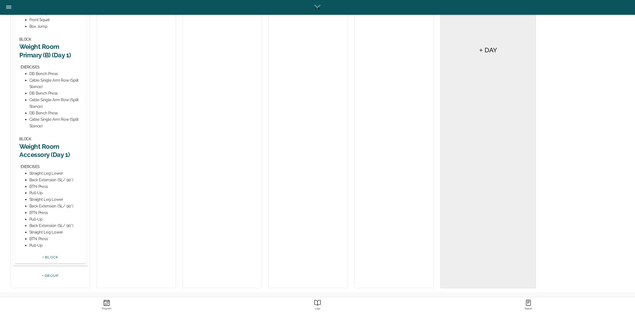
click at [49, 148] on h2 "Weight Room Accessory (Day 1)" at bounding box center [50, 151] width 62 height 16
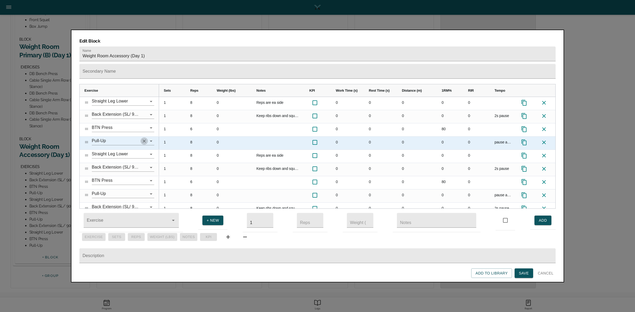
click at [144, 140] on icon "Clear" at bounding box center [144, 141] width 3 height 3
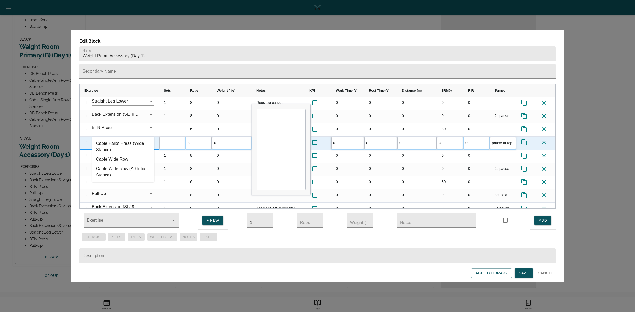
type input "w"
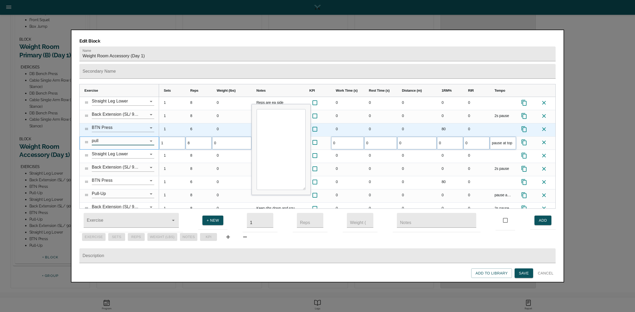
type input "pull"
click at [175, 124] on div "1" at bounding box center [172, 130] width 26 height 13
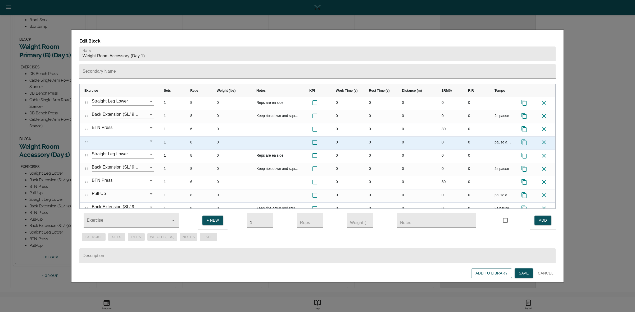
click at [131, 137] on input "text" at bounding box center [116, 141] width 48 height 8
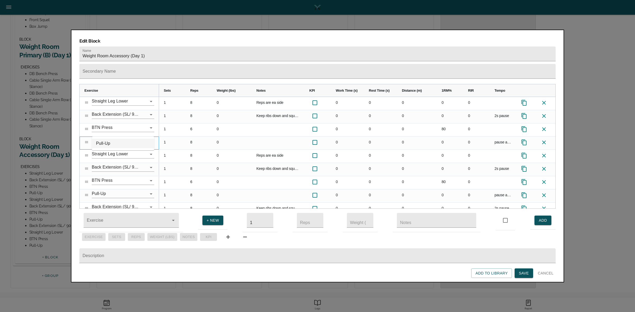
click at [117, 145] on li "Pull-Up" at bounding box center [123, 144] width 62 height 10
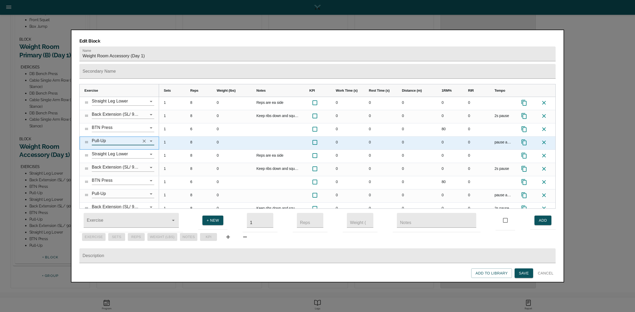
type input "Pull-Up"
click at [192, 137] on div "8" at bounding box center [198, 143] width 26 height 13
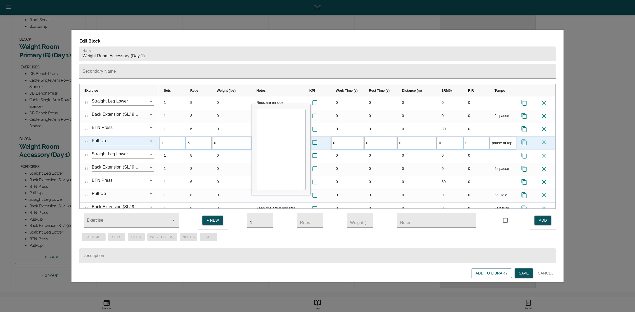
scroll to position [0, 0]
click at [269, 131] on textarea "Input Editor" at bounding box center [281, 149] width 49 height 81
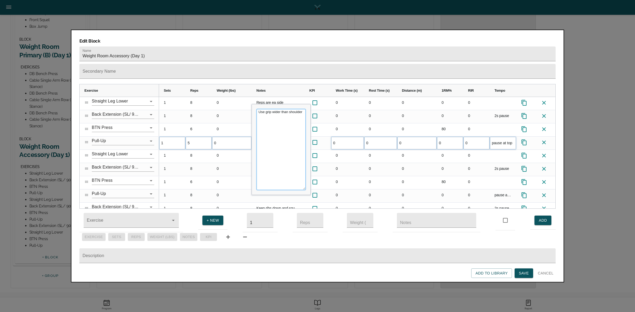
type textarea "Use grip wider than shoulders"
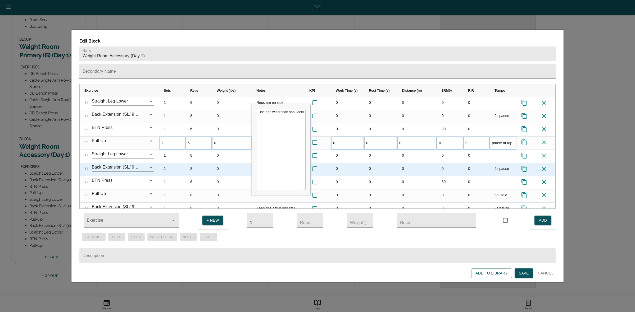
click at [329, 163] on div at bounding box center [317, 169] width 26 height 13
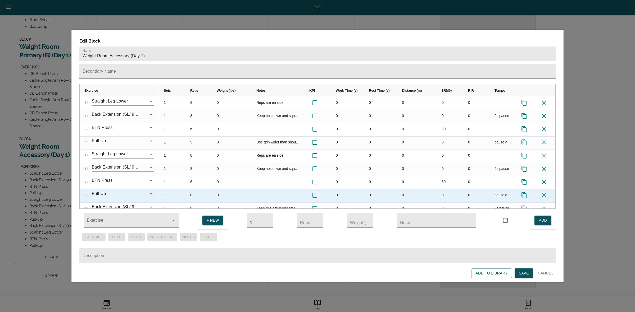
click at [270, 190] on div at bounding box center [278, 196] width 53 height 13
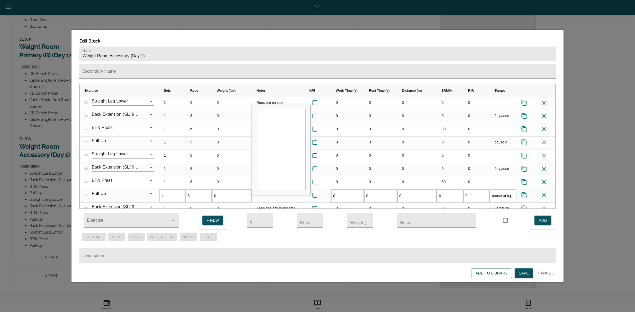
type textarea "Use grip wider than shoulders"
click at [241, 163] on div "0" at bounding box center [232, 169] width 40 height 13
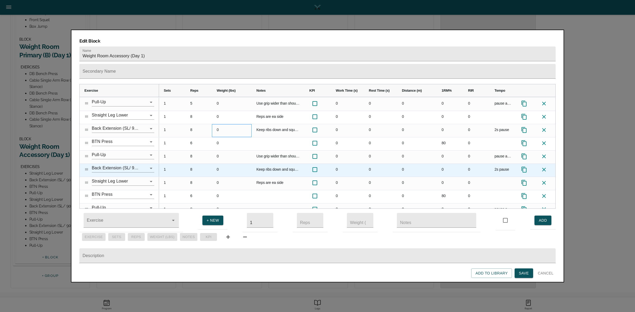
scroll to position [47, 0]
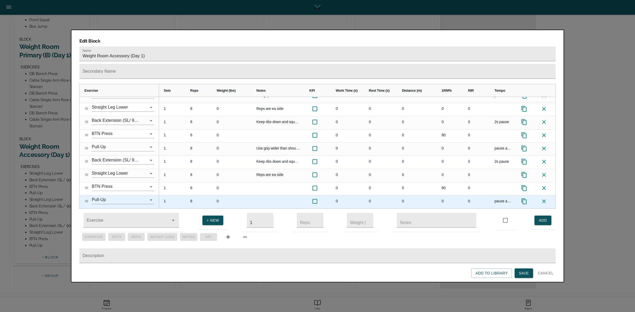
click at [276, 196] on div at bounding box center [278, 202] width 53 height 13
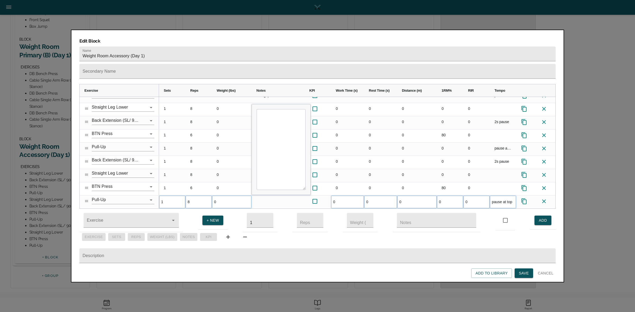
type textarea "Use grip wider than shoulders"
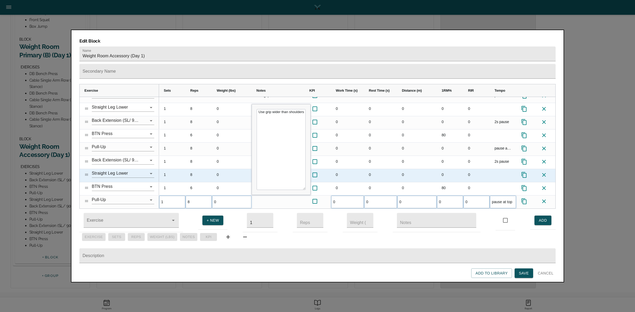
click at [232, 169] on div "0" at bounding box center [232, 175] width 40 height 13
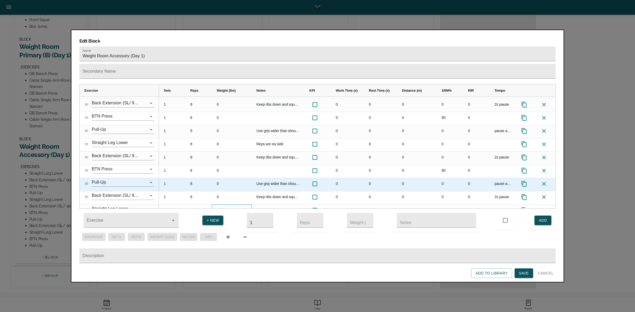
scroll to position [0, 0]
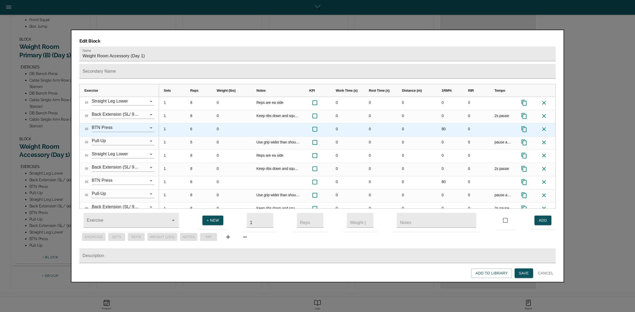
click at [443, 124] on div "80" at bounding box center [450, 130] width 26 height 13
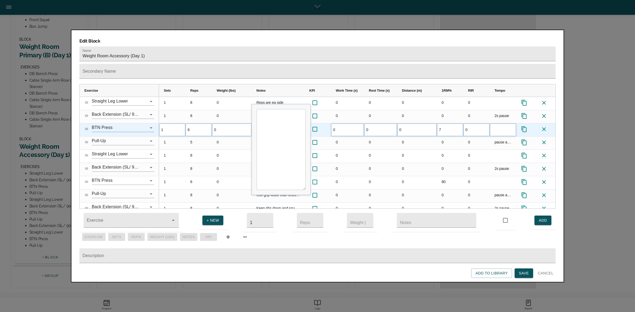
type input "70"
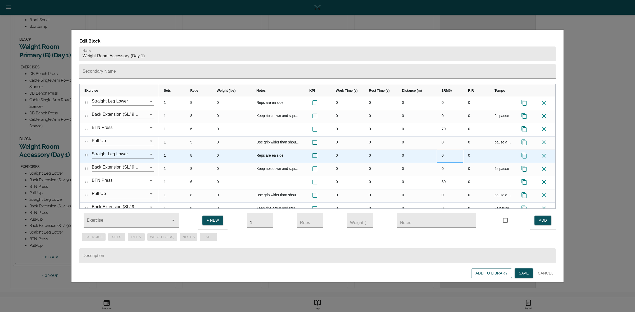
click at [441, 150] on div "0" at bounding box center [450, 156] width 26 height 13
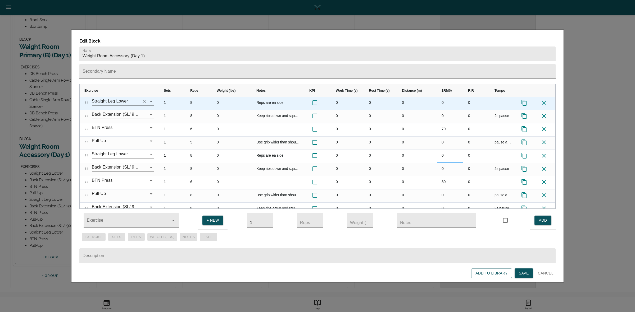
click at [143, 100] on icon "Clear" at bounding box center [144, 101] width 3 height 3
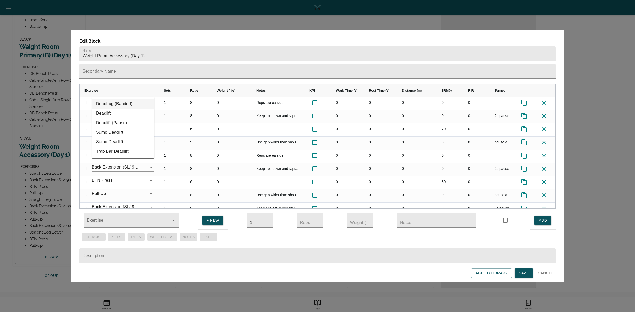
click at [135, 102] on li "Deadbug (Banded)" at bounding box center [123, 104] width 62 height 10
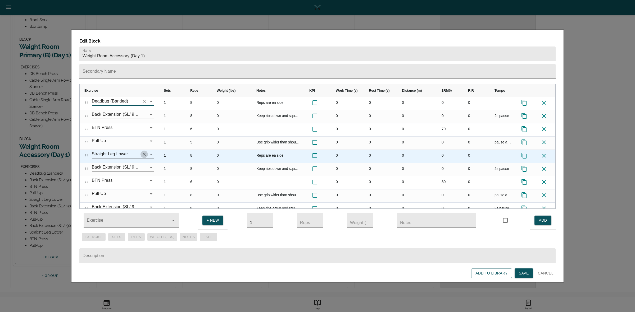
click at [143, 152] on icon "Clear" at bounding box center [144, 154] width 5 height 5
type input "Deadbug (Banded)"
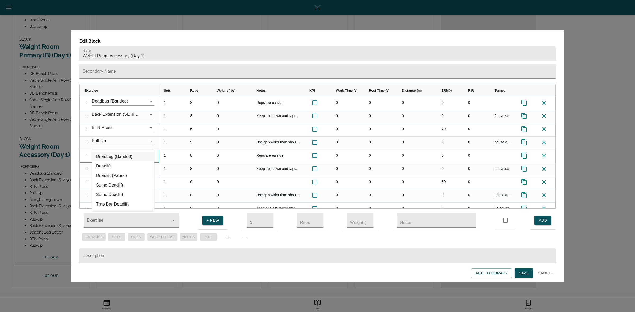
click at [128, 158] on li "Deadbug (Banded)" at bounding box center [123, 157] width 62 height 10
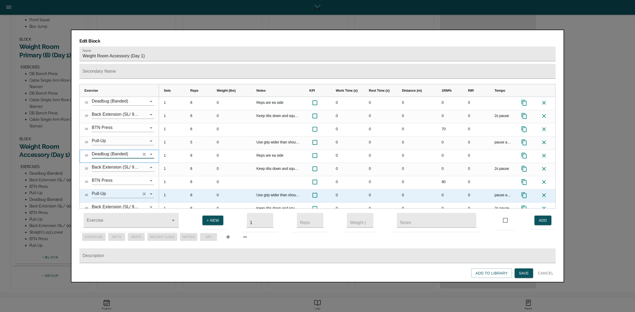
scroll to position [33, 0]
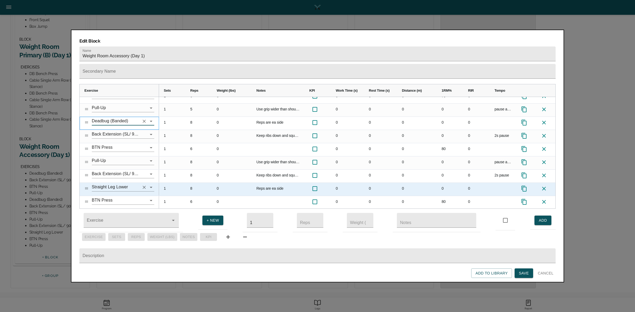
click at [142, 185] on icon "Clear" at bounding box center [144, 187] width 5 height 5
type input "Deadbug (Banded)"
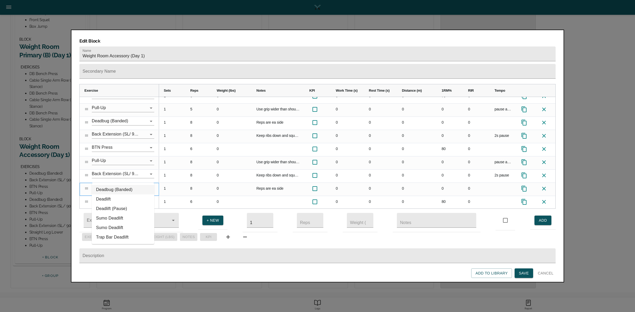
click at [118, 188] on li "Deadbug (Banded)" at bounding box center [123, 190] width 62 height 10
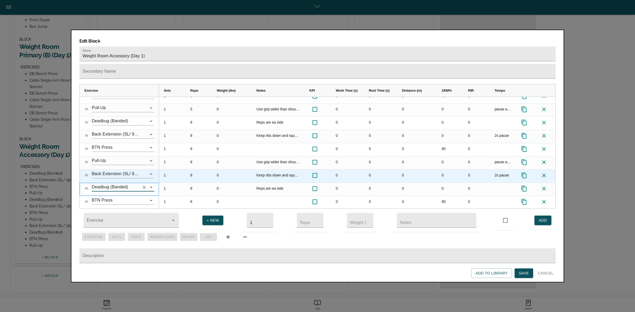
type input "Deadbug (Banded)"
click at [185, 170] on div "1" at bounding box center [172, 176] width 26 height 13
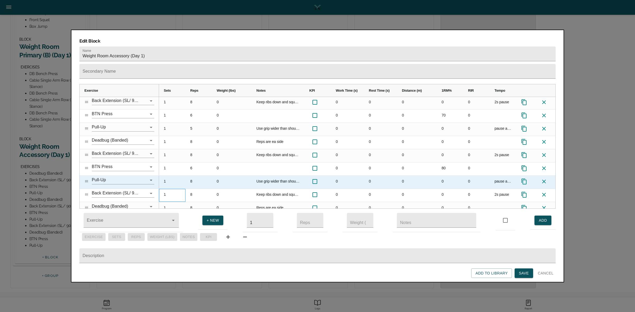
scroll to position [0, 0]
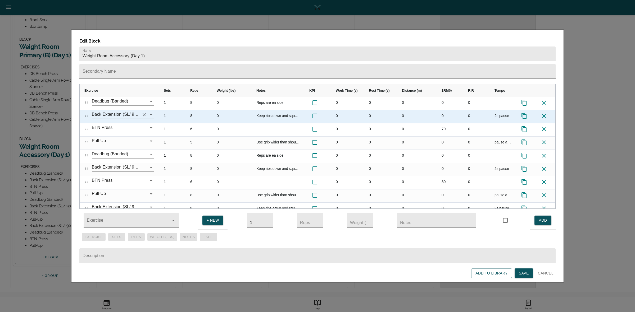
click at [122, 111] on input "Back Extension (SL/ 90*)" at bounding box center [116, 115] width 48 height 8
click at [189, 110] on div "8" at bounding box center [198, 116] width 26 height 13
click at [283, 110] on div "Keep ribs down and squeeze glutes" at bounding box center [278, 116] width 53 height 13
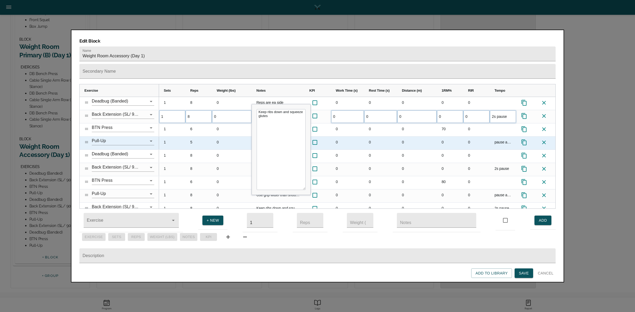
click at [345, 137] on div "0" at bounding box center [347, 143] width 33 height 13
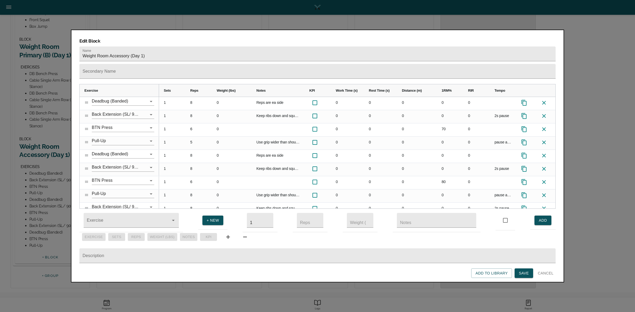
click at [524, 271] on span "Save" at bounding box center [524, 273] width 10 height 7
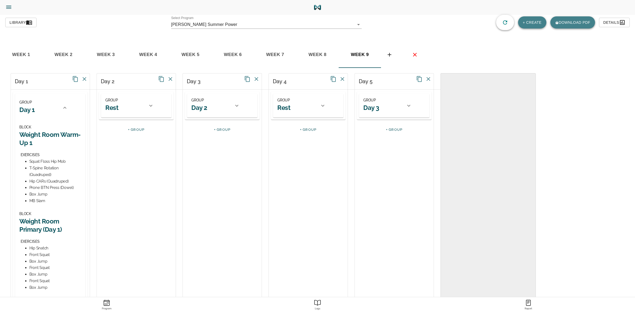
click at [234, 106] on icon at bounding box center [237, 106] width 6 height 6
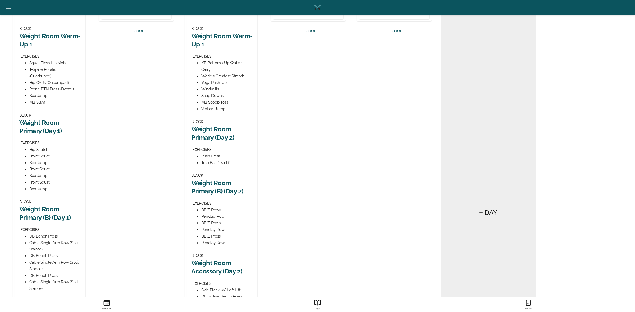
scroll to position [99, 0]
click at [208, 131] on h2 "Weight Room Primary (Day 2)" at bounding box center [222, 133] width 62 height 16
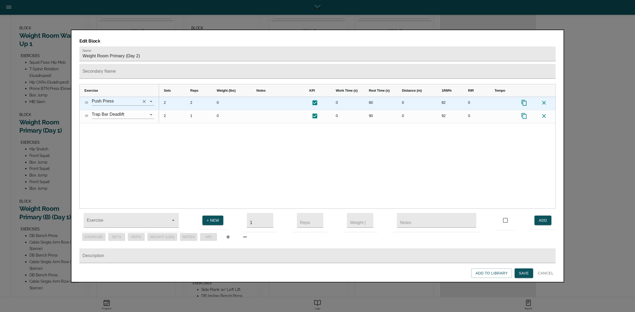
click at [142, 99] on icon "Clear" at bounding box center [144, 101] width 5 height 5
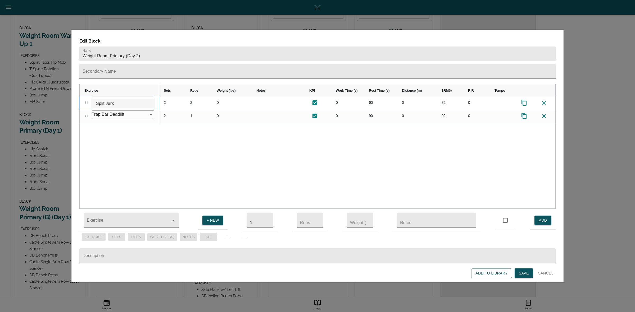
click at [127, 104] on li "Split Jerk" at bounding box center [123, 104] width 62 height 10
type input "Split Jerk"
drag, startPoint x: 156, startPoint y: 121, endPoint x: 160, endPoint y: 112, distance: 10.4
click at [156, 121] on div "Split Jerk Trap Bar Deadlift 2 2 0 0 60 0 82 0 2 1 0 0 90 0 92 0" at bounding box center [318, 153] width 476 height 112
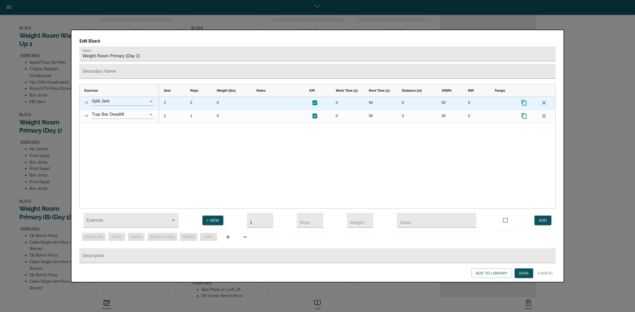
click at [165, 97] on div "2" at bounding box center [172, 103] width 26 height 13
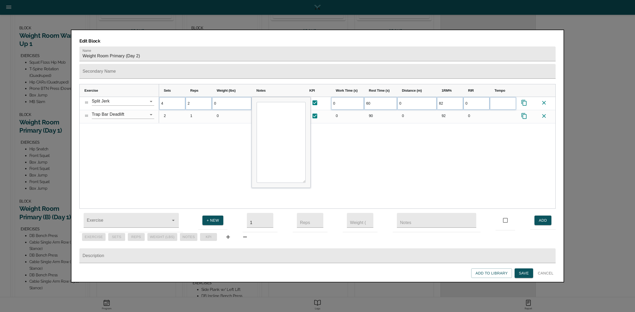
scroll to position [0, 0]
type input "3"
click at [180, 125] on div "3 2 0 0 60 0 82 0 2 1 0 0 90 0 92 0" at bounding box center [357, 153] width 396 height 112
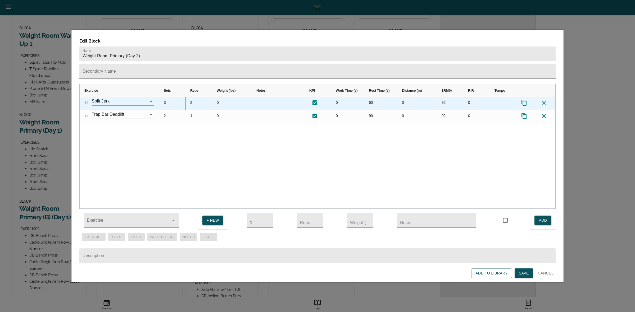
click at [192, 97] on div "2" at bounding box center [198, 103] width 26 height 13
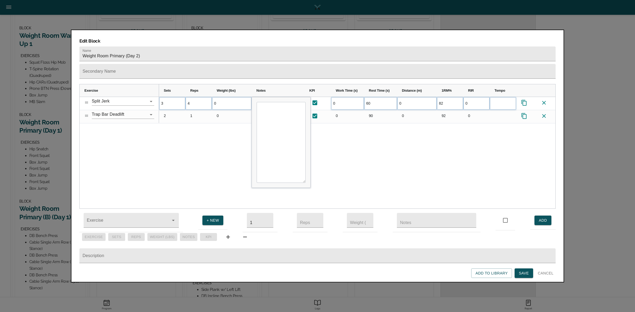
click at [227, 145] on div "3 4 0 0 60 0 82 0 2 1 0 0 90 0" at bounding box center [357, 153] width 396 height 112
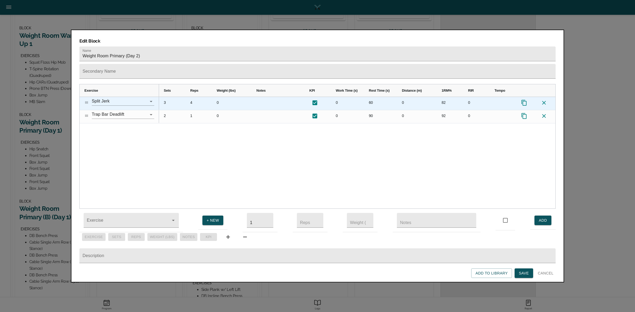
click at [441, 97] on div "82" at bounding box center [450, 103] width 26 height 13
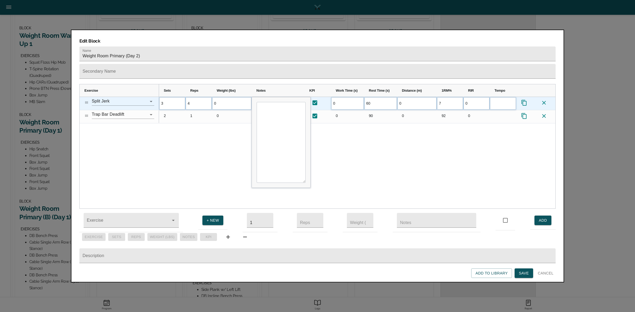
type input "70"
click at [406, 138] on div "3 4 0 0 60 0 70 0 2 1 0 0 90 0" at bounding box center [357, 153] width 396 height 112
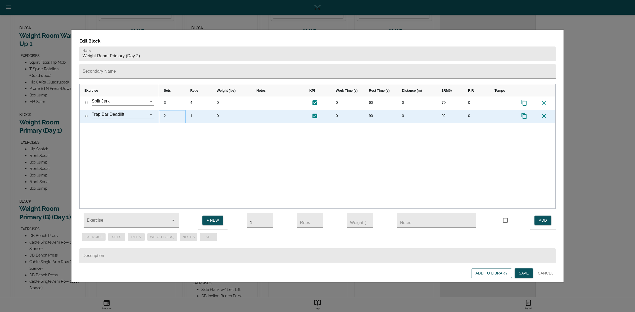
click at [164, 110] on div "2" at bounding box center [172, 116] width 26 height 13
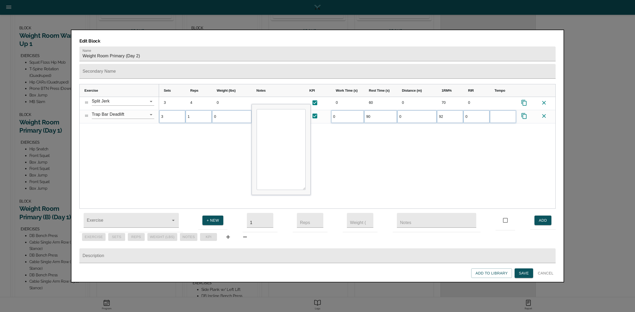
click at [174, 122] on div "3 4 0 0 60 0 70 0 3 1 0 0 90 0 92 0" at bounding box center [357, 153] width 396 height 112
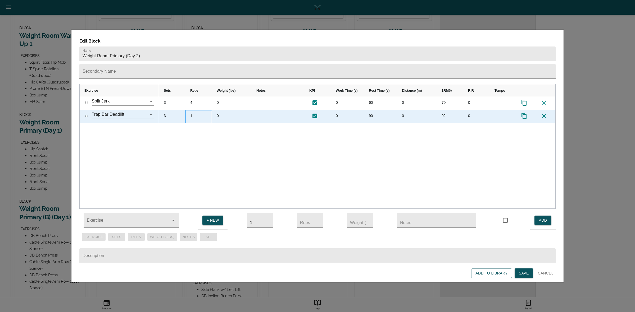
click at [191, 110] on div "1" at bounding box center [198, 116] width 26 height 13
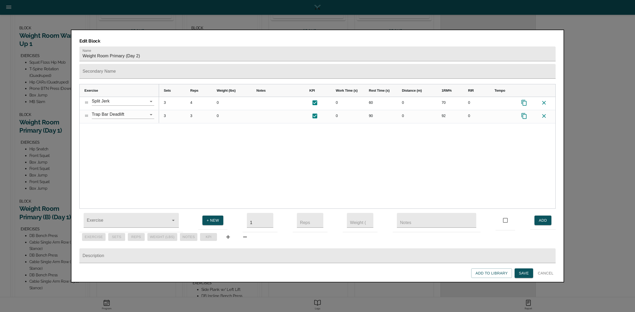
click at [222, 134] on div "3 4 0 0 60 0 70 0 3 3 0 0 90 0 92 0" at bounding box center [357, 153] width 396 height 112
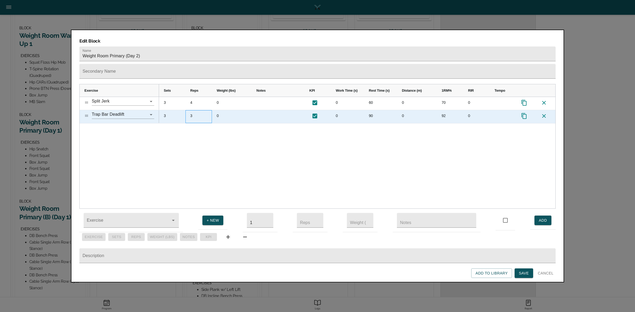
click at [194, 110] on div "3" at bounding box center [198, 116] width 26 height 13
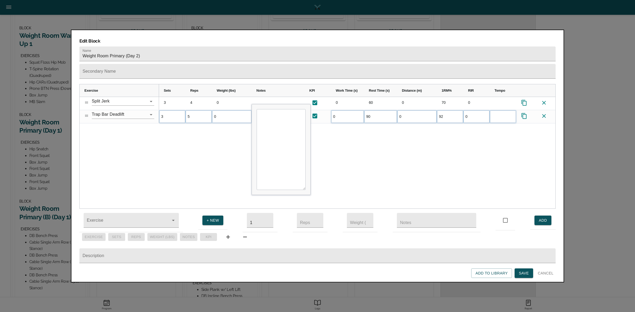
click at [198, 119] on div "3 4 0 0 60 0 70 0 3 5 0 0 90 0 92 0" at bounding box center [357, 153] width 396 height 112
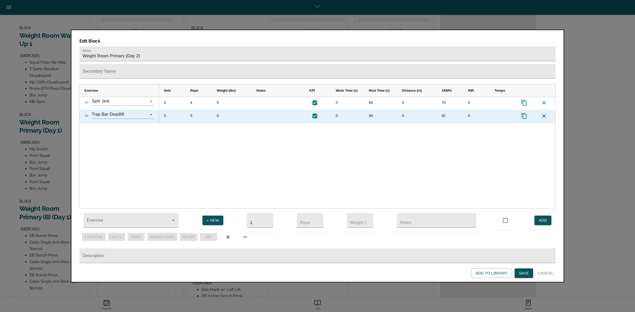
click at [444, 110] on div "92" at bounding box center [450, 116] width 26 height 13
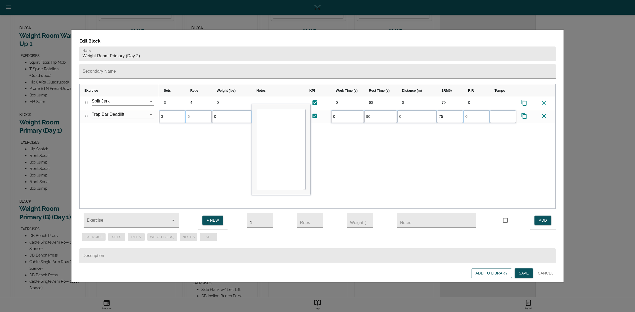
click at [434, 141] on div "3 4 0 0 60 0 70 0 3 5 0 0 90 0 75 0" at bounding box center [357, 153] width 396 height 112
click at [519, 272] on span "Save" at bounding box center [524, 273] width 10 height 7
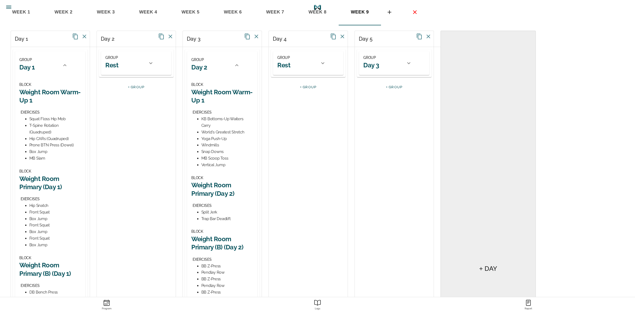
scroll to position [99, 0]
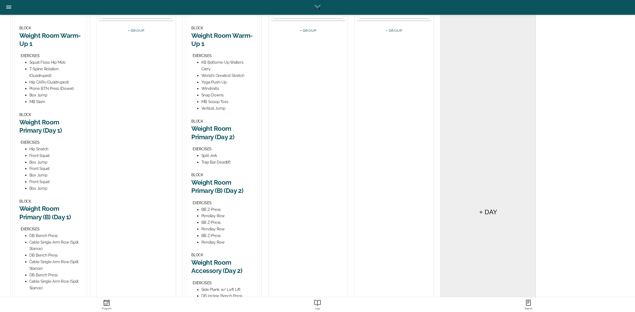
click at [218, 185] on h2 "Weight Room Primary (B) (Day 2)" at bounding box center [222, 187] width 62 height 16
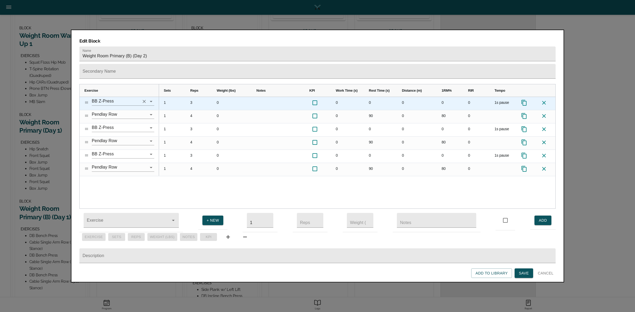
click at [143, 99] on icon "Clear" at bounding box center [144, 101] width 5 height 5
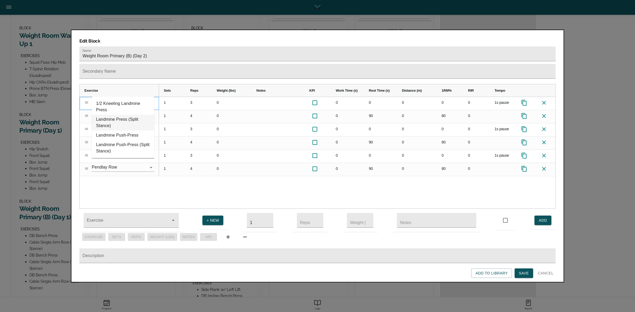
click at [128, 120] on li "Landmine Press (Split Stance)" at bounding box center [123, 123] width 62 height 16
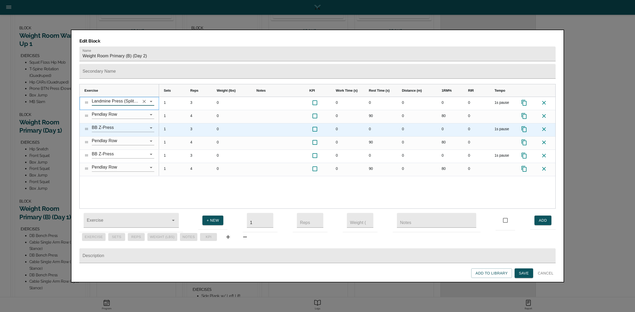
type input "Landmine Press (Split Stance)"
click at [545, 126] on icon at bounding box center [544, 129] width 6 height 6
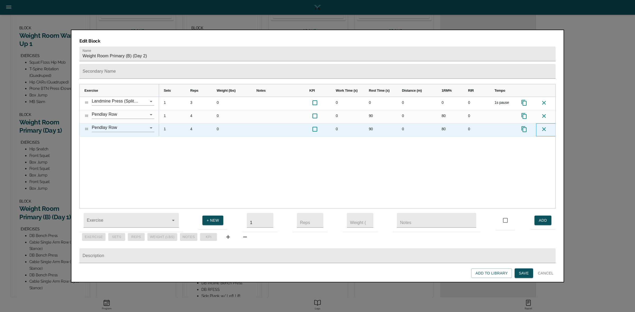
click at [545, 126] on icon at bounding box center [544, 129] width 6 height 6
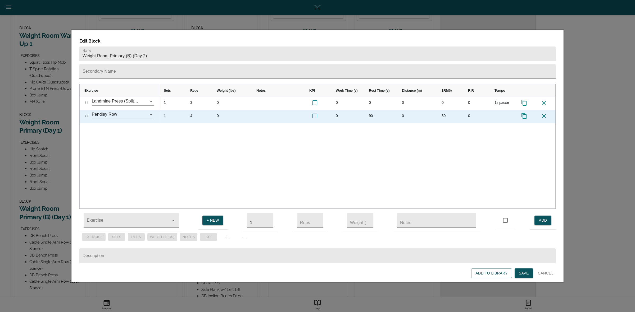
click at [190, 110] on div "4" at bounding box center [198, 116] width 26 height 13
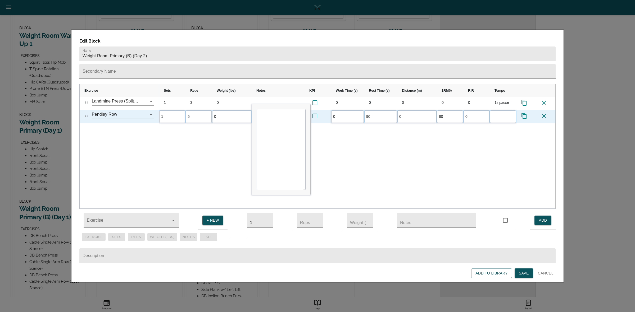
scroll to position [0, 0]
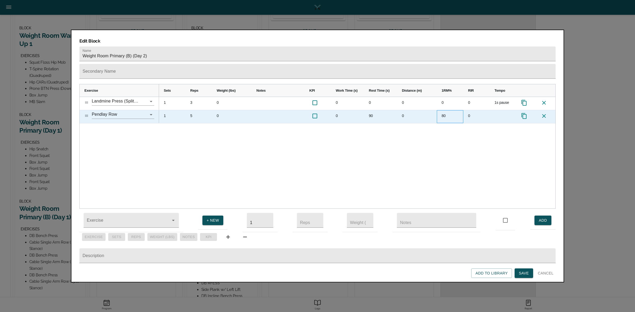
click at [445, 110] on div "80" at bounding box center [450, 116] width 26 height 13
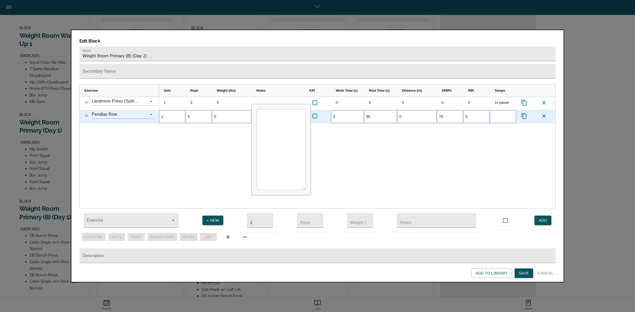
click at [438, 141] on div "1 3 0 0 0 0 0 0 1s pause 1 5 0 0 90 0 70 0" at bounding box center [357, 153] width 396 height 112
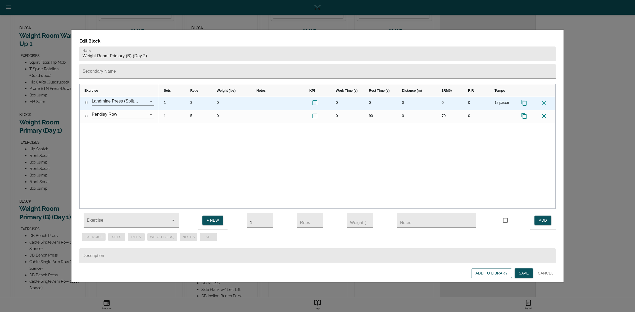
click at [494, 97] on div "1s pause" at bounding box center [503, 103] width 26 height 13
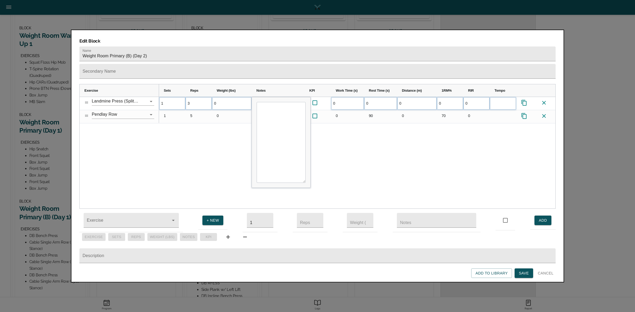
click at [477, 148] on div "1 3 0 0 0 0 0 0" at bounding box center [357, 153] width 396 height 112
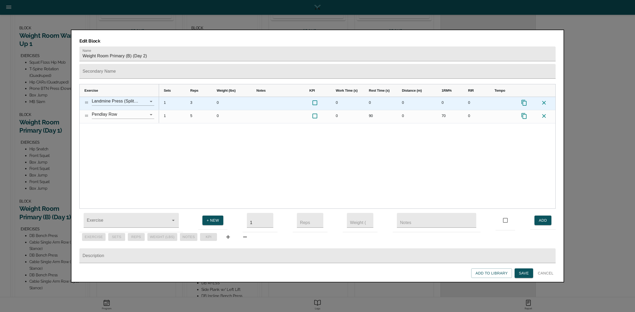
click at [503, 97] on div "Press SPACE to select this row." at bounding box center [503, 103] width 26 height 13
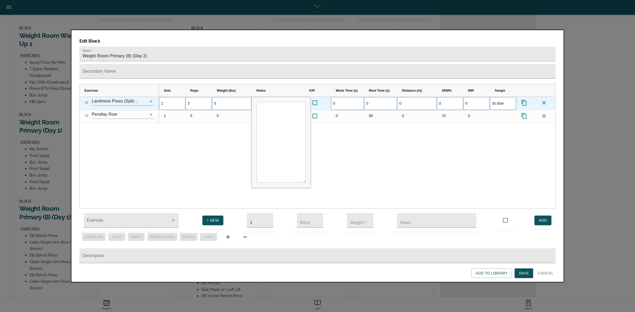
type input "3s down"
click at [505, 129] on div "1 3 0 0 0 0 0 0 3s down 1 5 0" at bounding box center [357, 153] width 396 height 112
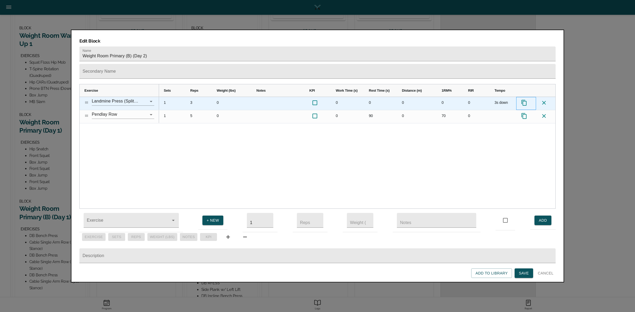
click at [523, 100] on icon "Press SPACE to select this row." at bounding box center [524, 103] width 6 height 6
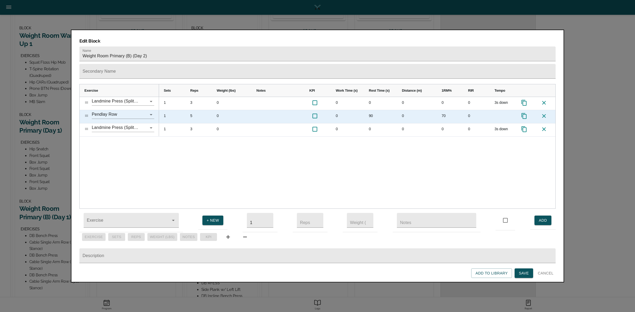
click at [525, 113] on icon "Press SPACE to select this row." at bounding box center [524, 116] width 6 height 6
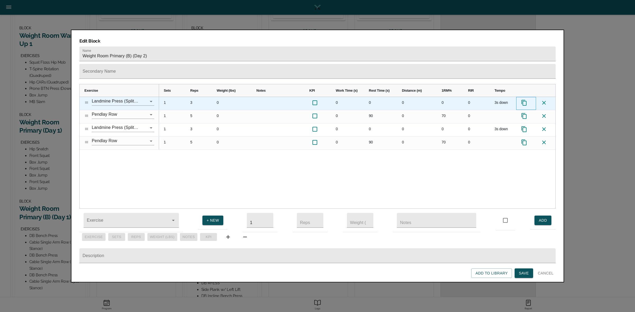
click at [524, 100] on icon "Press SPACE to select this row." at bounding box center [524, 103] width 6 height 6
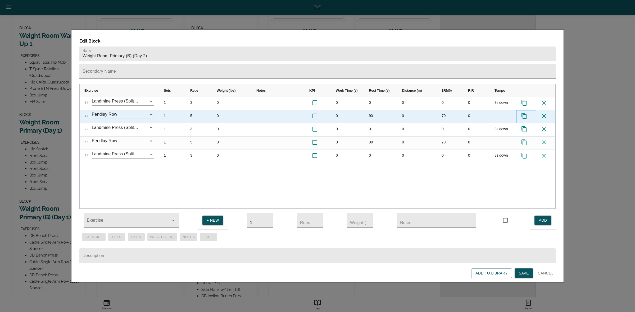
click at [524, 110] on div "Press SPACE to select this row." at bounding box center [526, 116] width 20 height 13
click at [524, 113] on icon "Press SPACE to select this row." at bounding box center [524, 116] width 6 height 6
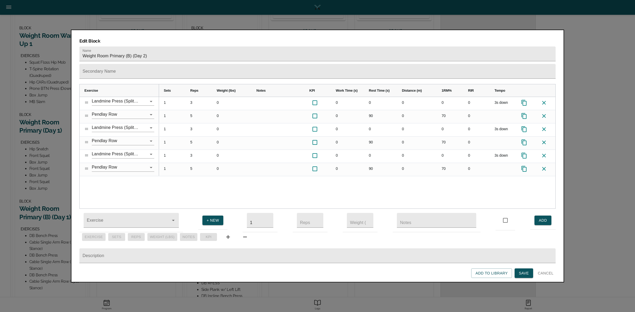
click at [524, 272] on span "Save" at bounding box center [524, 273] width 10 height 7
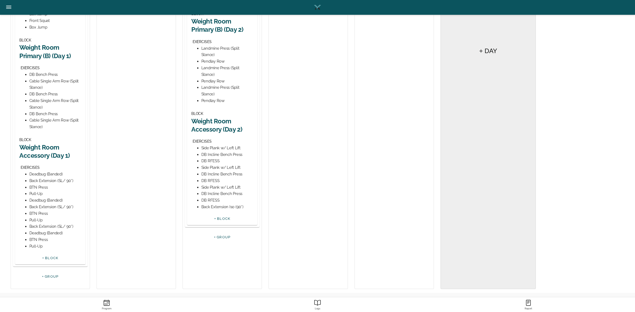
scroll to position [261, 0]
click at [214, 122] on h2 "Weight Room Accessory (Day 2)" at bounding box center [222, 124] width 62 height 16
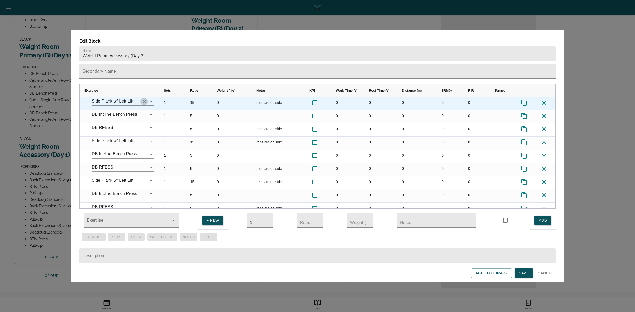
click at [142, 99] on icon "Clear" at bounding box center [144, 101] width 5 height 5
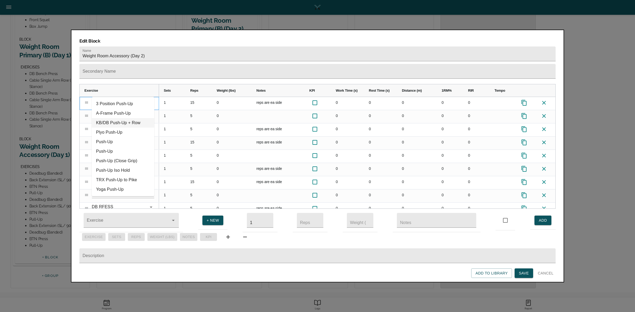
click at [124, 121] on li "KB/DB Push-Up + Row" at bounding box center [123, 123] width 62 height 10
type input "KB/DB Push-Up + Row"
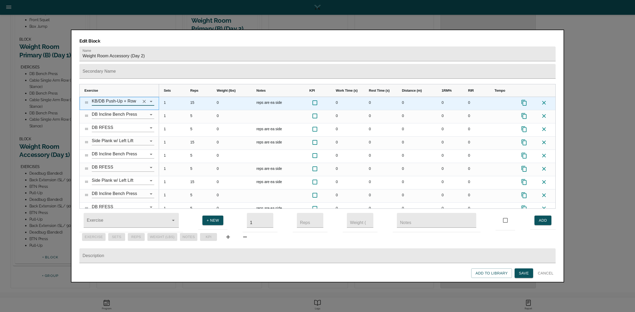
click at [145, 99] on icon "Clear" at bounding box center [144, 101] width 5 height 5
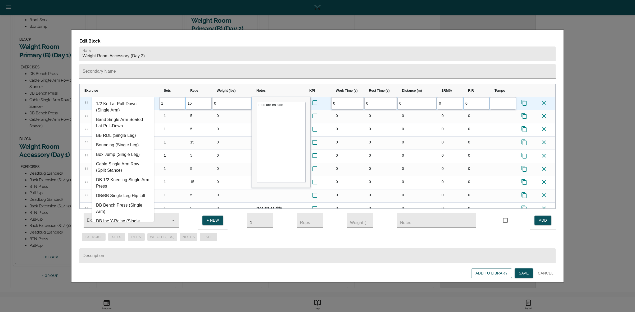
type input "s"
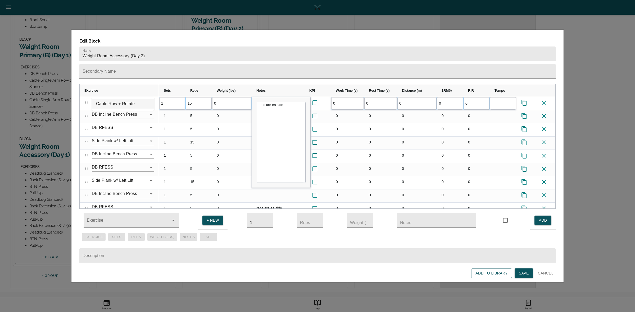
type input "cable row"
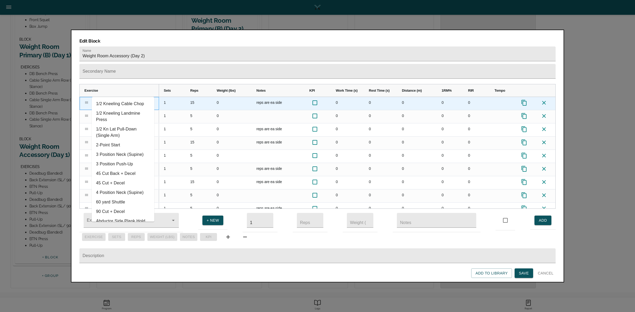
click at [118, 97] on input "Press SPACE to select this row." at bounding box center [116, 101] width 48 height 8
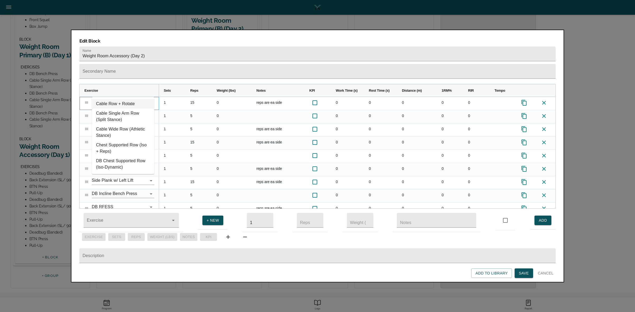
click at [118, 102] on li "Cable Row + Rotate" at bounding box center [123, 104] width 62 height 10
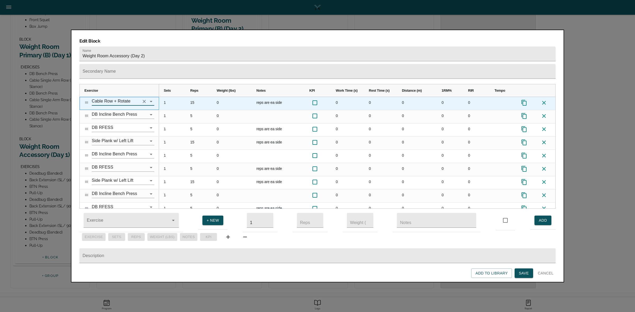
type input "Cable Row + Rotate"
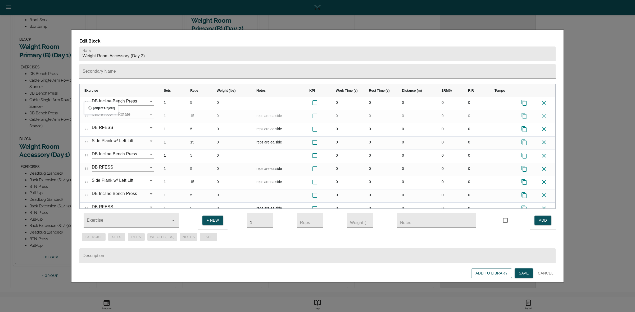
drag, startPoint x: 86, startPoint y: 94, endPoint x: 87, endPoint y: 105, distance: 10.8
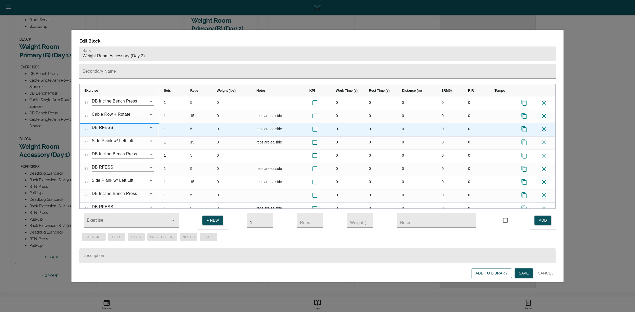
click at [87, 127] on span at bounding box center [86, 129] width 4 height 4
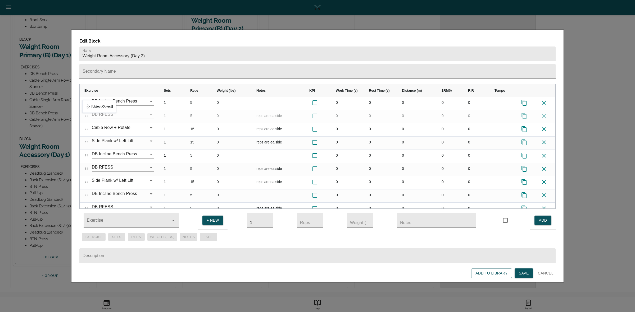
drag, startPoint x: 86, startPoint y: 119, endPoint x: 85, endPoint y: 103, distance: 15.9
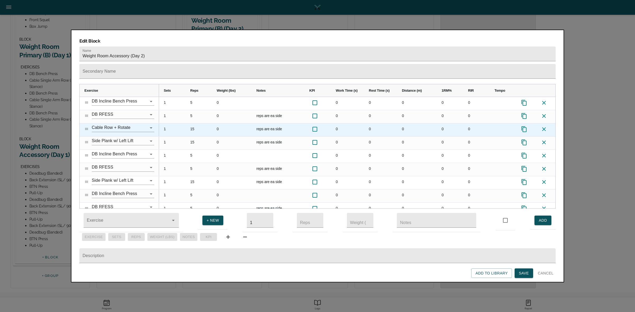
click at [192, 124] on div "15" at bounding box center [198, 130] width 26 height 13
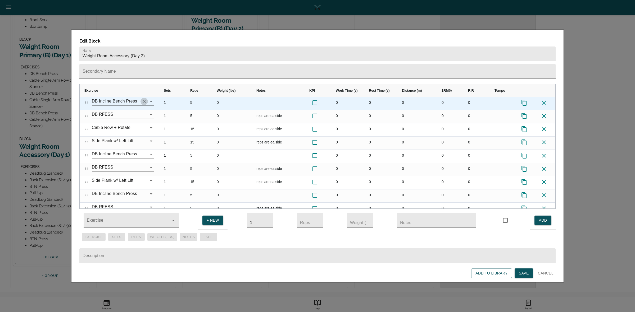
click at [144, 99] on icon "Clear" at bounding box center [144, 101] width 5 height 5
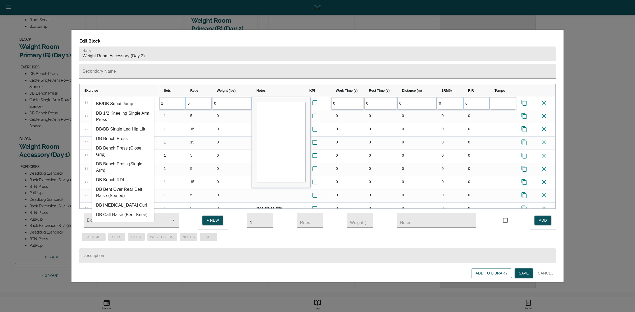
type input "d"
type input "f"
click at [290, 233] on div "Exercise Sets Reps Weight (lbs) Notes Kpi" at bounding box center [317, 237] width 476 height 10
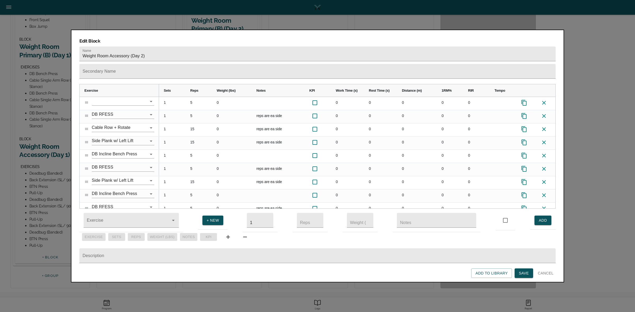
click at [525, 272] on span "Save" at bounding box center [524, 273] width 10 height 7
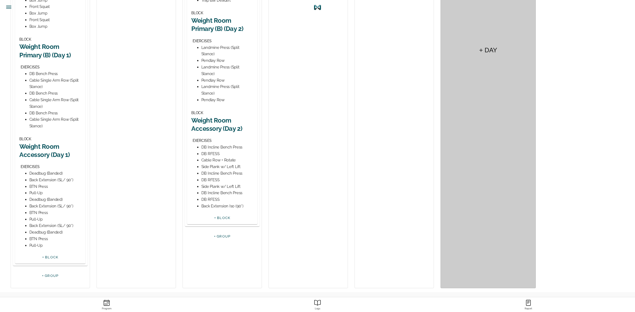
scroll to position [0, 0]
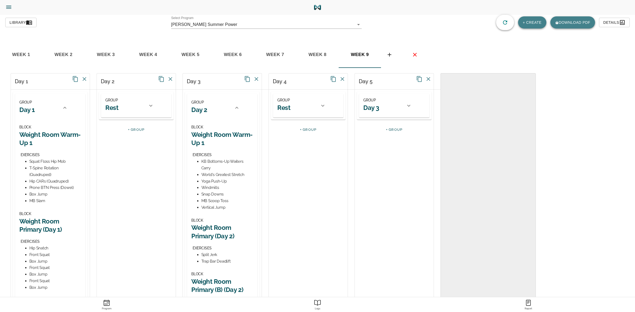
click at [32, 24] on icon "button" at bounding box center [29, 22] width 6 height 6
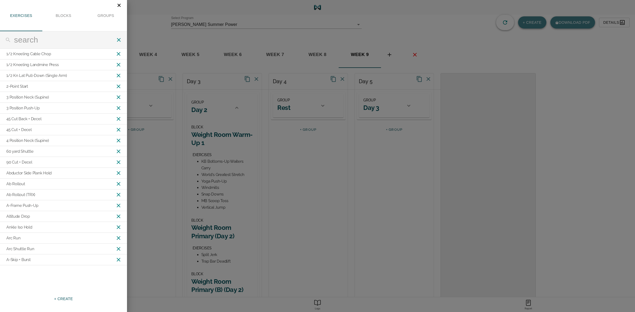
click at [66, 298] on span "+ CREATE" at bounding box center [63, 299] width 19 height 7
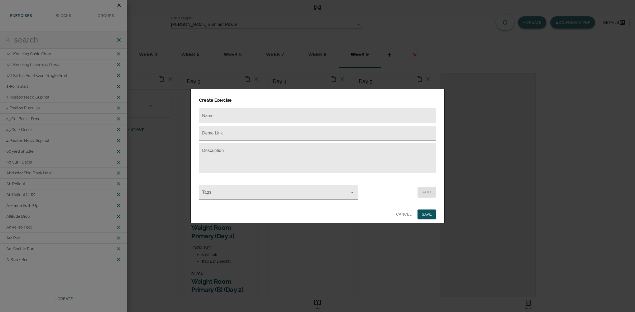
click at [231, 110] on input "text" at bounding box center [317, 115] width 237 height 15
type input "DB Chest Fly"
click at [237, 127] on input "text" at bounding box center [317, 133] width 237 height 15
paste input "[URL][DOMAIN_NAME]"
type input "[URL][DOMAIN_NAME]"
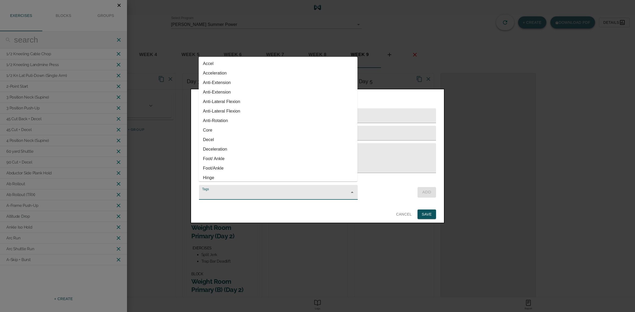
click at [306, 190] on input "Tags" at bounding box center [270, 195] width 139 height 10
click at [226, 142] on li "Upper Aux" at bounding box center [278, 142] width 159 height 10
type input "Upper Aux"
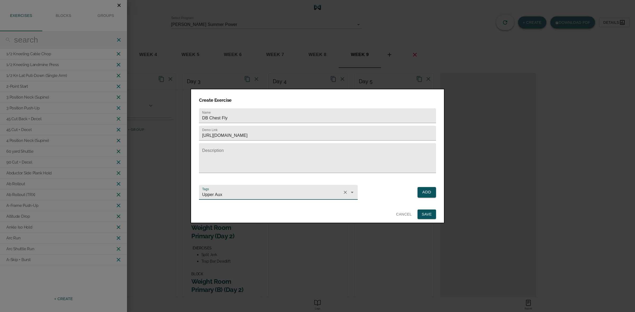
click at [425, 191] on span "Add" at bounding box center [426, 192] width 9 height 7
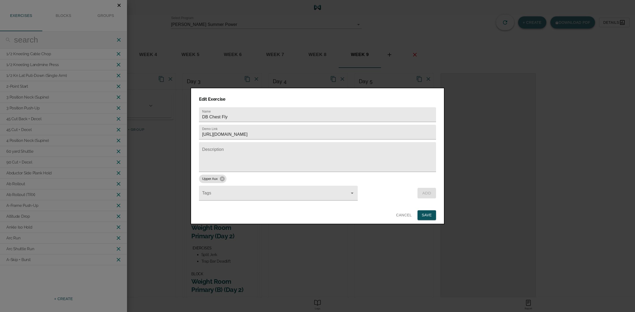
click at [423, 213] on span "Save" at bounding box center [427, 215] width 10 height 7
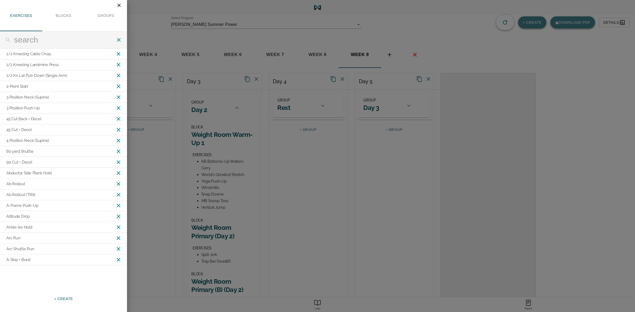
click at [118, 4] on icon "Close" at bounding box center [119, 5] width 6 height 6
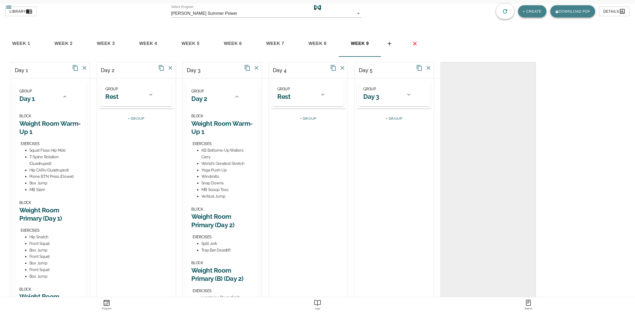
scroll to position [0, 0]
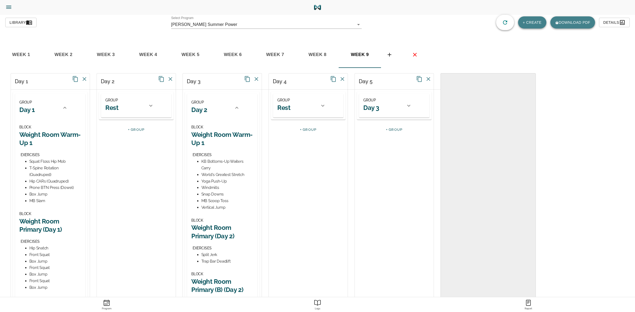
click at [409, 106] on icon at bounding box center [408, 106] width 3 height 2
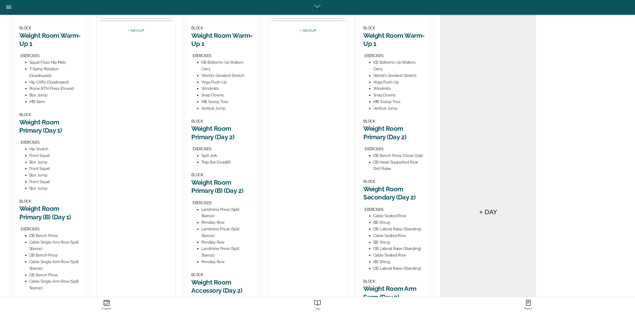
scroll to position [261, 0]
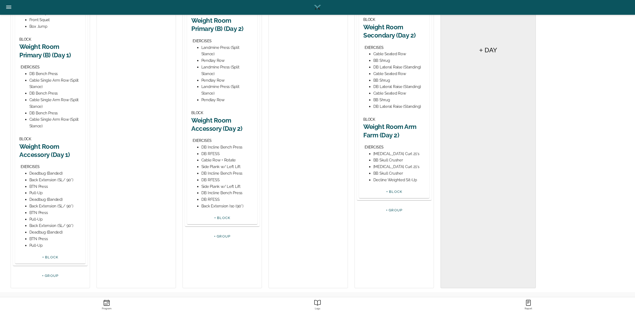
click at [229, 127] on h2 "Weight Room Accessory (Day 2)" at bounding box center [222, 124] width 62 height 16
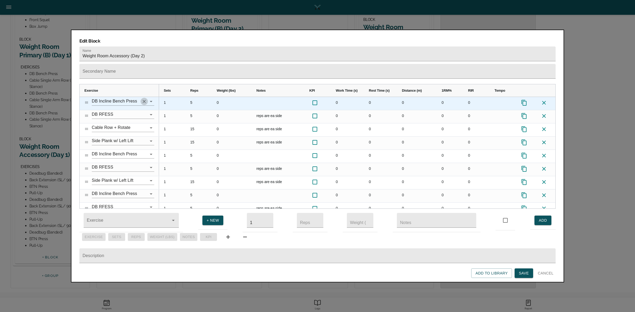
click at [143, 100] on icon "Clear" at bounding box center [144, 101] width 3 height 3
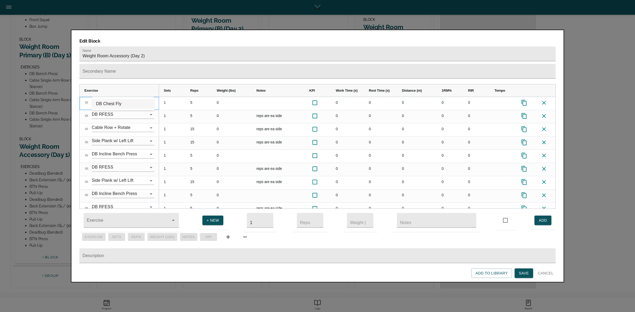
click at [127, 102] on li "DB Chest Fly" at bounding box center [123, 104] width 62 height 10
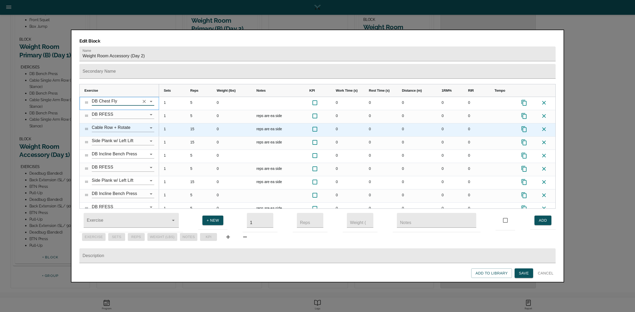
type input "DB Chest Fly"
click at [181, 124] on div "1" at bounding box center [172, 130] width 26 height 13
click at [143, 125] on icon "Clear" at bounding box center [144, 127] width 5 height 5
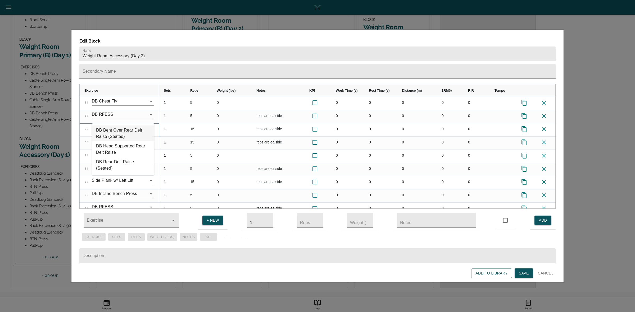
click at [126, 133] on li "DB Bent Over Rear Delt Raise (Seated)" at bounding box center [123, 134] width 62 height 16
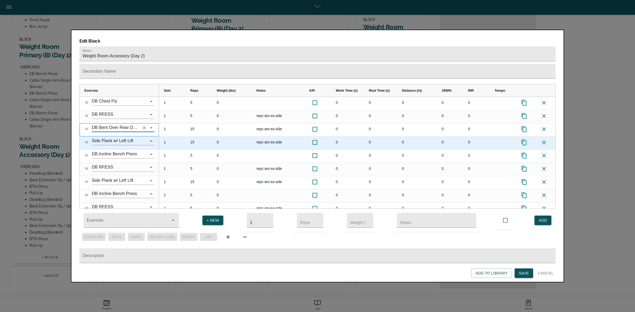
type input "DB Bent Over Rear Delt Raise (Seated)"
click at [544, 141] on icon at bounding box center [544, 143] width 4 height 4
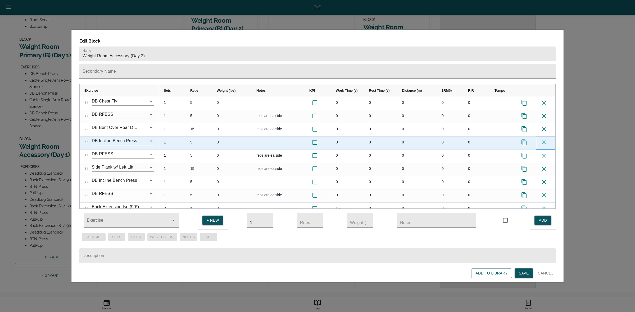
click at [544, 141] on icon at bounding box center [544, 143] width 4 height 4
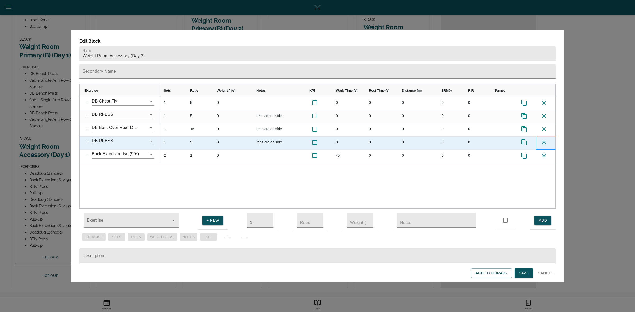
click at [544, 141] on icon at bounding box center [544, 143] width 4 height 4
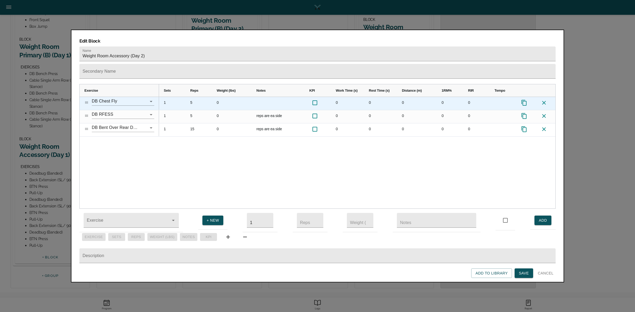
click at [192, 97] on div "5" at bounding box center [198, 103] width 26 height 13
click at [501, 97] on div "Press SPACE to select this row." at bounding box center [503, 103] width 26 height 13
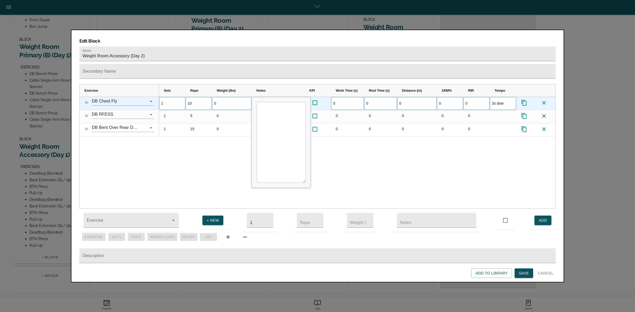
type input "3s down"
click at [483, 151] on div "1 10 0 0 0 0 0 0 3s down 1 5 0" at bounding box center [357, 153] width 396 height 112
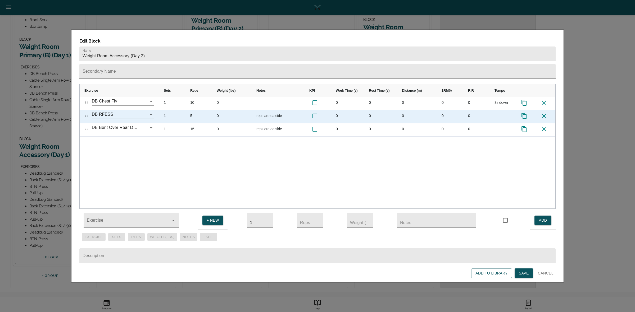
click at [499, 110] on div at bounding box center [503, 116] width 26 height 13
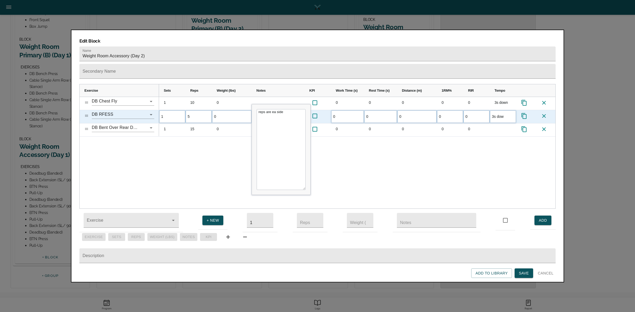
type input "3s down"
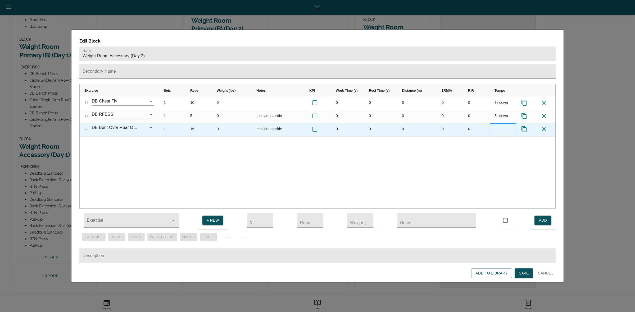
click at [491, 124] on div "Press SPACE to select this row." at bounding box center [503, 130] width 26 height 13
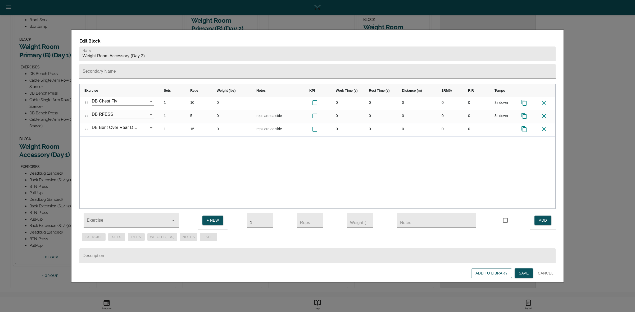
click at [485, 140] on div "1 10 0 0 0 0 0 0 3s down 1 5 0 reps are ea side 0 0 0 0 0 3s down 1 15 0 reps a…" at bounding box center [357, 153] width 396 height 112
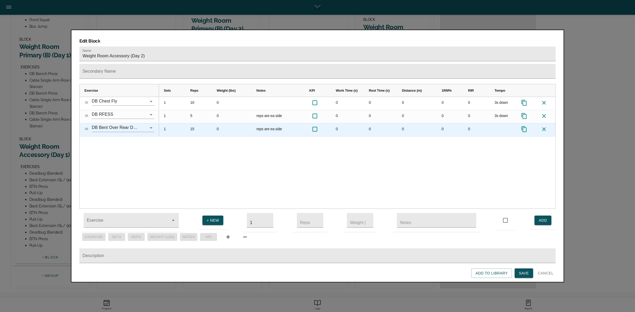
click at [191, 124] on div "15" at bounding box center [198, 130] width 26 height 13
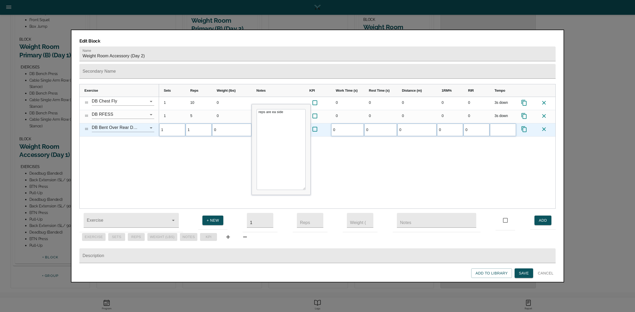
type input "12"
click at [232, 144] on div "1 10 0 0 0 0 0 0 3s down 1 5 0 reps are ea side 0 0 0 0 0 3s down 1 12 0 reps a…" at bounding box center [357, 153] width 396 height 112
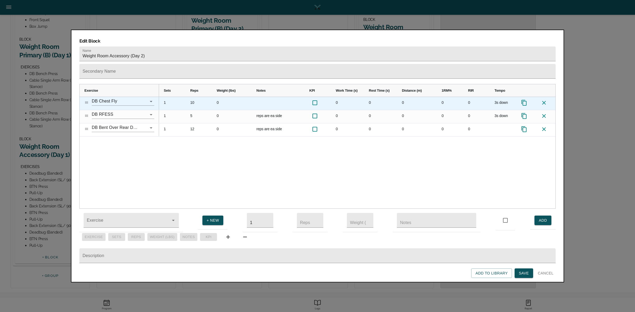
click at [523, 100] on icon "Press SPACE to select this row." at bounding box center [524, 103] width 6 height 6
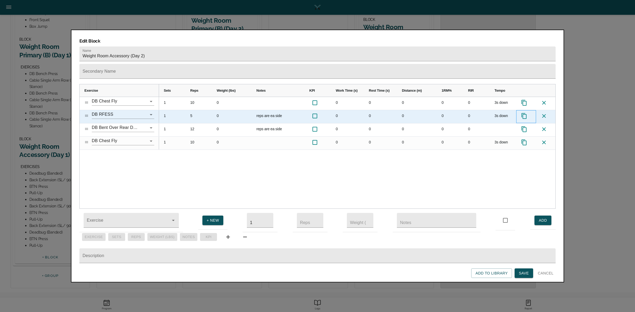
click at [526, 113] on icon "Press SPACE to select this row." at bounding box center [523, 116] width 5 height 6
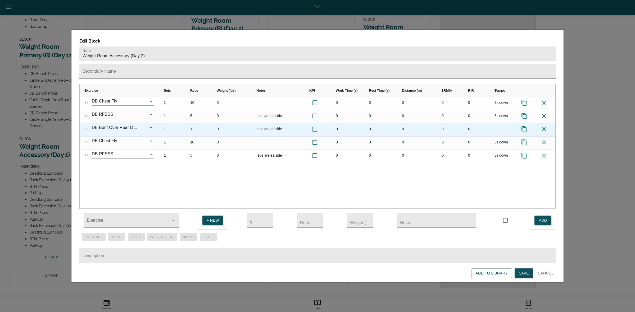
click at [525, 126] on icon "Press SPACE to select this row." at bounding box center [524, 129] width 6 height 6
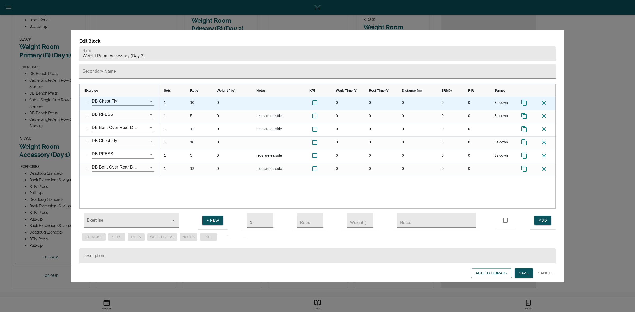
click at [523, 100] on icon "Press SPACE to select this row." at bounding box center [524, 103] width 6 height 6
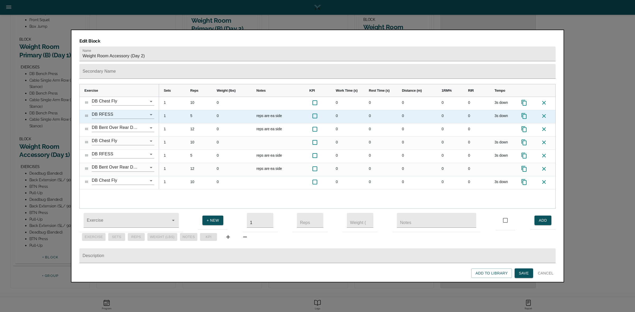
click at [524, 113] on icon "Press SPACE to select this row." at bounding box center [524, 116] width 6 height 6
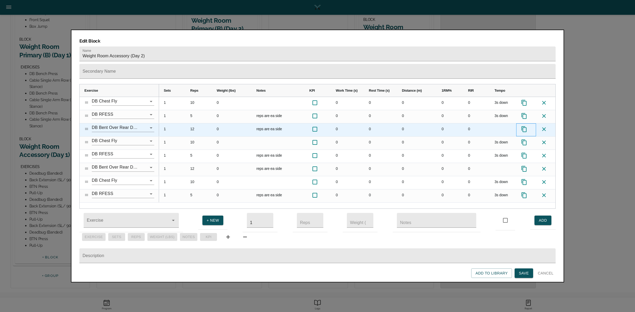
click at [524, 126] on icon "Press SPACE to select this row." at bounding box center [524, 129] width 6 height 6
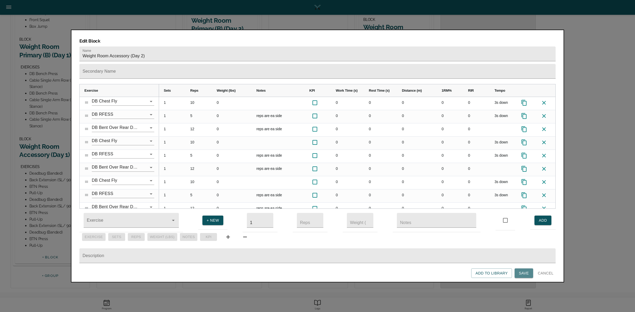
click at [523, 272] on span "Save" at bounding box center [524, 273] width 10 height 7
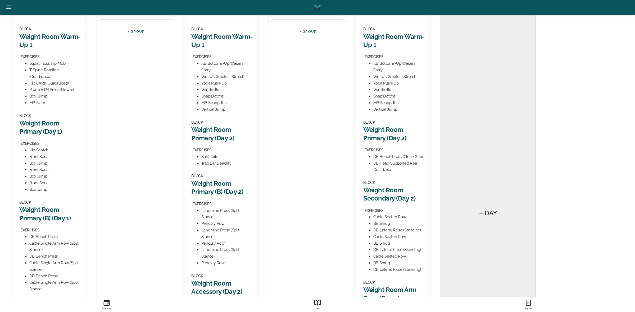
scroll to position [99, 0]
click at [385, 134] on h2 "Weight Room Primary (Day 2)" at bounding box center [394, 133] width 62 height 16
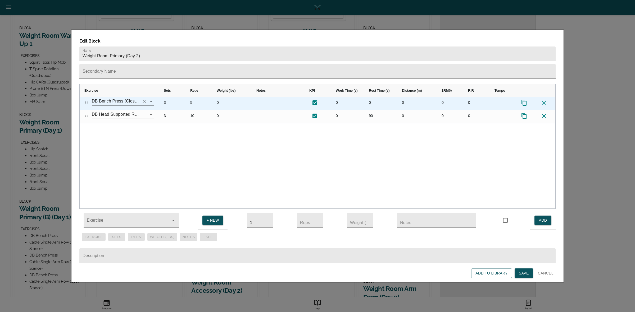
click at [142, 99] on icon "Clear" at bounding box center [144, 101] width 5 height 5
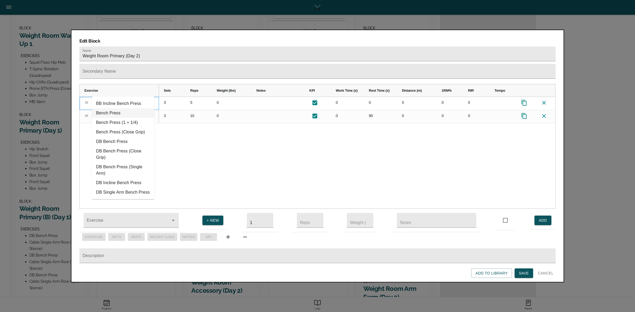
click at [115, 114] on li "Bench Press" at bounding box center [123, 113] width 62 height 10
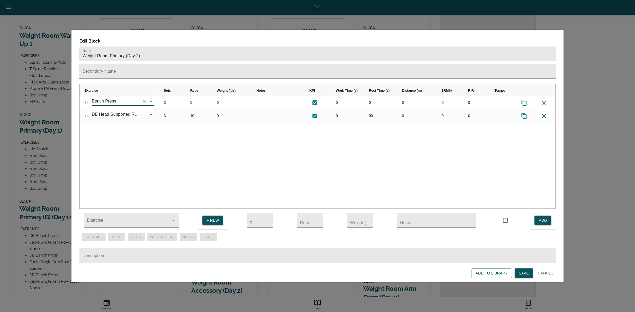
type input "Bench Press"
click at [161, 133] on div "3 5 0 0 0 0 0 0 3 10 0 0 90 0 0 0" at bounding box center [357, 153] width 396 height 112
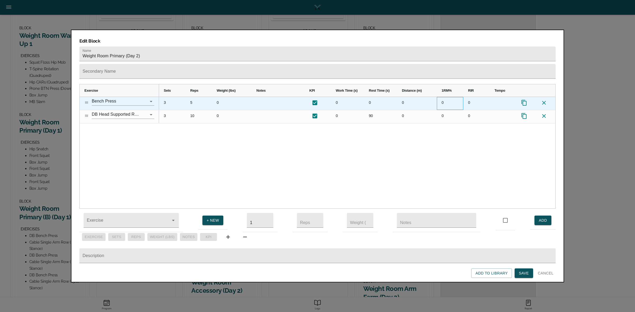
click at [444, 97] on div "0" at bounding box center [450, 103] width 26 height 13
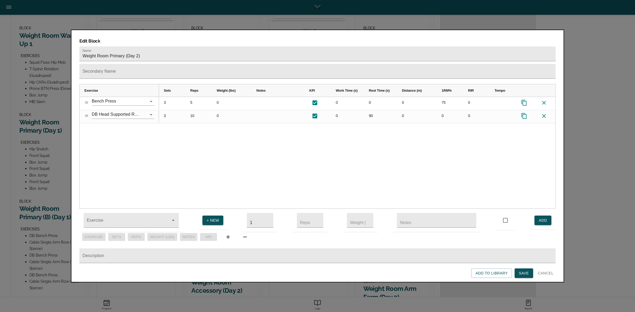
click at [419, 157] on div "3 5 0 0 0 0 75 0 3 10 0 0 90 0 0 0" at bounding box center [357, 153] width 396 height 112
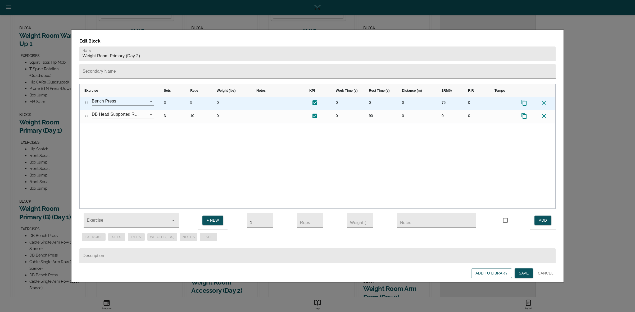
click at [166, 97] on div "3" at bounding box center [172, 103] width 26 height 13
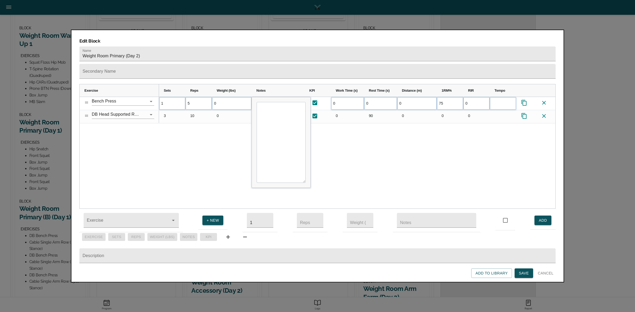
click at [185, 148] on div "1 5 0 0 0 0 75 0" at bounding box center [357, 153] width 396 height 112
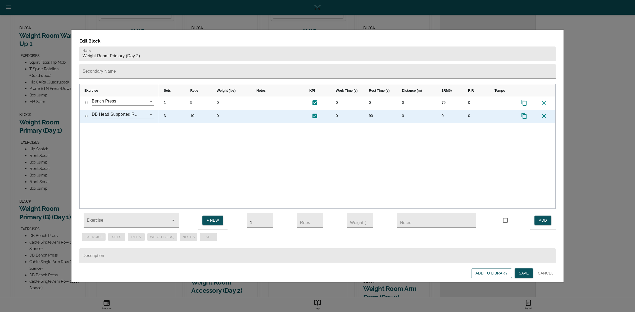
click at [161, 110] on div "3" at bounding box center [172, 116] width 26 height 13
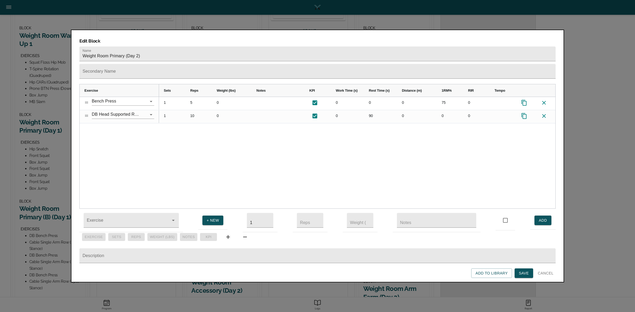
click at [180, 128] on div "1 5 0 0 0 0 75 0 1 10 0 0 90 0 0 0" at bounding box center [357, 153] width 396 height 112
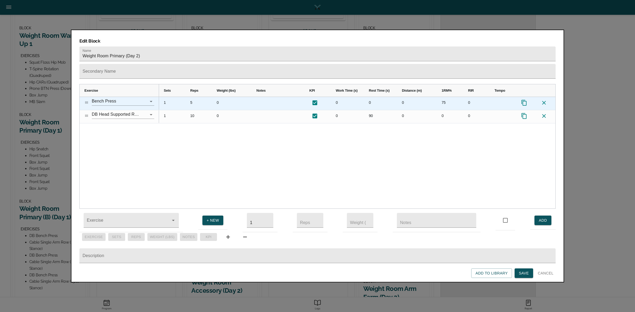
click at [525, 100] on icon "Press SPACE to select this row." at bounding box center [524, 103] width 6 height 6
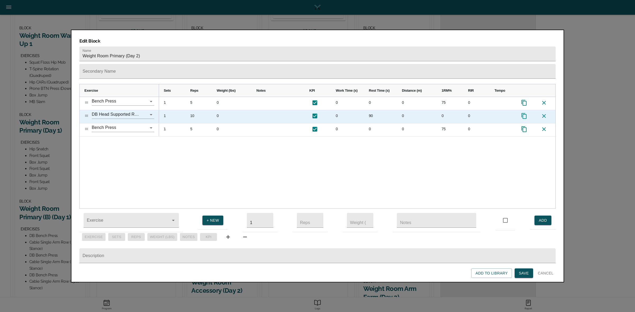
click at [525, 113] on icon "Press SPACE to select this row." at bounding box center [523, 116] width 5 height 6
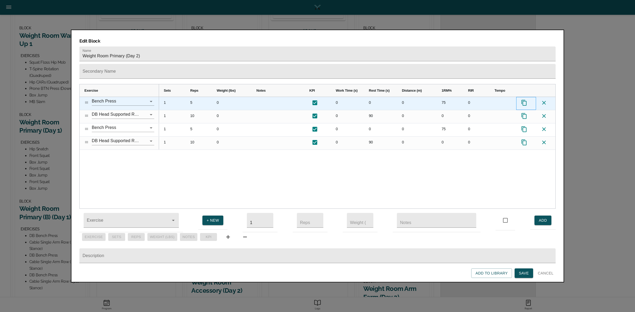
click at [526, 100] on icon "Press SPACE to select this row." at bounding box center [523, 103] width 5 height 6
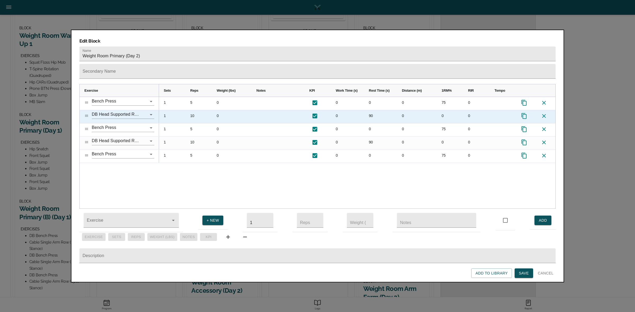
click at [523, 113] on icon "Press SPACE to select this row." at bounding box center [524, 116] width 6 height 6
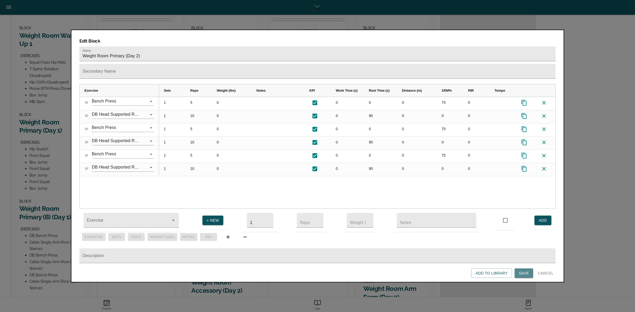
click at [527, 277] on button "Save" at bounding box center [523, 274] width 19 height 10
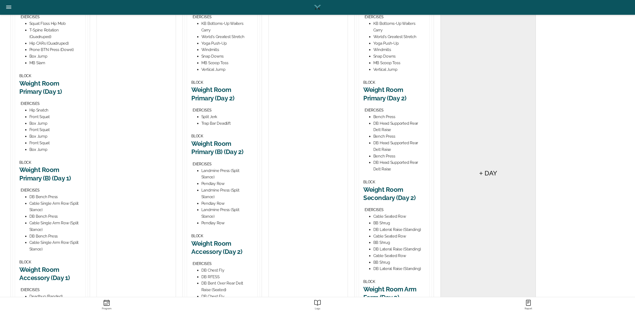
scroll to position [198, 0]
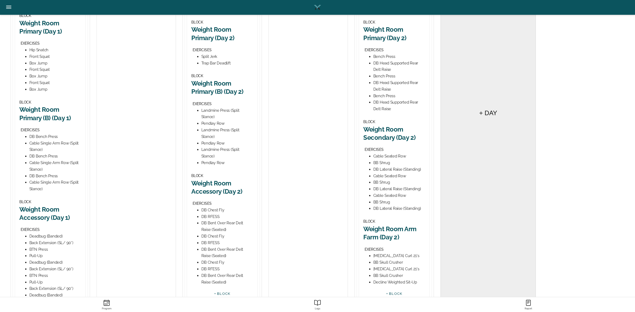
click at [394, 136] on h2 "Weight Room Secondary (Day 2)" at bounding box center [394, 133] width 62 height 16
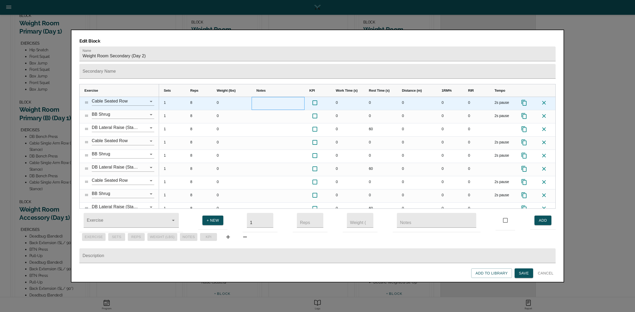
click at [268, 97] on div at bounding box center [278, 103] width 53 height 13
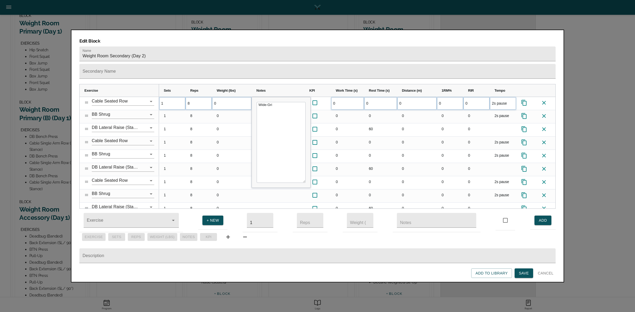
type textarea "Wide-Grip"
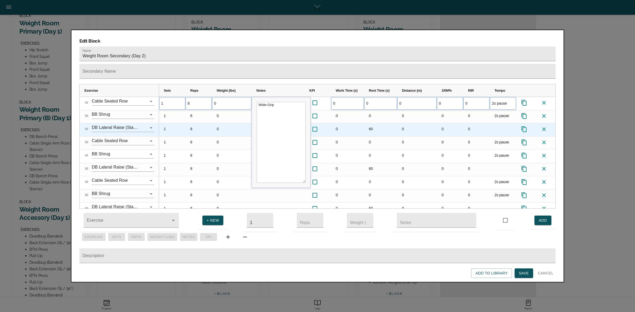
click at [362, 124] on div "0" at bounding box center [347, 130] width 33 height 13
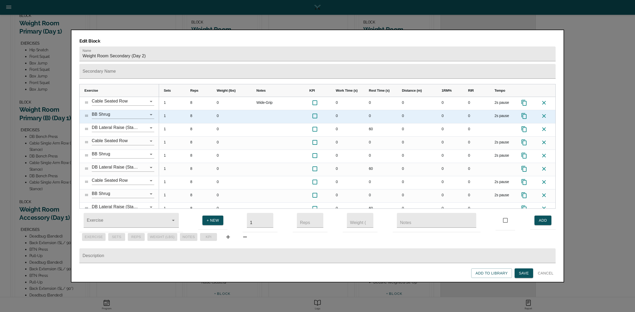
click at [260, 110] on div at bounding box center [278, 116] width 53 height 13
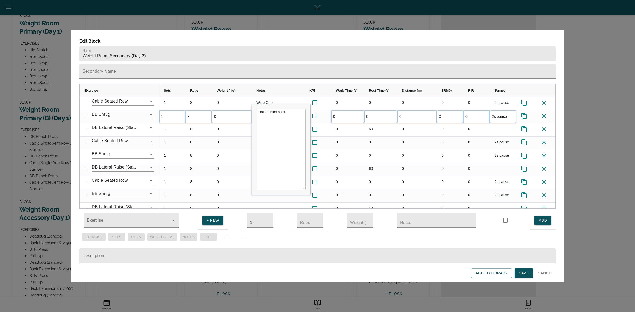
type textarea "Hold behind back."
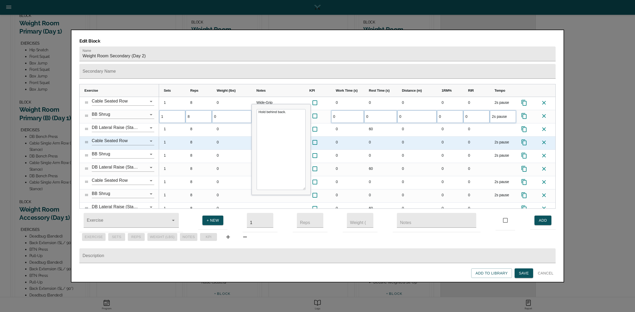
click at [236, 137] on div "0" at bounding box center [232, 143] width 40 height 13
click at [545, 139] on icon at bounding box center [544, 142] width 6 height 6
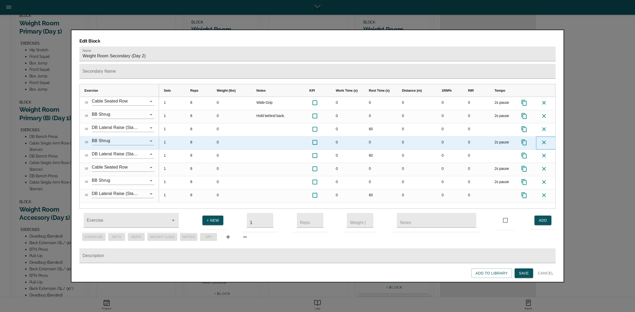
click at [545, 139] on icon at bounding box center [544, 142] width 6 height 6
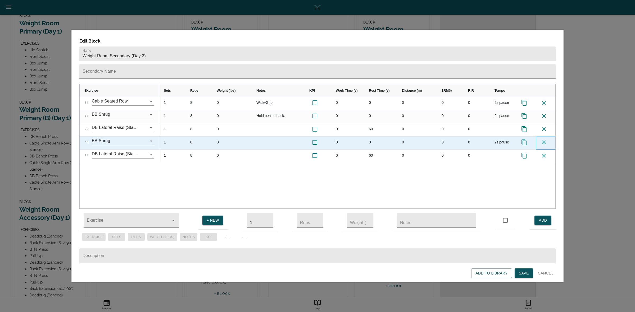
click at [545, 139] on icon at bounding box center [544, 142] width 6 height 6
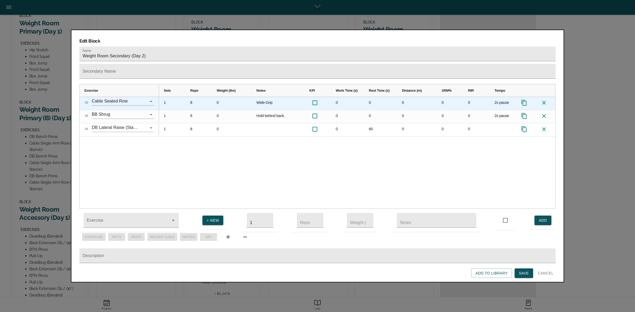
click at [189, 97] on div "8" at bounding box center [198, 103] width 26 height 13
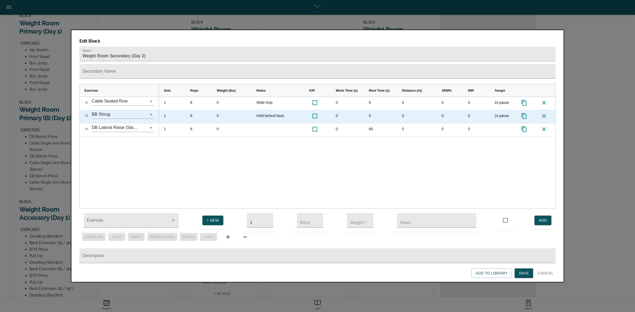
scroll to position [0, 0]
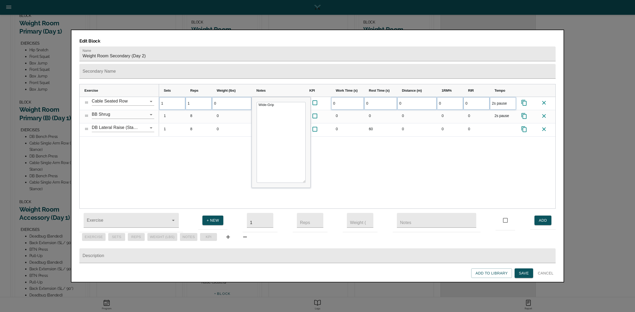
type input "10"
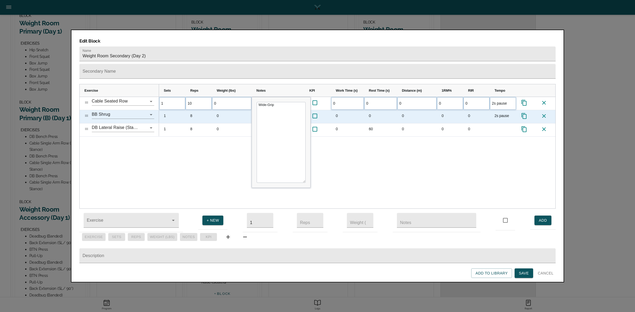
click at [191, 110] on div "8" at bounding box center [198, 116] width 26 height 13
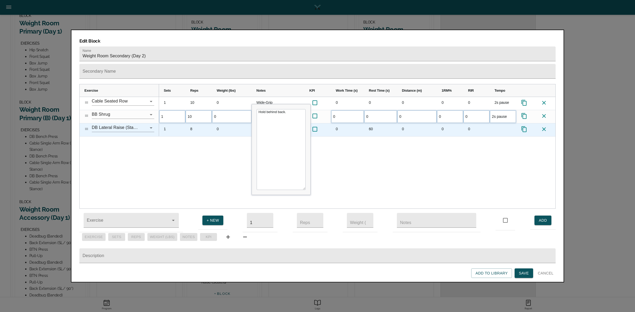
click at [192, 124] on div "8" at bounding box center [198, 130] width 26 height 13
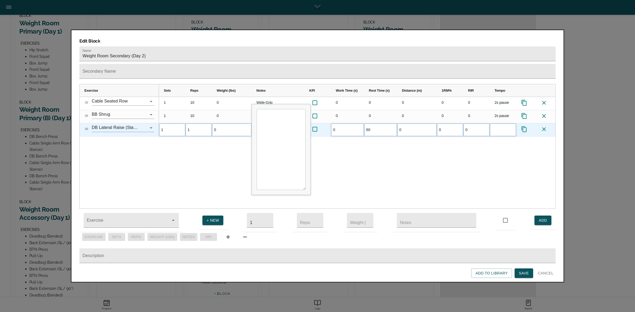
type input "10"
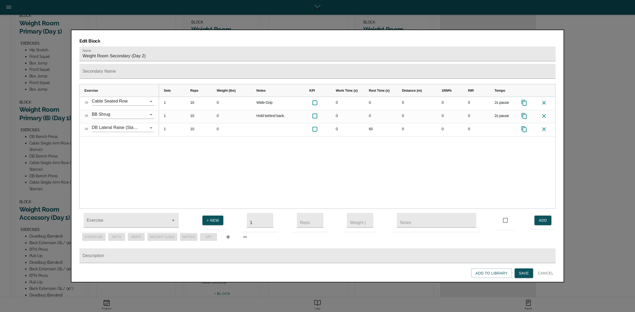
click at [204, 152] on div "1 10 0 Wide-Grip 0 0 0 0 0 2s pause 1 10 0 Hold behind back. 0 0 0 0 0 2s pause…" at bounding box center [357, 153] width 396 height 112
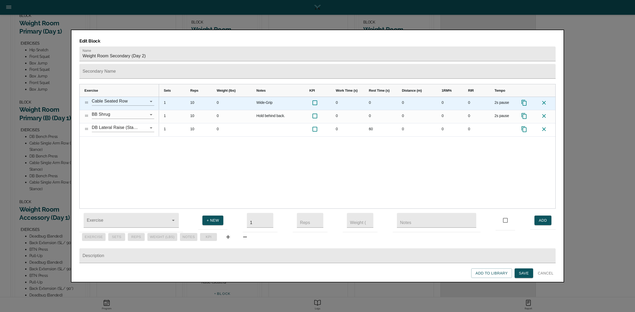
click at [525, 100] on icon "Press SPACE to select this row." at bounding box center [524, 103] width 6 height 6
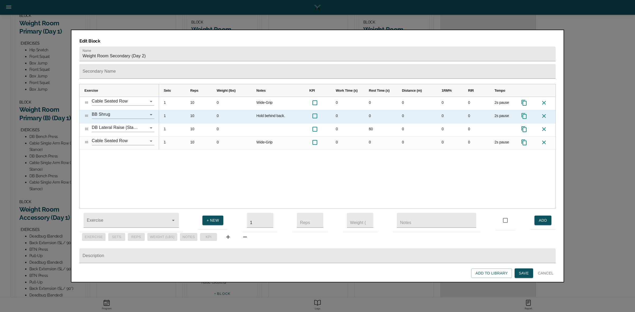
click at [524, 113] on icon "Press SPACE to select this row." at bounding box center [524, 116] width 6 height 6
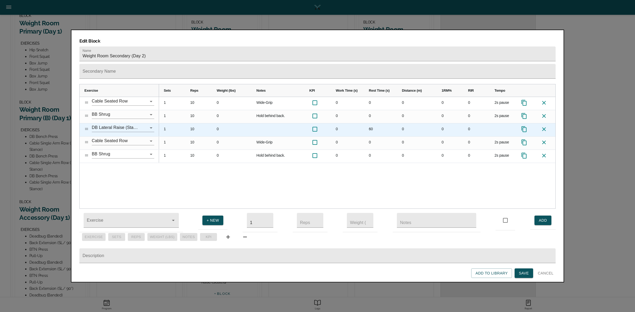
click at [523, 126] on icon "Press SPACE to select this row." at bounding box center [524, 129] width 6 height 6
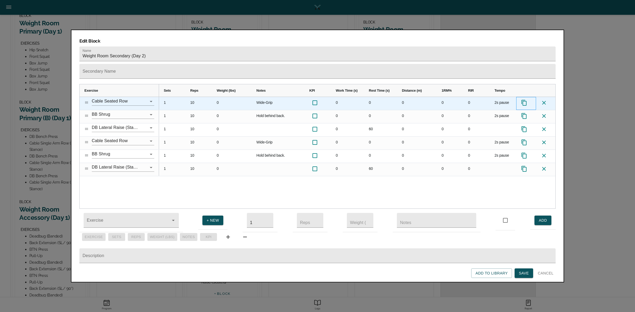
click at [525, 100] on icon "Press SPACE to select this row." at bounding box center [524, 103] width 6 height 6
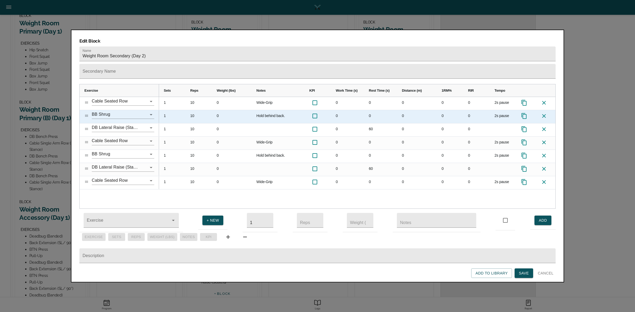
click at [525, 113] on icon "Press SPACE to select this row." at bounding box center [524, 116] width 6 height 6
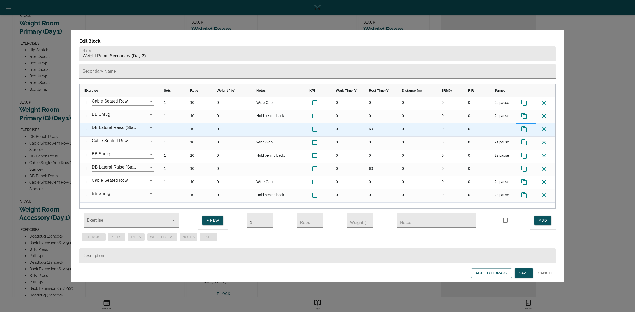
click at [525, 126] on icon "Press SPACE to select this row." at bounding box center [523, 129] width 5 height 6
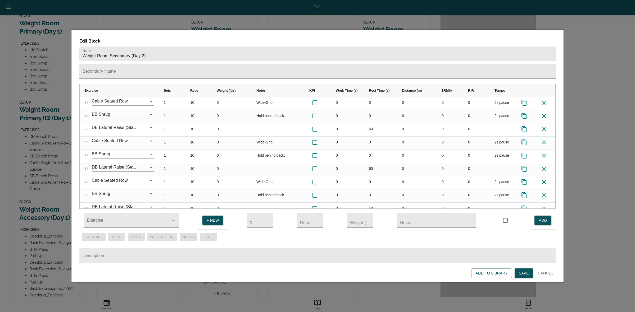
click at [525, 271] on span "Save" at bounding box center [524, 273] width 10 height 7
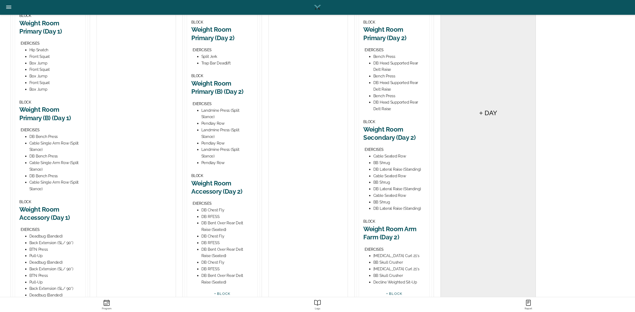
scroll to position [261, 0]
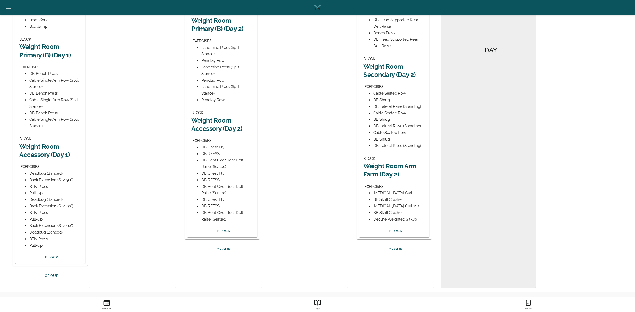
click at [399, 165] on h2 "Weight Room Arm Farm (Day 2)" at bounding box center [394, 170] width 62 height 16
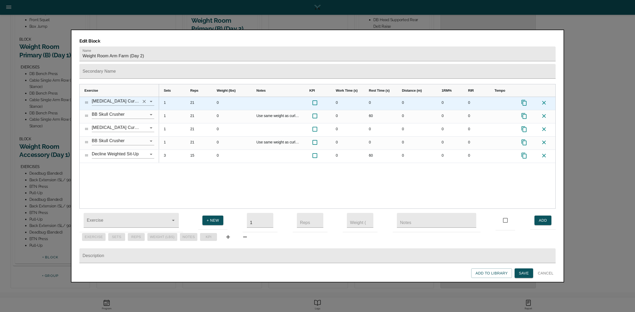
click at [143, 99] on icon "Clear" at bounding box center [144, 101] width 5 height 5
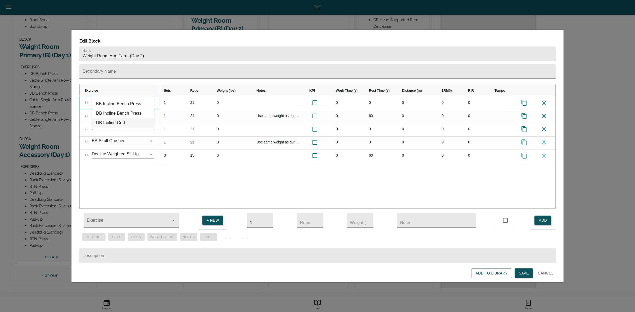
click at [124, 120] on li "DB Incline Curl" at bounding box center [123, 123] width 62 height 10
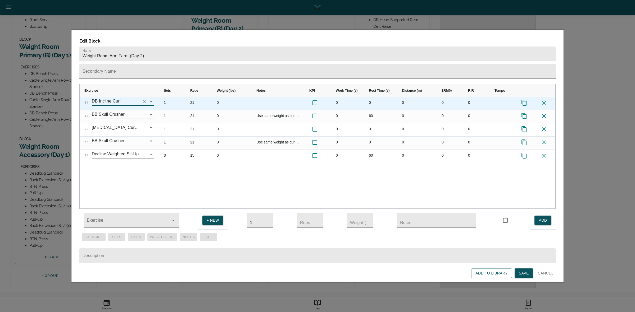
type input "DB Incline Curl"
click at [193, 97] on div "21" at bounding box center [198, 103] width 26 height 13
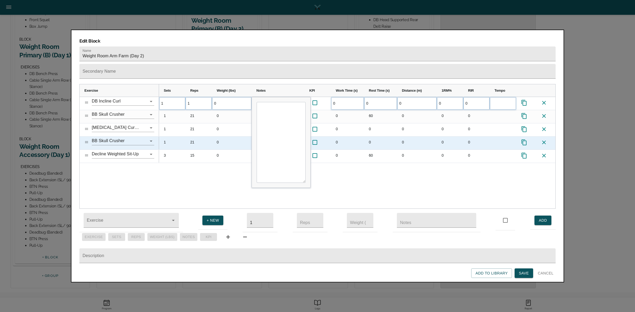
scroll to position [0, 0]
type input "15"
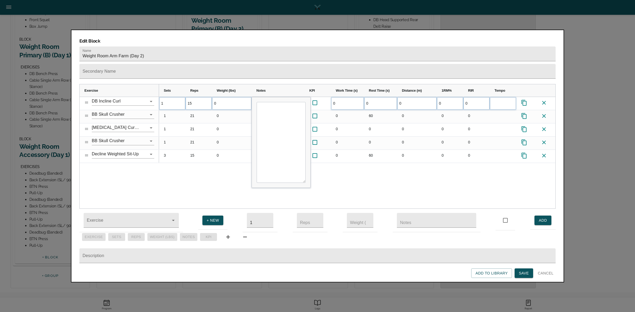
click at [211, 164] on div "1 15 0 0 0 0 0 0" at bounding box center [357, 153] width 396 height 112
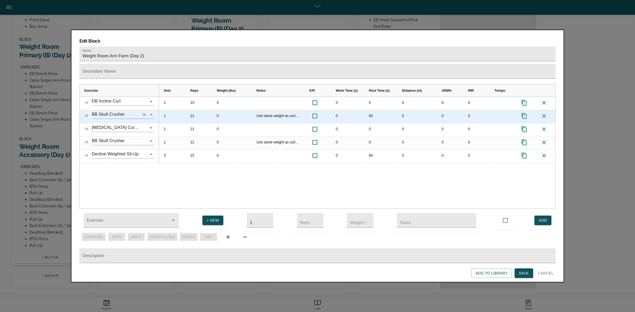
click at [142, 112] on icon "Clear" at bounding box center [144, 114] width 5 height 5
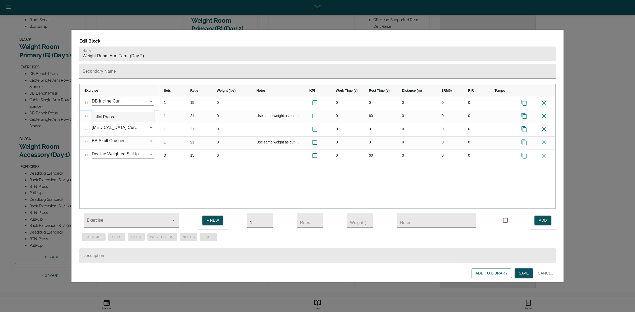
click at [129, 117] on li "JM Press" at bounding box center [123, 117] width 62 height 10
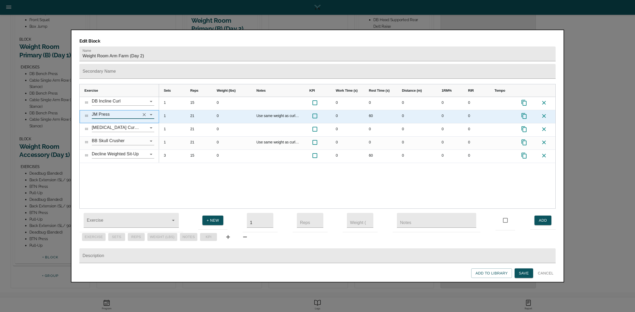
type input "JM Press"
click at [190, 110] on div "21" at bounding box center [198, 116] width 26 height 13
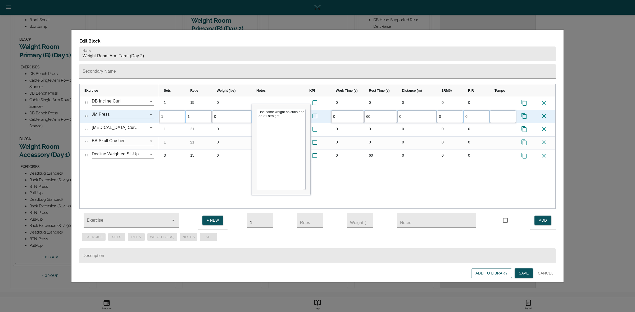
type input "15"
click at [224, 187] on div "1 15 0 0 0 0 0 0 1 15 0 Use same weight as curls and do 21 straight 0 60 0 0 0 1" at bounding box center [357, 153] width 396 height 112
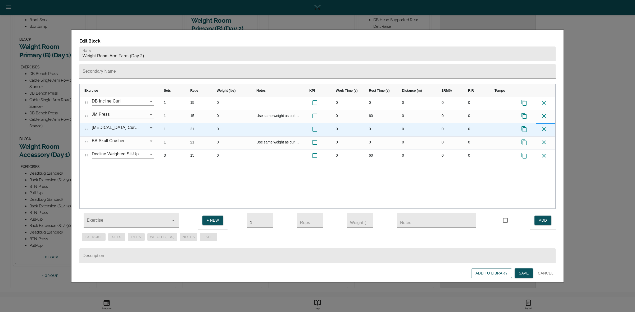
click at [544, 126] on icon at bounding box center [544, 129] width 6 height 6
click at [544, 127] on icon at bounding box center [544, 129] width 4 height 4
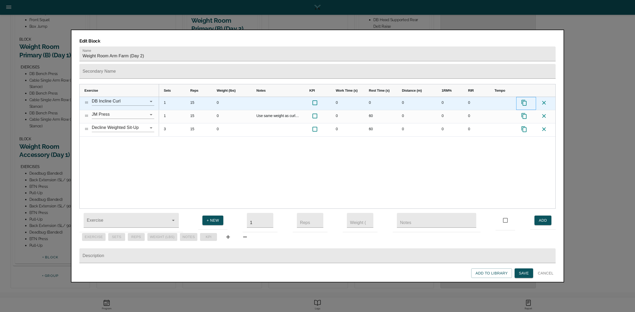
click at [524, 100] on icon "Press SPACE to select this row." at bounding box center [524, 103] width 6 height 6
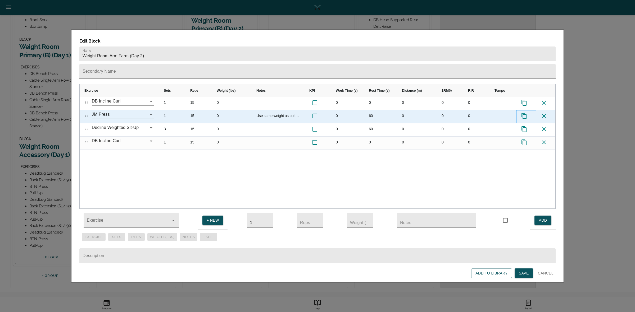
click at [523, 113] on icon "Press SPACE to select this row." at bounding box center [524, 116] width 6 height 6
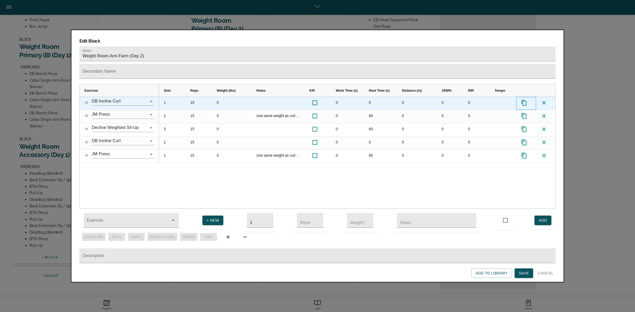
click at [523, 100] on icon "Press SPACE to select this row." at bounding box center [523, 103] width 5 height 6
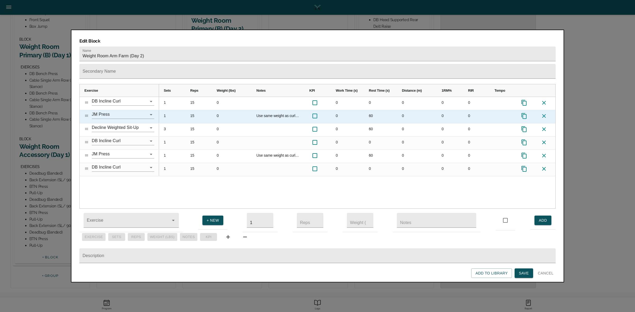
click at [524, 113] on icon "Press SPACE to select this row." at bounding box center [524, 116] width 6 height 6
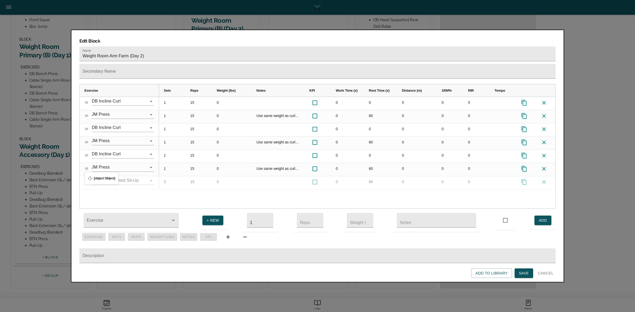
drag, startPoint x: 85, startPoint y: 119, endPoint x: 87, endPoint y: 175, distance: 56.1
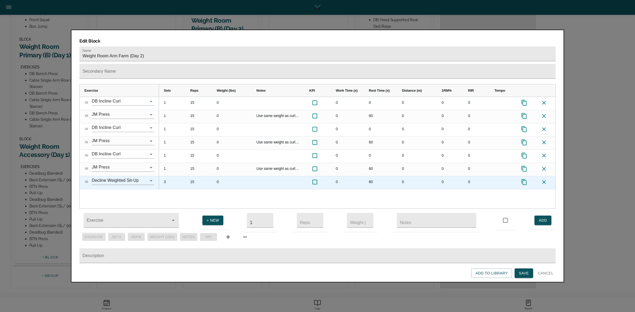
click at [221, 176] on div "0" at bounding box center [232, 182] width 40 height 13
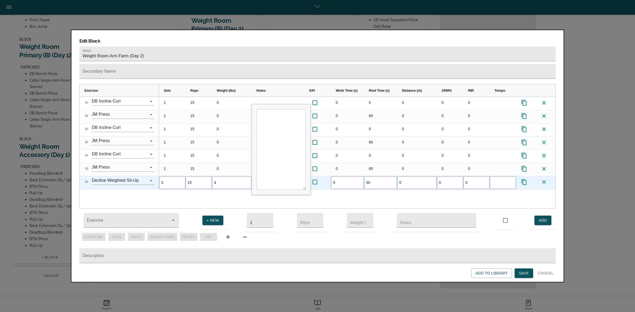
type input "45"
click at [212, 186] on div "1 15 0 0 0 0 0 0 1 15 0 Use same weight as curls and do 21 straight 0 60 0 0 0 …" at bounding box center [357, 153] width 396 height 112
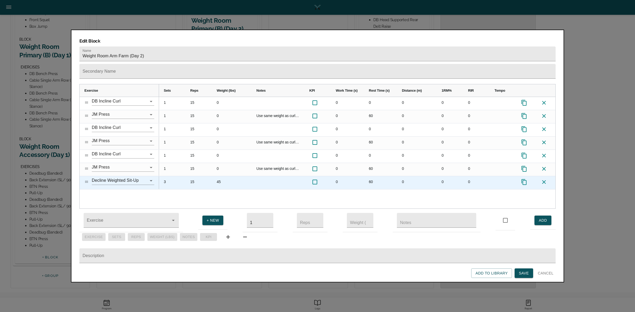
click at [194, 176] on div "15" at bounding box center [198, 182] width 26 height 13
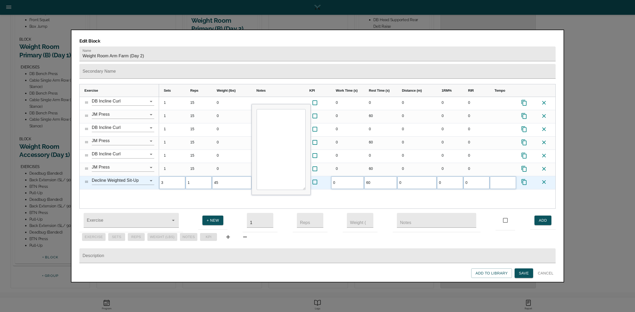
type input "12"
click at [193, 191] on div "1 15 0 0 0 0 0 0 1 15 0 Use same weight as curls and do 21 straight 0 60 0 0 0 …" at bounding box center [357, 153] width 396 height 112
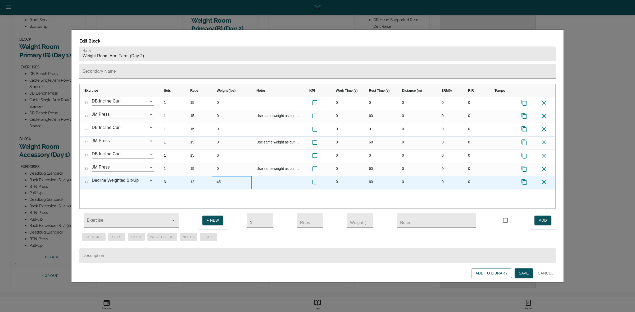
click at [220, 176] on div "45" at bounding box center [232, 182] width 40 height 13
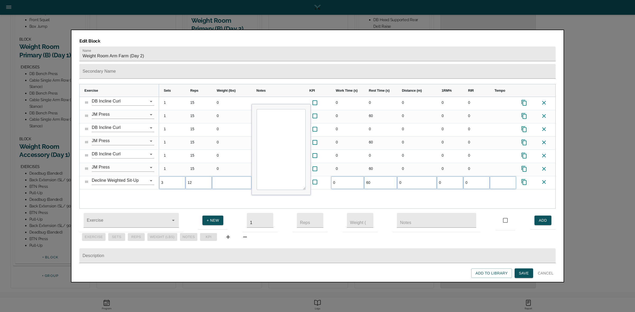
click at [229, 187] on div "1 15 0 0 0 0 0 0 1 15 0 Use same weight as curls and do 21 straight 0 60 0 0 0 …" at bounding box center [357, 153] width 396 height 112
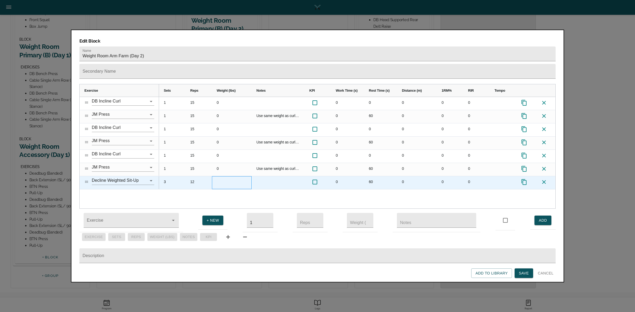
click at [220, 176] on div "Press SPACE to select this row." at bounding box center [232, 182] width 40 height 13
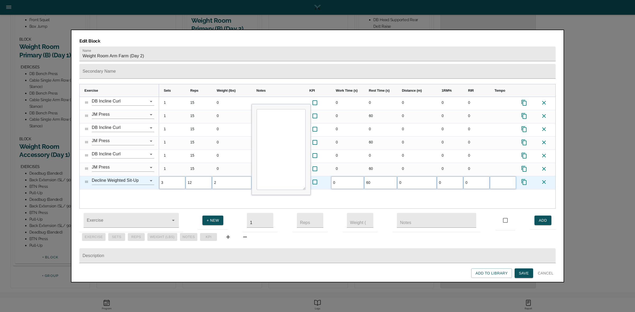
type input "25"
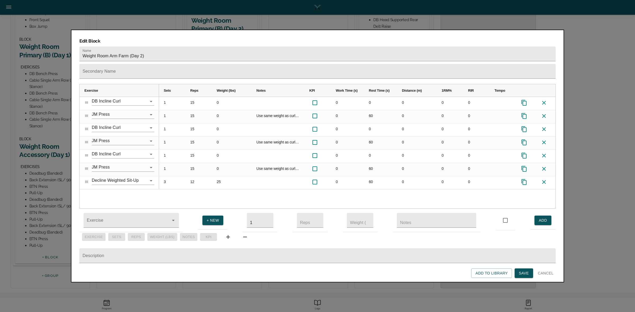
click at [220, 187] on div "1 15 0 0 0 0 0 0 1 15 0 Use same weight as curls and do 21 straight 0 60 0 0 0 …" at bounding box center [357, 153] width 396 height 112
click at [527, 273] on span "Save" at bounding box center [524, 273] width 10 height 7
